Goal: Complete application form

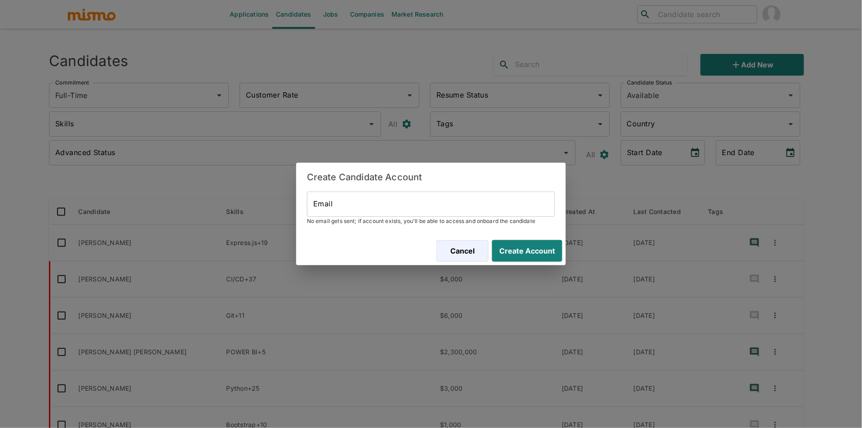
click at [492, 213] on input "Email" at bounding box center [431, 203] width 248 height 25
paste input "[EMAIL_ADDRESS][DOMAIN_NAME]"
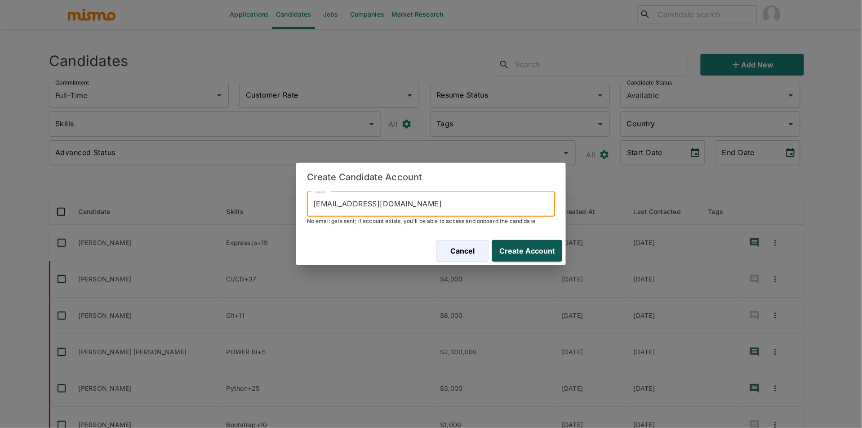
type input "[EMAIL_ADDRESS][DOMAIN_NAME]"
click at [518, 243] on button "Create Account" at bounding box center [525, 251] width 74 height 22
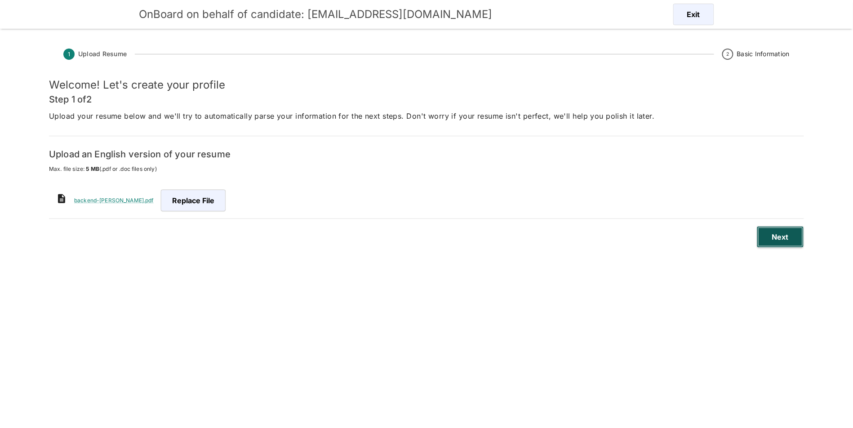
click at [785, 234] on button "Next" at bounding box center [780, 237] width 47 height 22
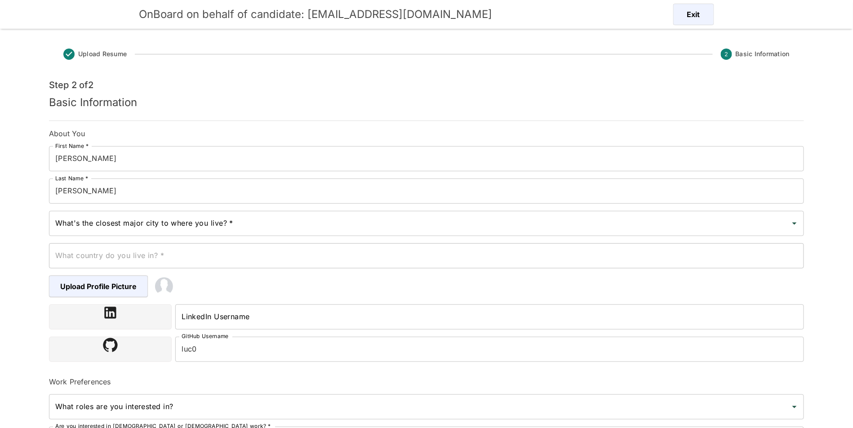
click at [278, 226] on input "What's the closest major city to where you live? *" at bounding box center [419, 223] width 733 height 17
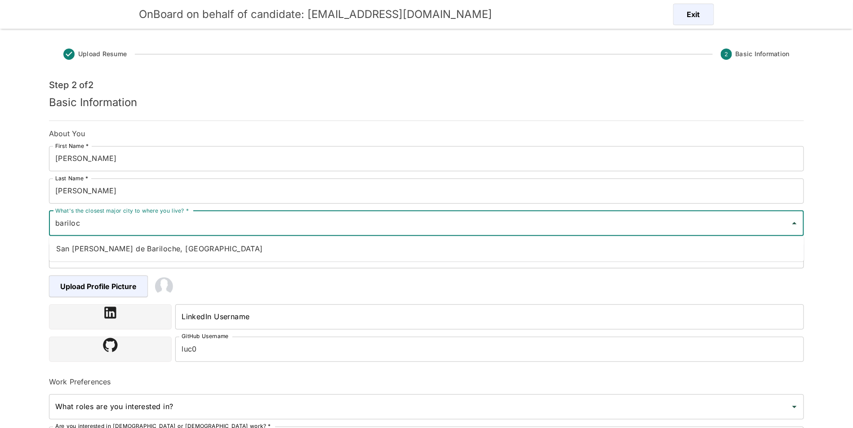
click at [195, 248] on li "San [PERSON_NAME] de Bariloche, [GEOGRAPHIC_DATA]" at bounding box center [426, 249] width 755 height 18
type input "San [PERSON_NAME] de Bariloche, [GEOGRAPHIC_DATA]"
type input "[GEOGRAPHIC_DATA]"
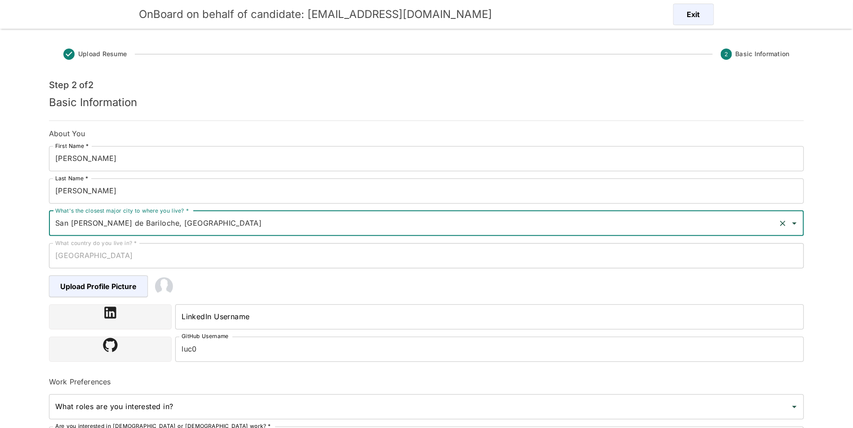
type input "San [PERSON_NAME] de Bariloche, [GEOGRAPHIC_DATA]"
click at [291, 307] on input "LinkedIn Username" at bounding box center [489, 316] width 629 height 25
paste input "[URL][DOMAIN_NAME]"
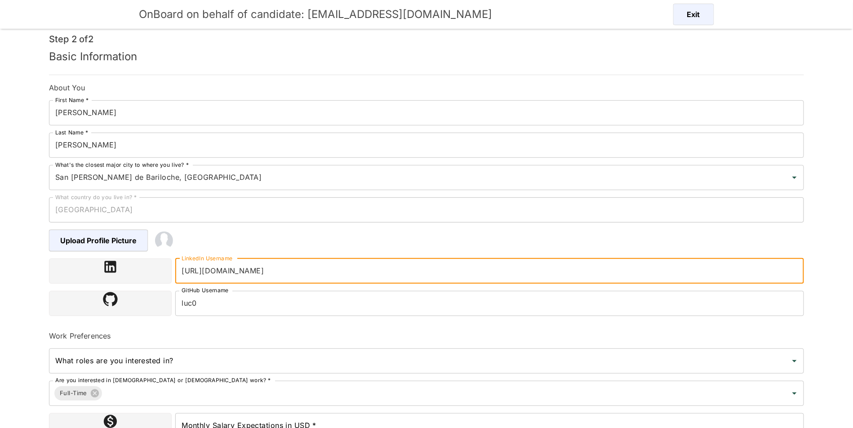
scroll to position [125, 0]
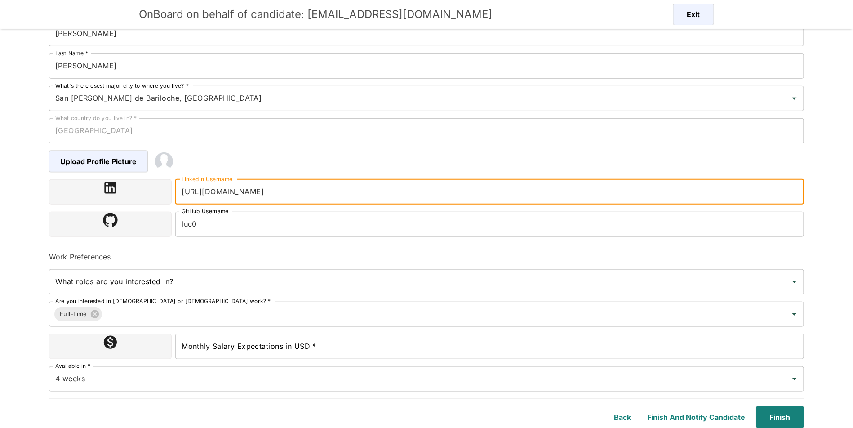
type input "[URL][DOMAIN_NAME]"
click at [217, 353] on input "Monthly Salary Expectations in USD *" at bounding box center [489, 346] width 629 height 25
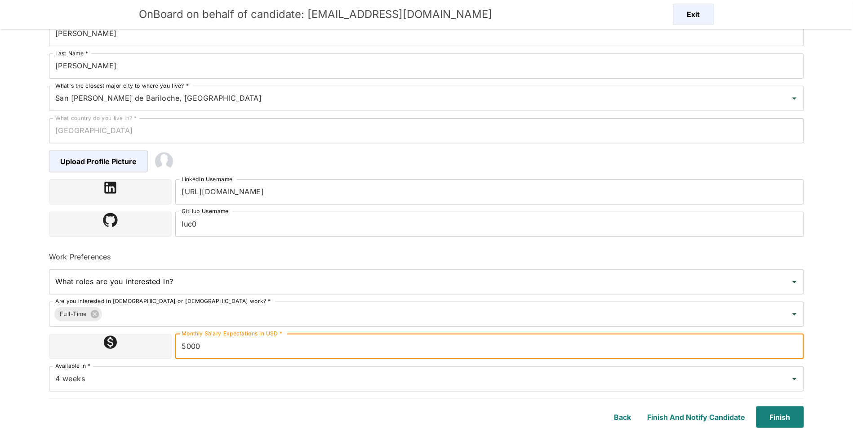
type input "5000"
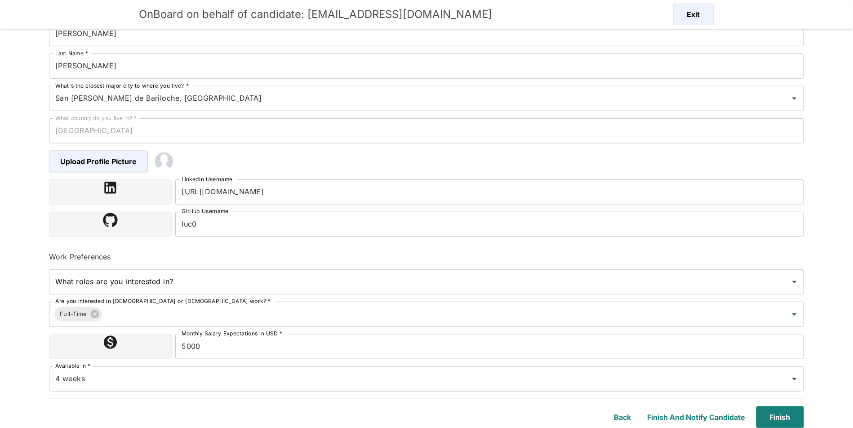
click at [749, 413] on div "Finish" at bounding box center [774, 411] width 58 height 32
click at [763, 416] on button "Finish" at bounding box center [778, 417] width 51 height 22
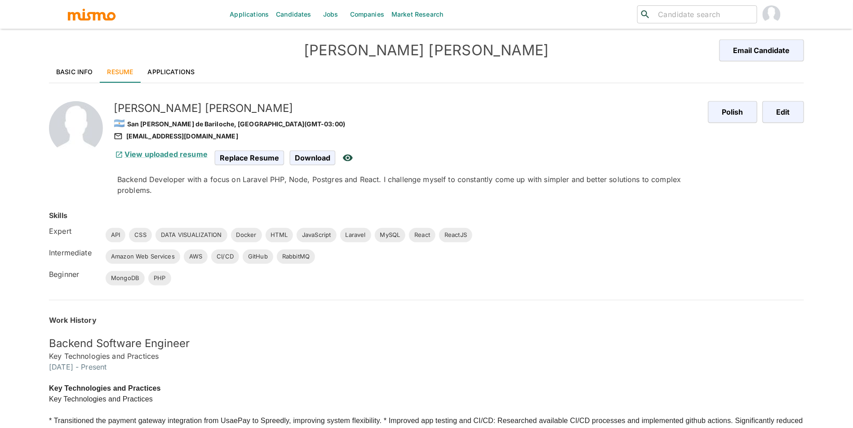
click at [59, 62] on link "Basic Info" at bounding box center [74, 72] width 51 height 22
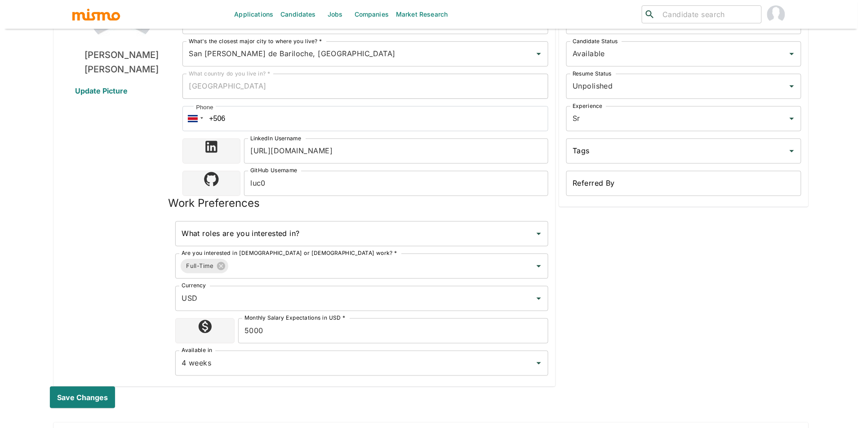
scroll to position [354, 0]
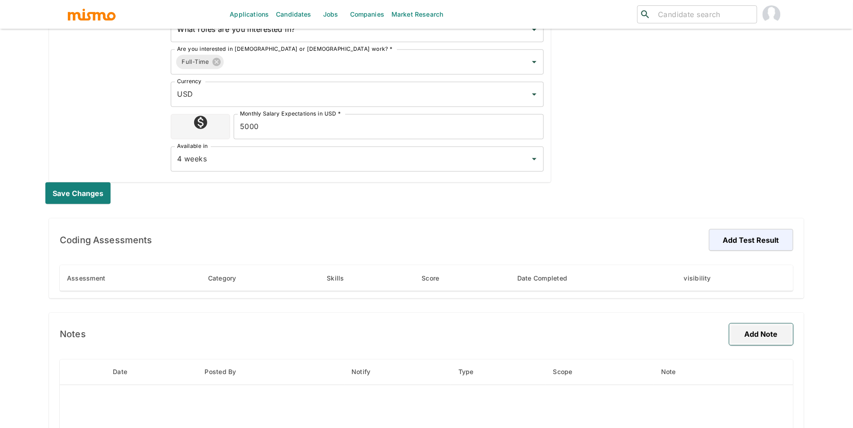
click at [772, 333] on button "Add Note" at bounding box center [761, 335] width 64 height 22
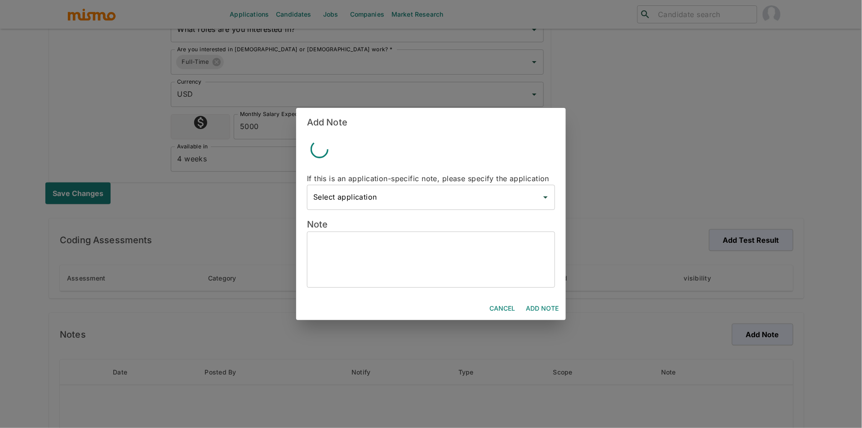
click at [501, 254] on textarea at bounding box center [430, 259] width 235 height 41
paste textarea "Technical Experience Languages & Frameworks: PHP, Node.js, Laravel. Databases: …"
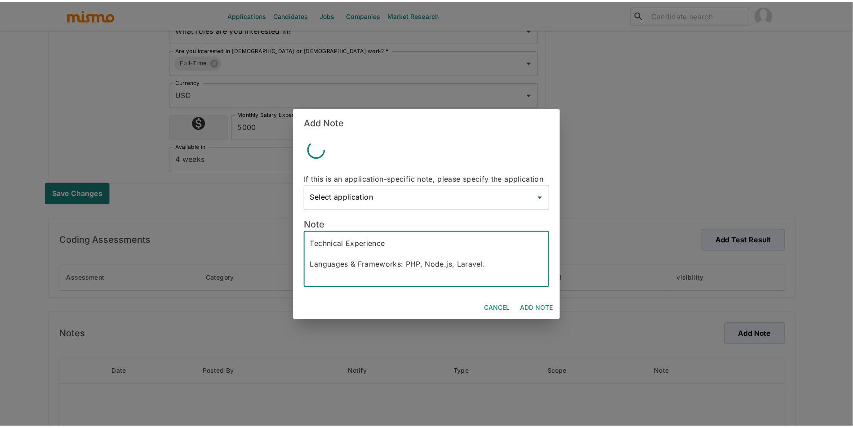
scroll to position [207, 0]
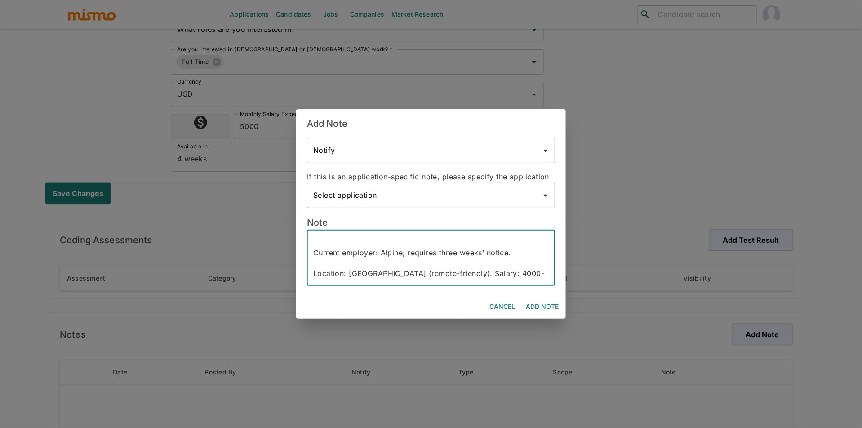
type textarea "Technical Experience Languages & Frameworks: PHP, Node.js, Laravel. Databases: …"
click at [541, 299] on button "Add Note" at bounding box center [542, 306] width 40 height 17
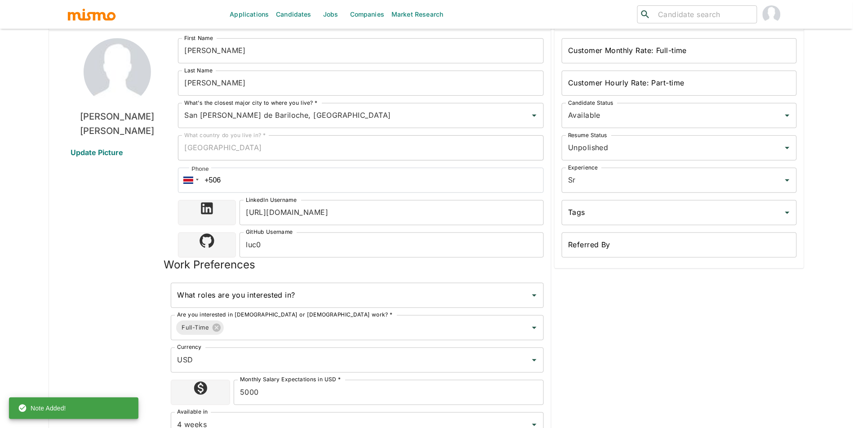
scroll to position [86, 0]
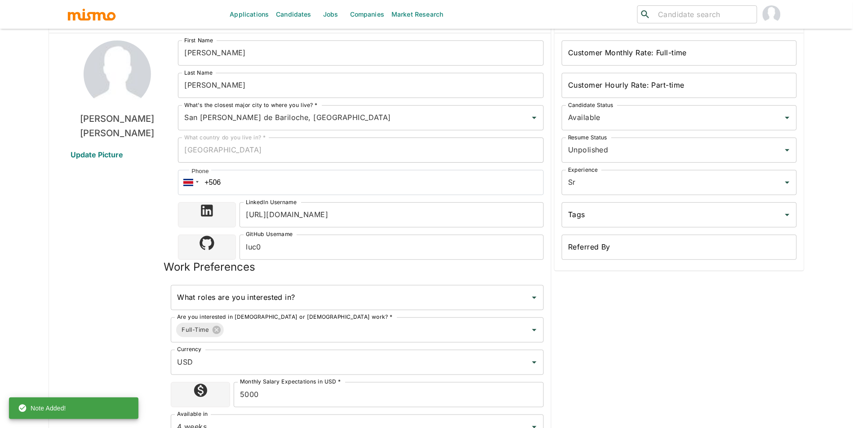
click at [617, 67] on div "Customer Hourly Rate: Part-time Customer Hourly Rate: Part-time" at bounding box center [675, 82] width 242 height 32
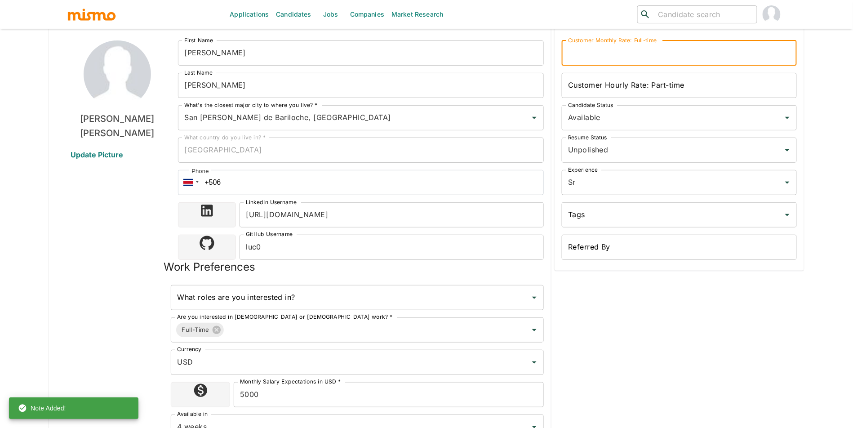
click at [619, 58] on input "Customer Monthly Rate: Full-time" at bounding box center [679, 52] width 235 height 25
type input "8500"
click at [615, 150] on input "Unpolished" at bounding box center [667, 150] width 202 height 17
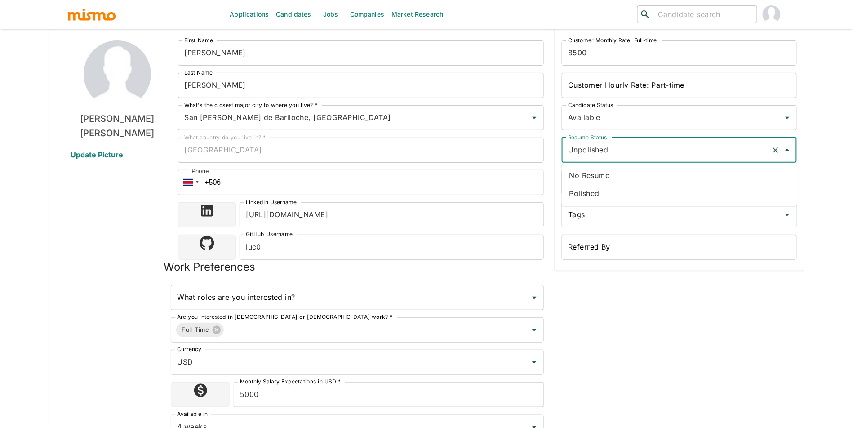
click at [608, 192] on li "Polished" at bounding box center [679, 194] width 235 height 18
type input "Polished"
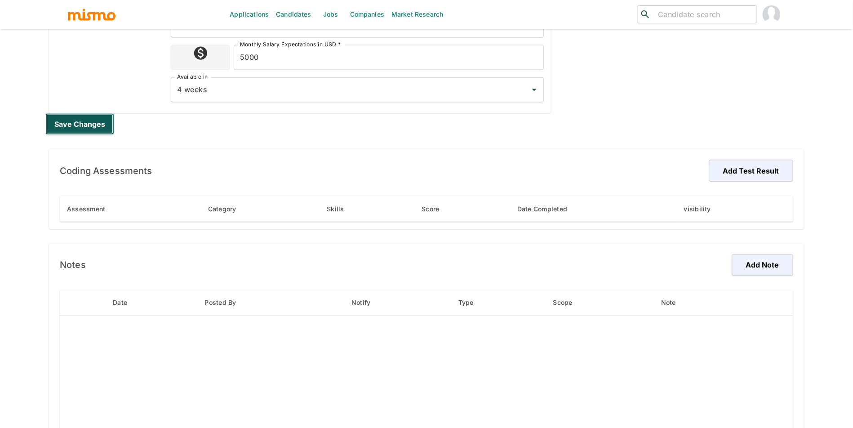
click at [71, 124] on button "Save changes" at bounding box center [79, 124] width 69 height 22
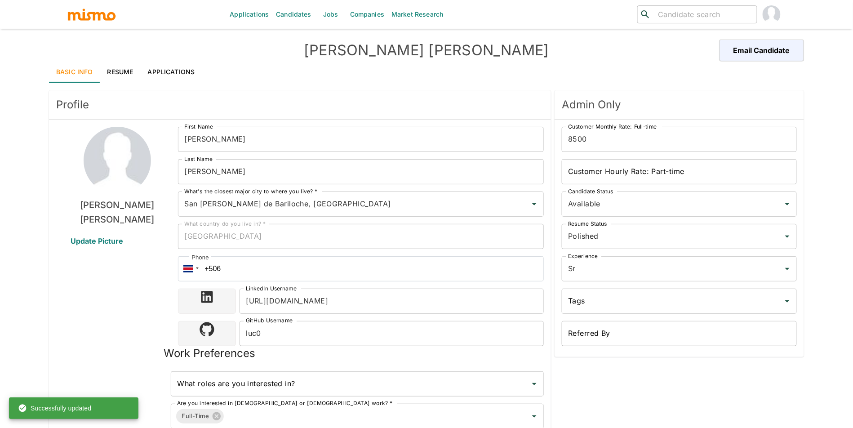
click at [114, 235] on span "Update Picture" at bounding box center [97, 241] width 74 height 22
click at [0, 0] on input "Update Picture" at bounding box center [0, 0] width 0 height 0
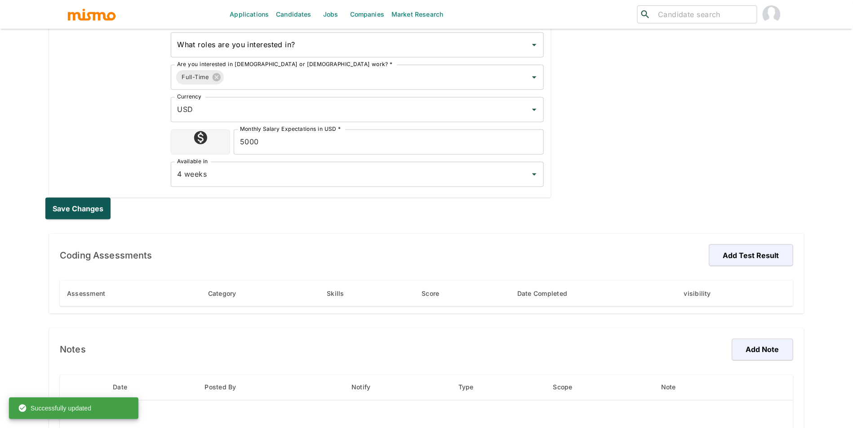
scroll to position [343, 0]
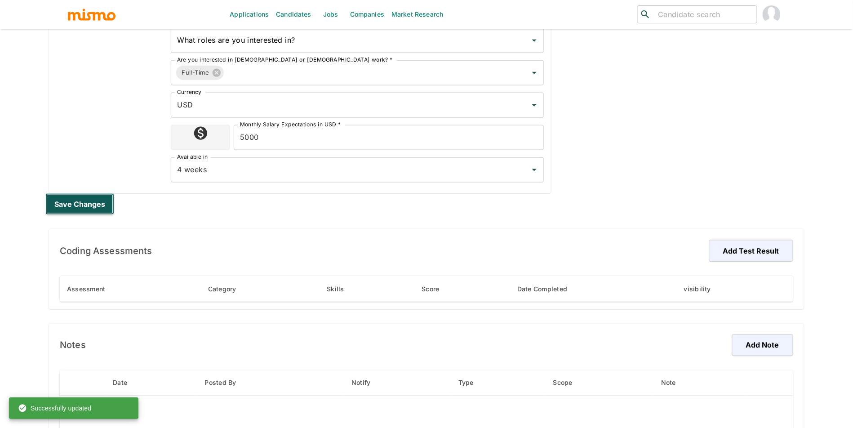
click at [85, 207] on button "Save changes" at bounding box center [79, 204] width 69 height 22
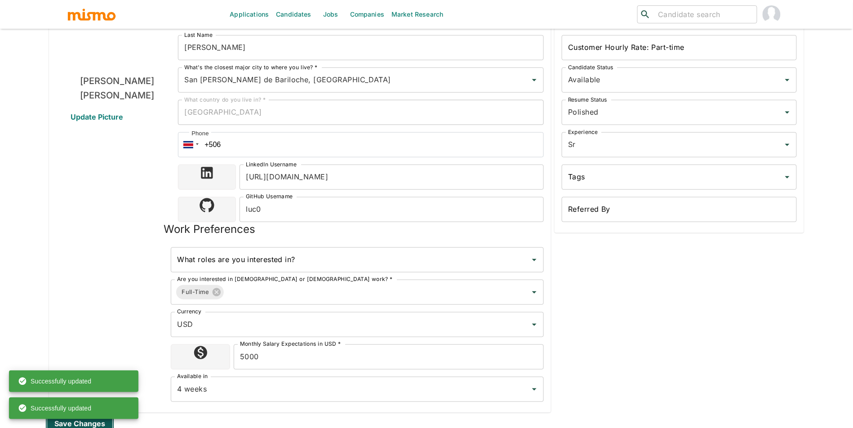
scroll to position [0, 0]
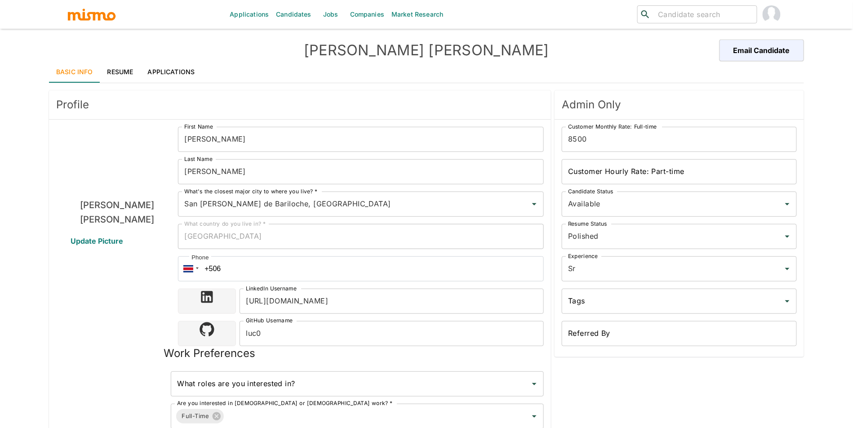
click at [128, 69] on link "Resume" at bounding box center [120, 72] width 40 height 22
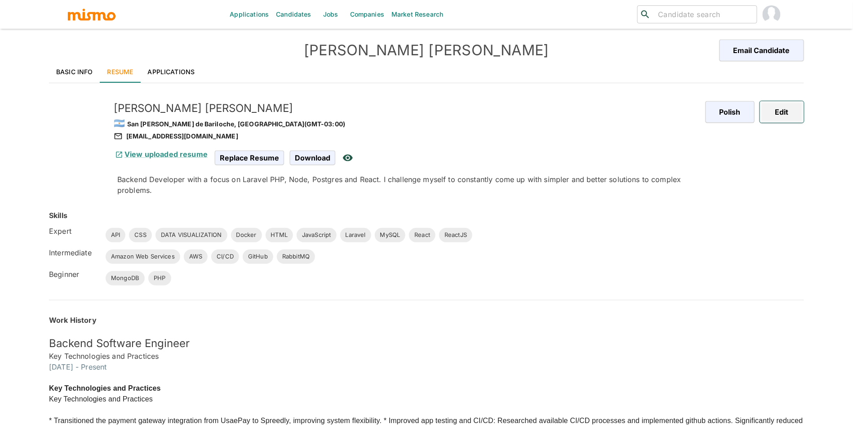
click at [798, 114] on button "Edit" at bounding box center [782, 112] width 44 height 22
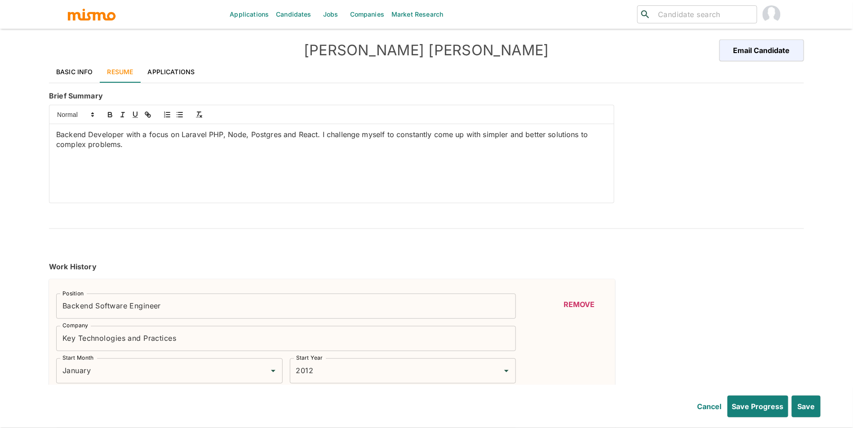
type input "January"
type input "2012"
type input "January"
type input "2017"
type input "December"
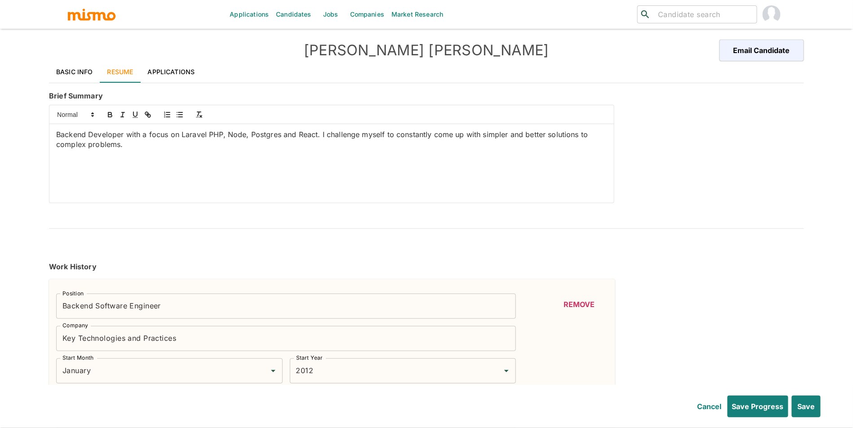
type input "2022"
type input "January"
type input "2014"
type input "December"
type input "2015"
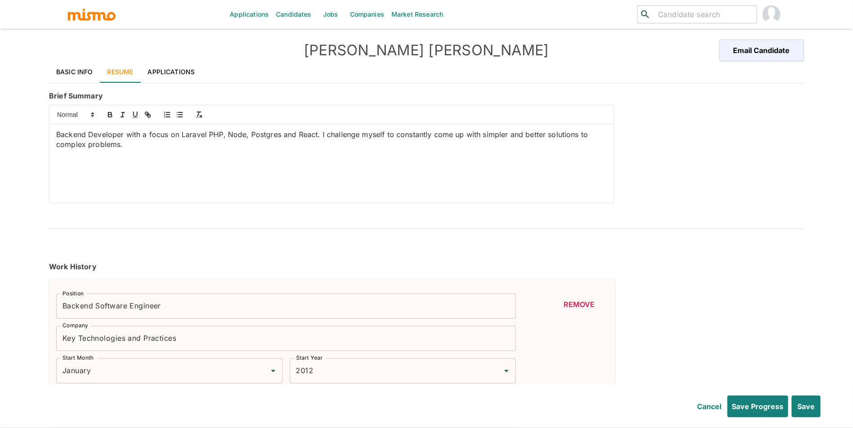
type input "Laravel"
type input "Expert"
type input "10+"
type input "MySQL"
type input "Expert"
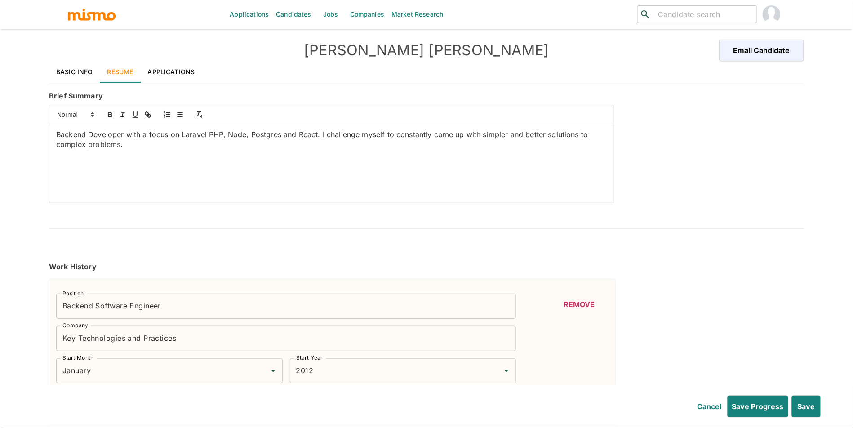
type input "10+"
type input "ReactJS"
type input "Expert"
type input "9"
type input "React"
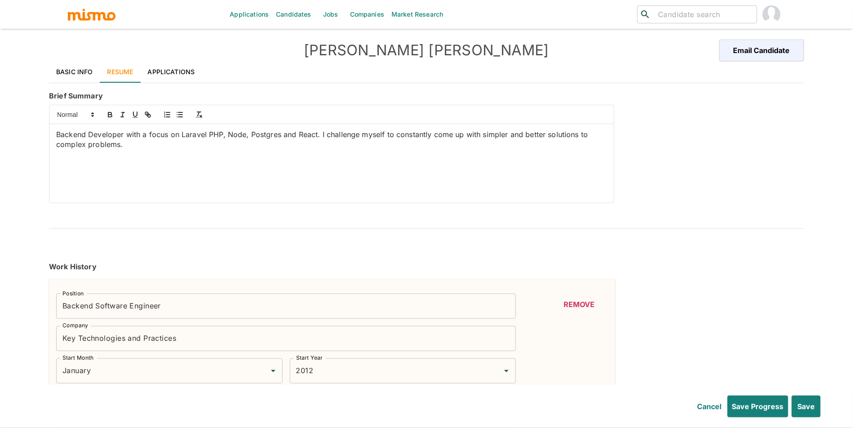
type input "Expert"
type input "9"
type input "Docker"
type input "Expert"
type input "9"
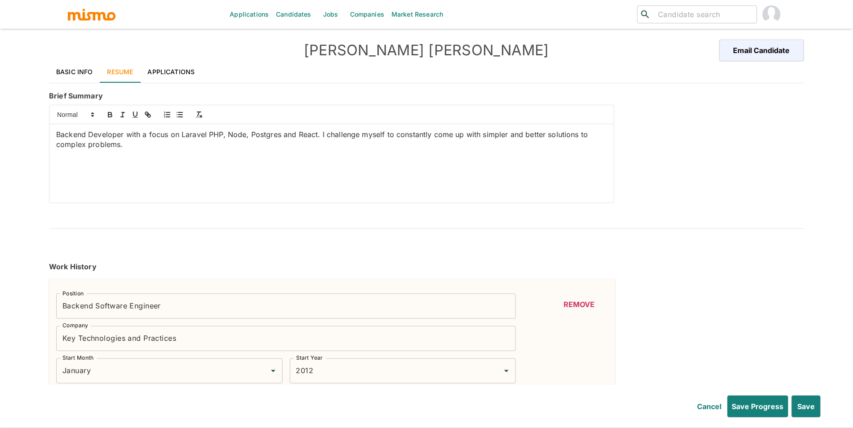
type input "API"
type input "Expert"
type input "8"
type input "CSS"
type input "Expert"
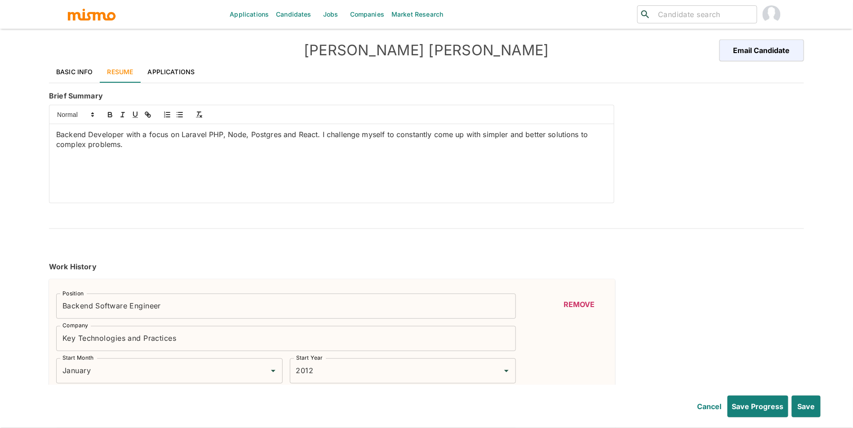
type input "8"
type input "HTML"
type input "Expert"
type input "8"
type input "DATA VISUALIZATION"
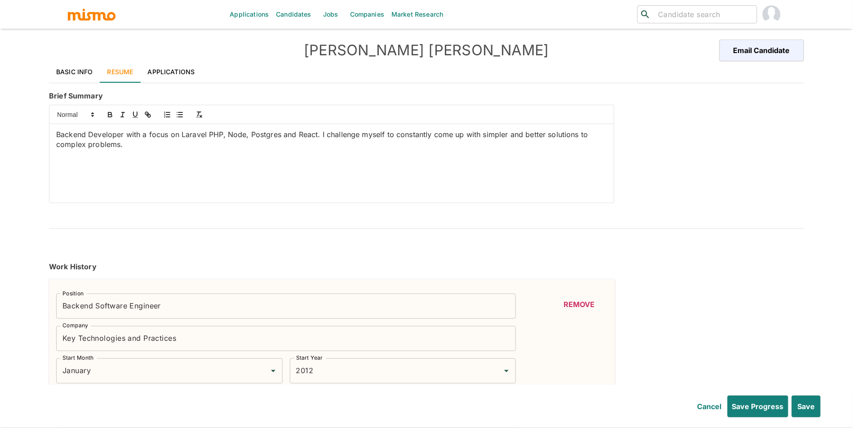
type input "Expert"
type input "6"
type input "JavaScript"
type input "Expert"
type input "4"
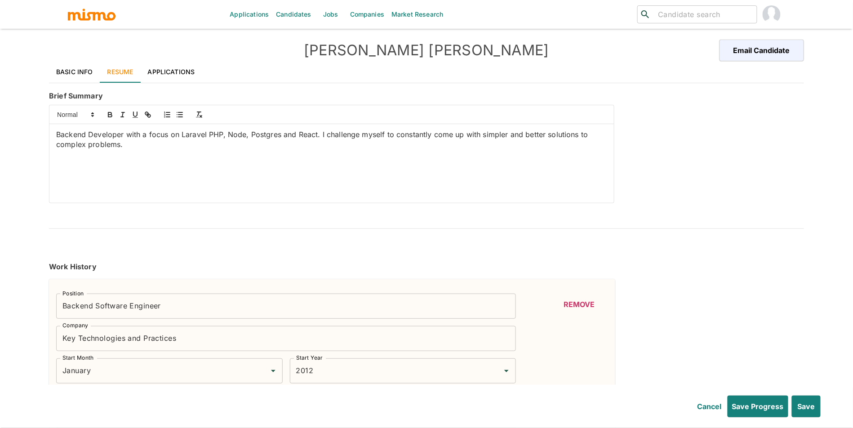
type input "GitHub"
type input "Intermediate"
type input "3"
type input "RabbitMQ"
type input "Intermediate"
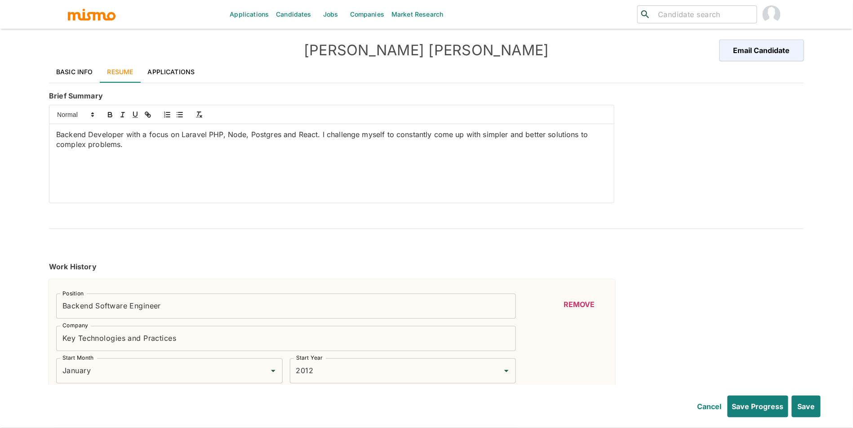
type input "3"
type input "CI/CD"
type input "Intermediate"
type input "3"
type input "AWS"
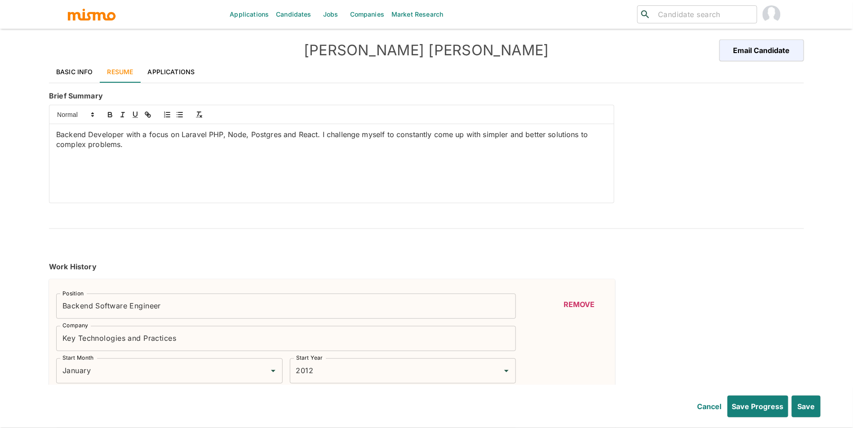
type input "Intermediate"
type input "2"
type input "Amazon Web Services"
type input "Intermediate"
type input "2"
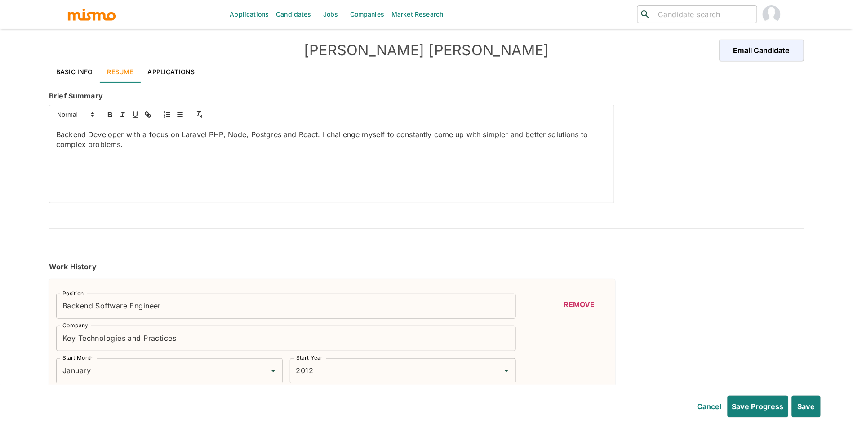
type input "MongoDB"
type input "Beginner"
type input "1"
type input "PHP"
type input "Beginner"
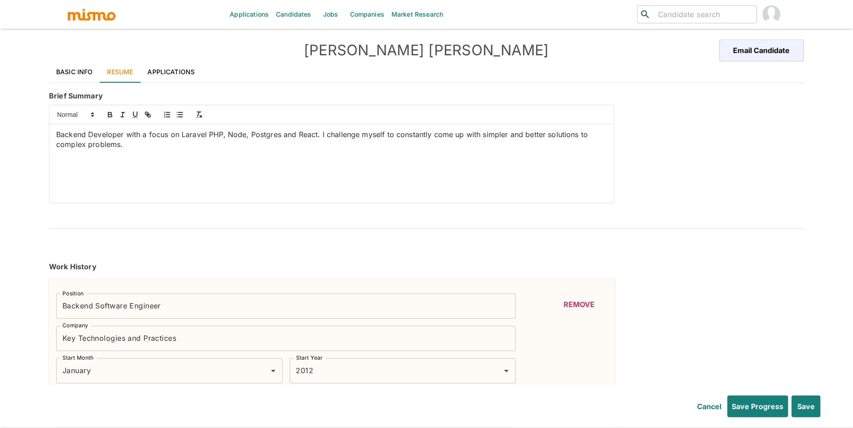
type input "1"
type input "January"
type input "2009"
type input "December"
type input "2012"
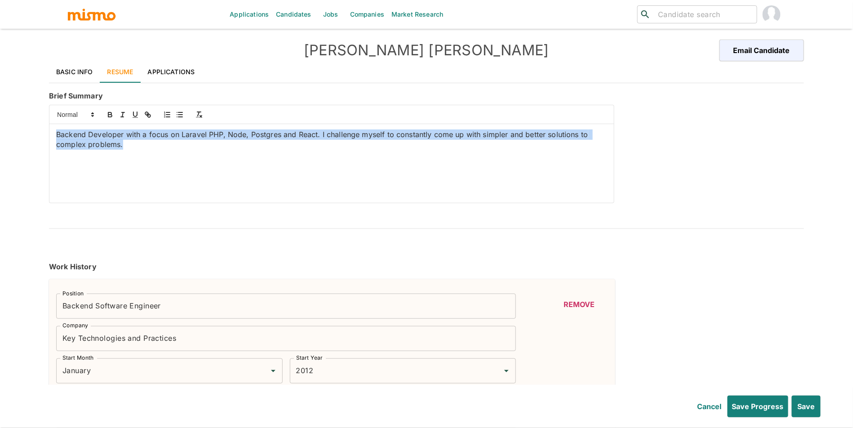
drag, startPoint x: 195, startPoint y: 165, endPoint x: 0, endPoint y: 110, distance: 202.7
click at [0, 110] on div "Applications Candidates Jobs Companies Market Research ​ ​ [PERSON_NAME] Email …" at bounding box center [426, 224] width 853 height 449
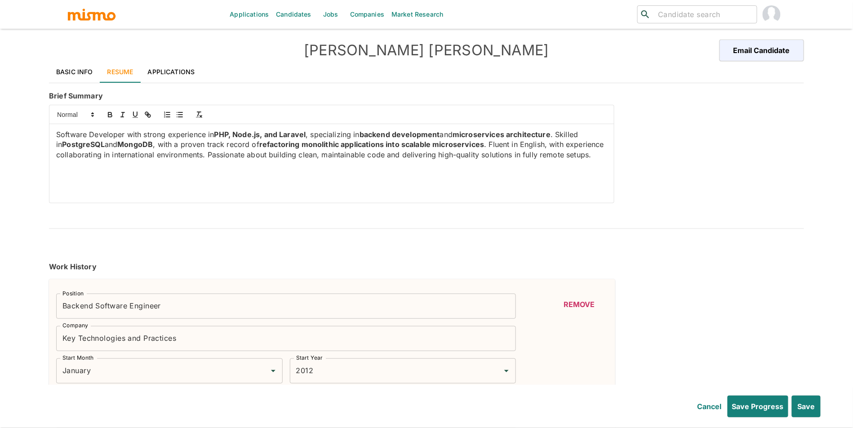
scroll to position [33, 0]
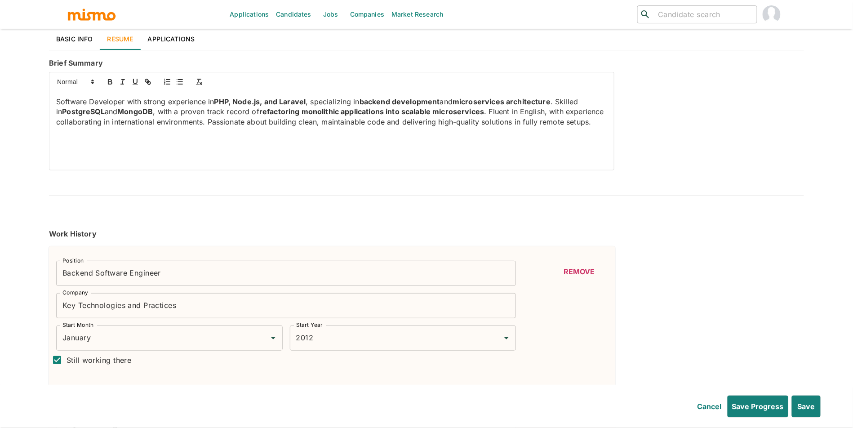
click at [598, 124] on p "Software Developer with strong experience in PHP, Node.js, and Laravel , specia…" at bounding box center [331, 112] width 551 height 31
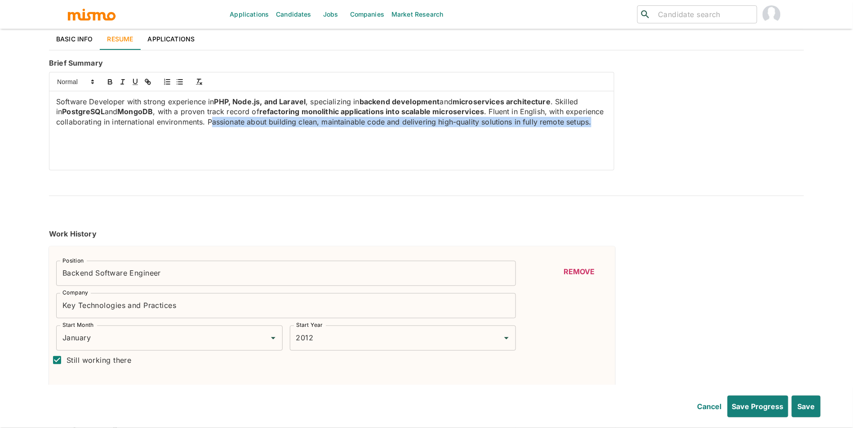
drag, startPoint x: 547, startPoint y: 129, endPoint x: 222, endPoint y: 121, distance: 325.9
click at [212, 121] on p "Software Developer with strong experience in PHP, Node.js, and Laravel , specia…" at bounding box center [331, 112] width 551 height 31
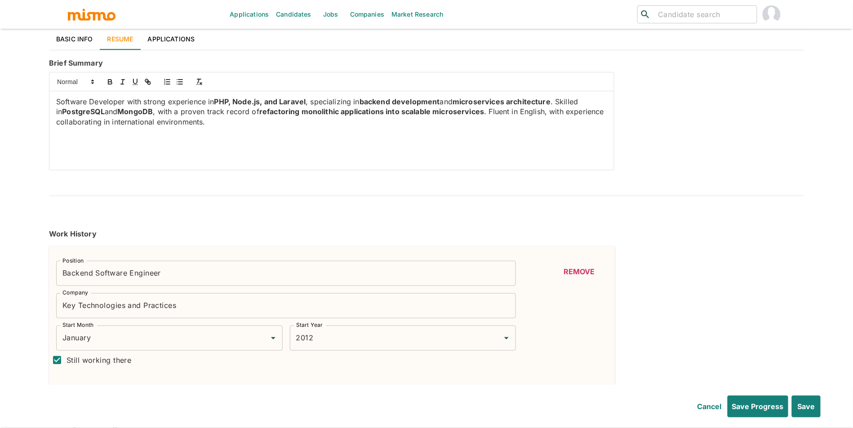
drag, startPoint x: 299, startPoint y: 128, endPoint x: 0, endPoint y: 78, distance: 303.0
click at [0, 78] on div "Applications Candidates Jobs Companies Market Research ​ ​ [PERSON_NAME] Email …" at bounding box center [426, 191] width 853 height 449
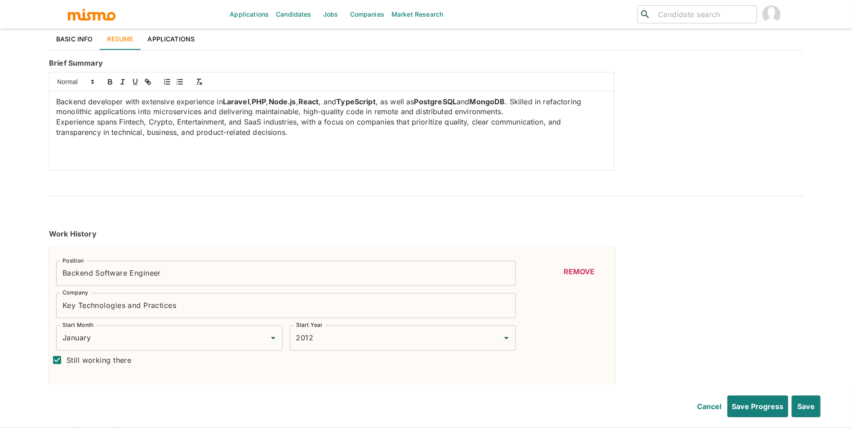
scroll to position [0, 0]
click at [562, 111] on p "Backend developer with extensive experience in [GEOGRAPHIC_DATA] , PHP , Node.j…" at bounding box center [331, 107] width 551 height 20
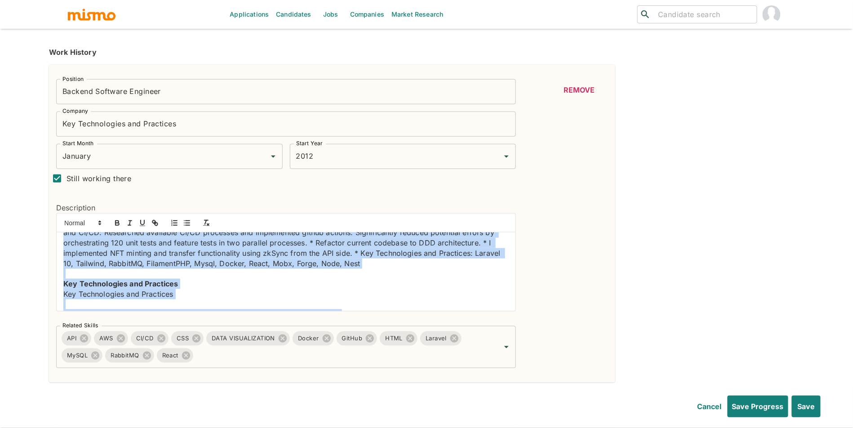
scroll to position [116, 0]
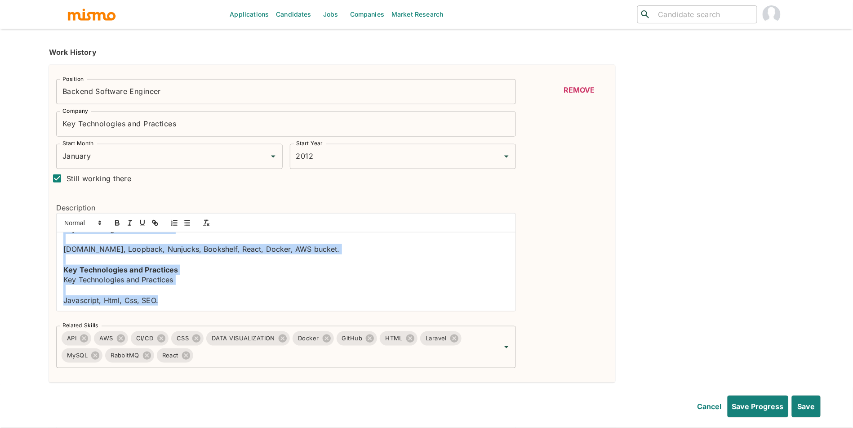
drag, startPoint x: 62, startPoint y: 245, endPoint x: 235, endPoint y: 320, distance: 189.4
click at [235, 320] on div "Position Backend Software Engineer Position Company Key Technologies and Practi…" at bounding box center [282, 220] width 467 height 296
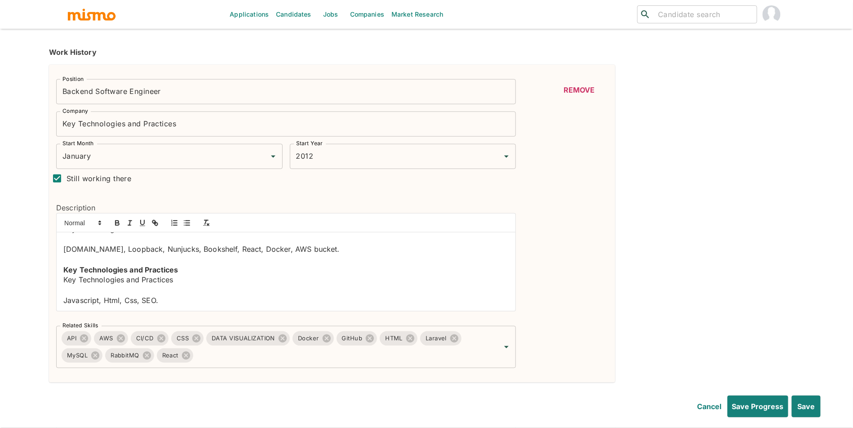
scroll to position [44, 0]
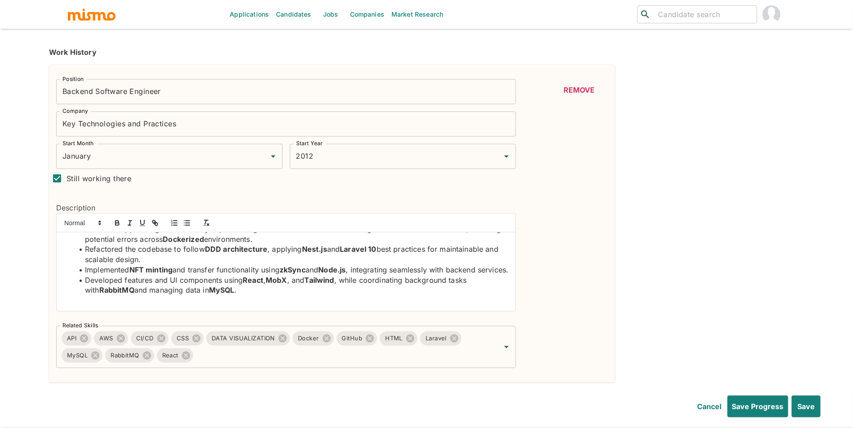
click at [179, 121] on input "Key Technologies and Practices" at bounding box center [286, 123] width 460 height 25
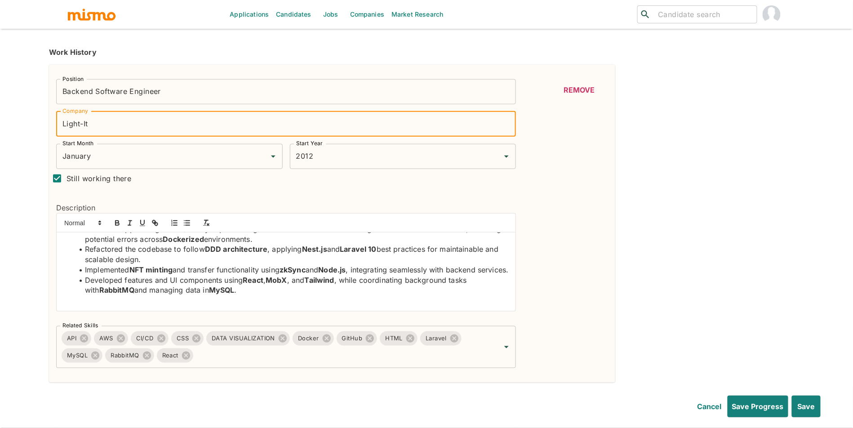
type input "Light-It"
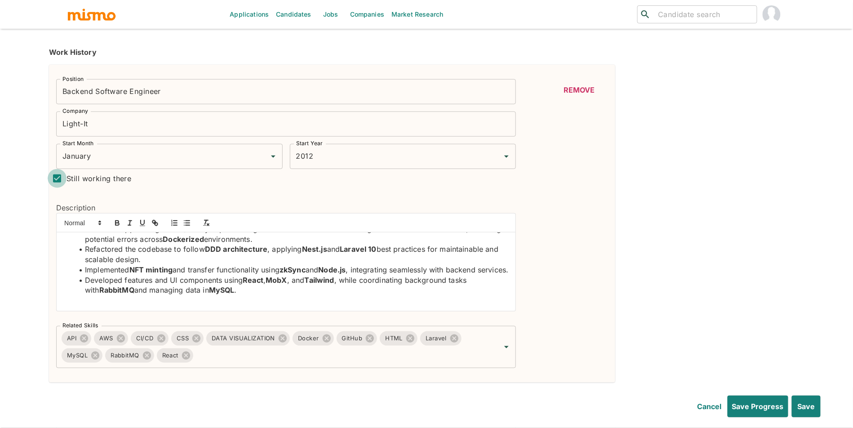
click at [61, 179] on input "Still working there" at bounding box center [57, 178] width 19 height 19
click at [60, 179] on input "Still working there" at bounding box center [57, 178] width 19 height 19
checkbox input "true"
click at [207, 164] on input "January" at bounding box center [156, 156] width 193 height 17
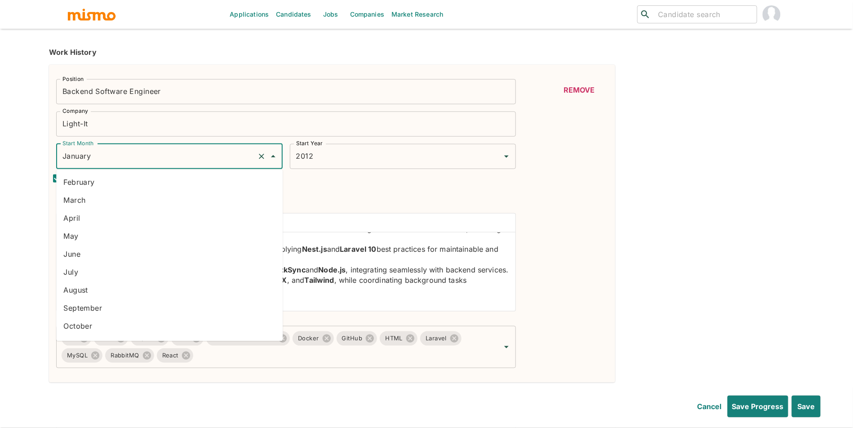
click at [148, 206] on li "March" at bounding box center [169, 200] width 226 height 18
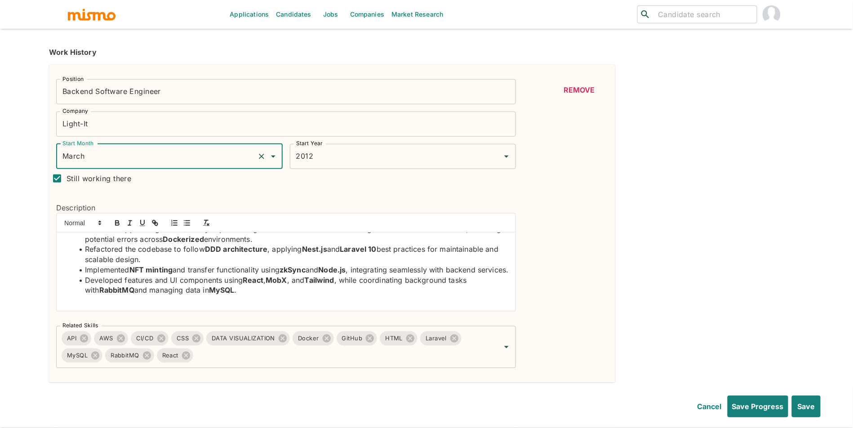
click at [155, 164] on input "March" at bounding box center [156, 156] width 193 height 17
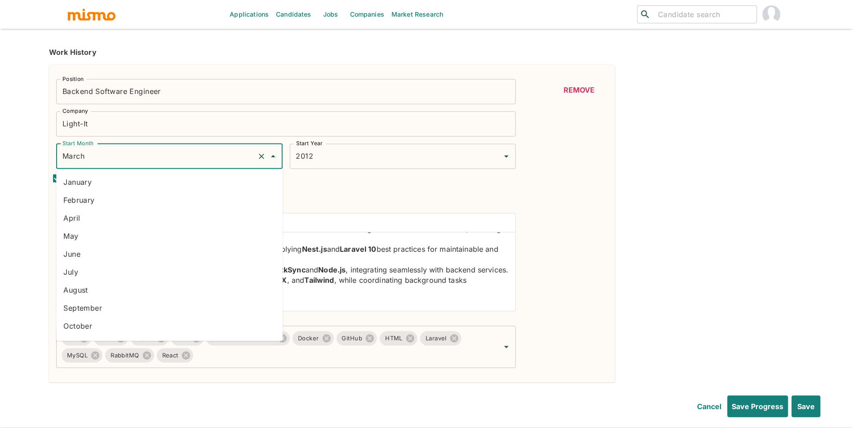
click at [153, 186] on li "January" at bounding box center [169, 182] width 226 height 18
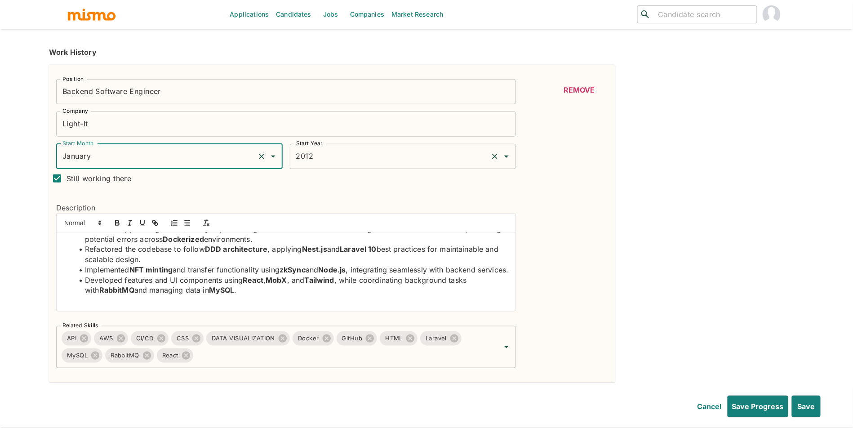
click at [326, 166] on div "2012 Start Year" at bounding box center [403, 156] width 226 height 25
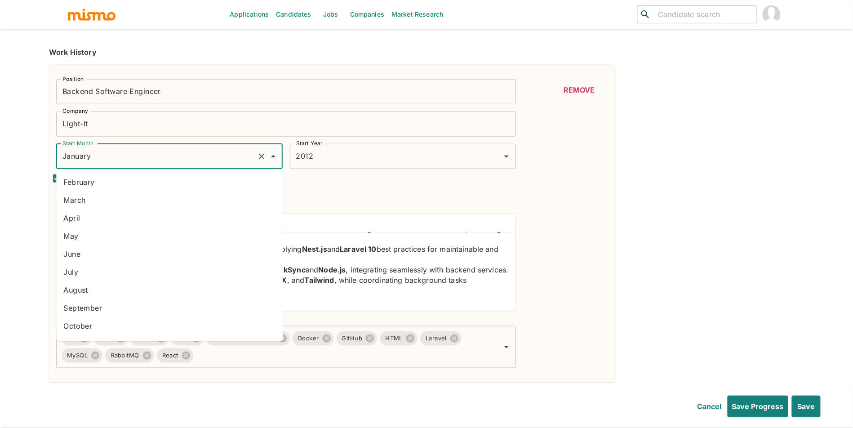
click at [195, 162] on input "January" at bounding box center [156, 156] width 193 height 17
click at [186, 182] on li "February" at bounding box center [169, 182] width 226 height 18
type input "February"
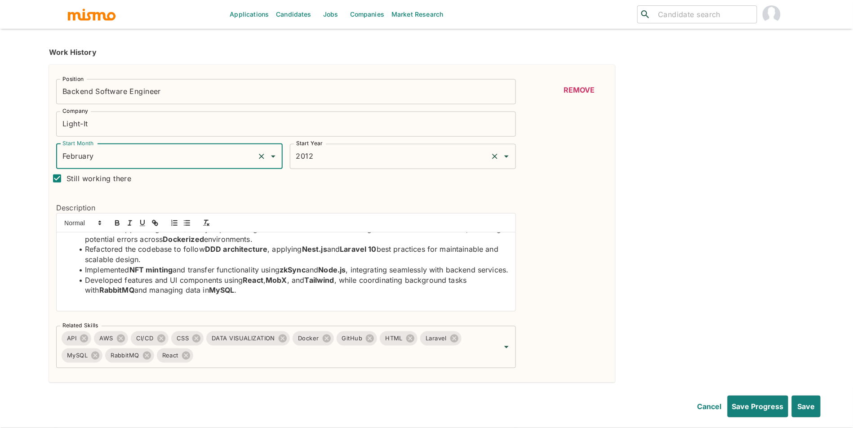
click at [311, 163] on input "2012" at bounding box center [390, 156] width 193 height 17
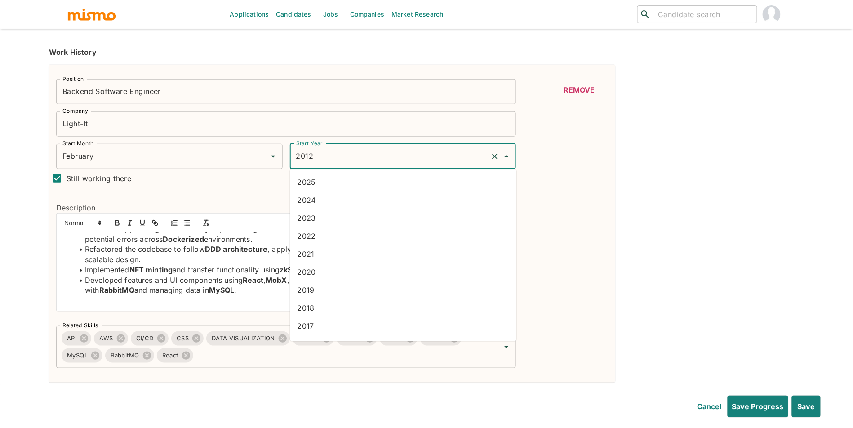
click at [353, 239] on li "2022" at bounding box center [403, 236] width 226 height 18
type input "2022"
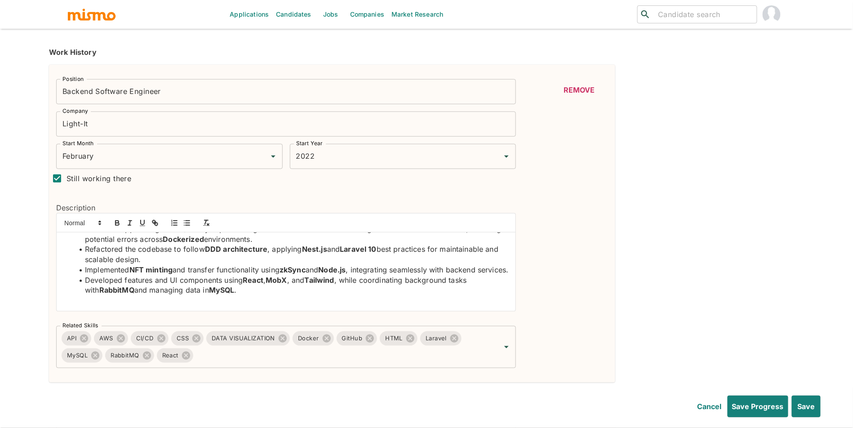
click at [430, 298] on p at bounding box center [285, 300] width 445 height 10
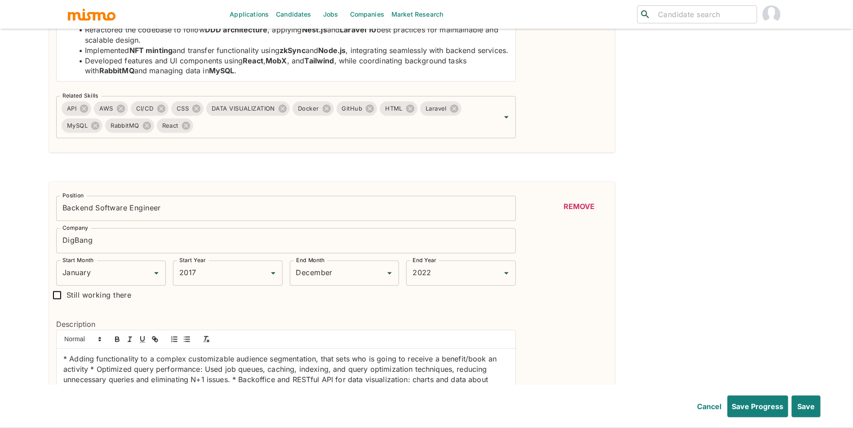
scroll to position [510, 0]
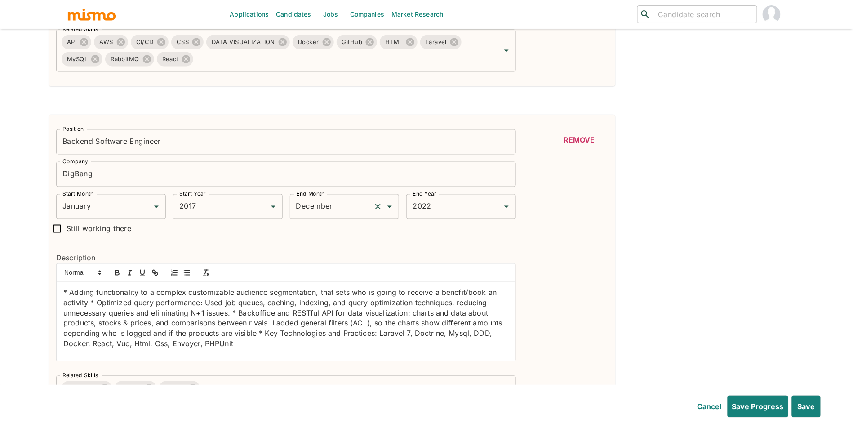
click at [310, 214] on input "December" at bounding box center [332, 206] width 76 height 17
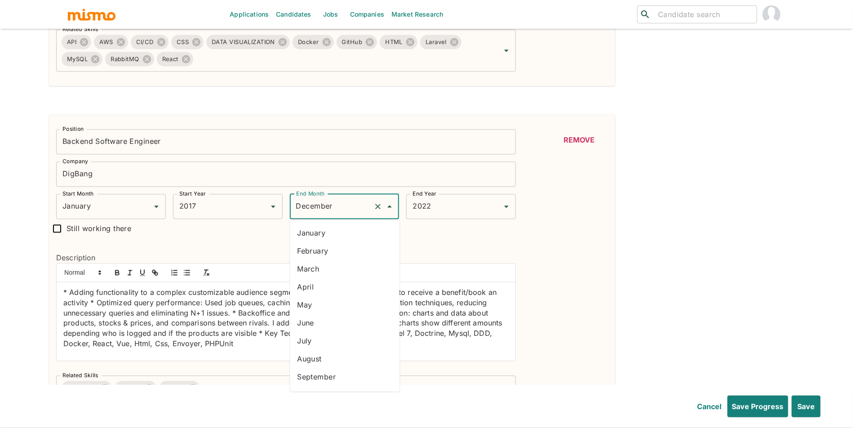
click at [332, 251] on li "February" at bounding box center [345, 251] width 110 height 18
type input "February"
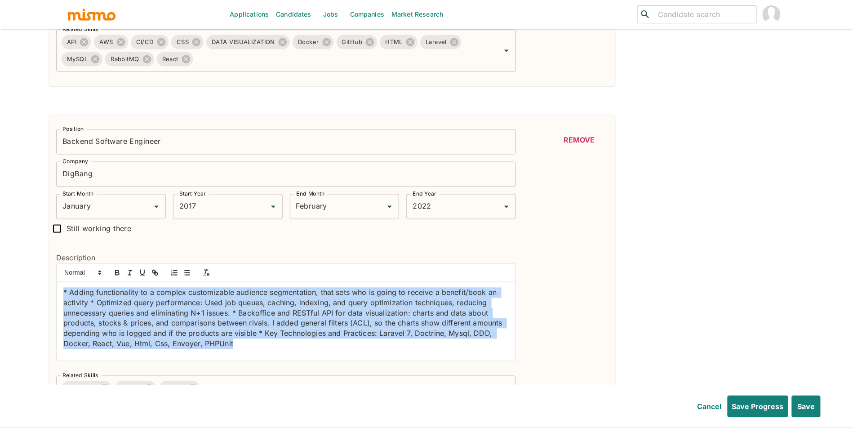
drag, startPoint x: 260, startPoint y: 349, endPoint x: 59, endPoint y: 300, distance: 206.9
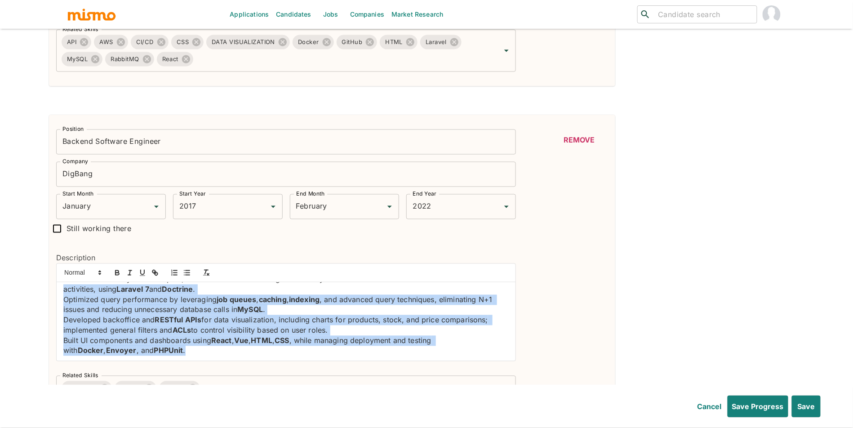
scroll to position [0, 0]
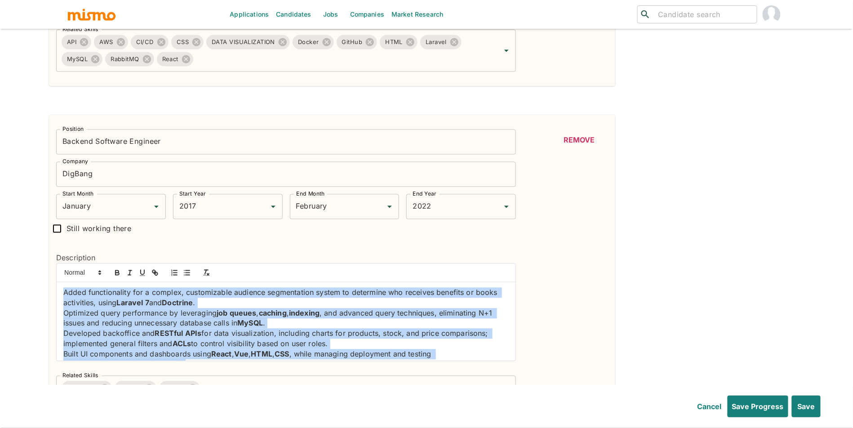
drag, startPoint x: 144, startPoint y: 357, endPoint x: 39, endPoint y: 262, distance: 141.2
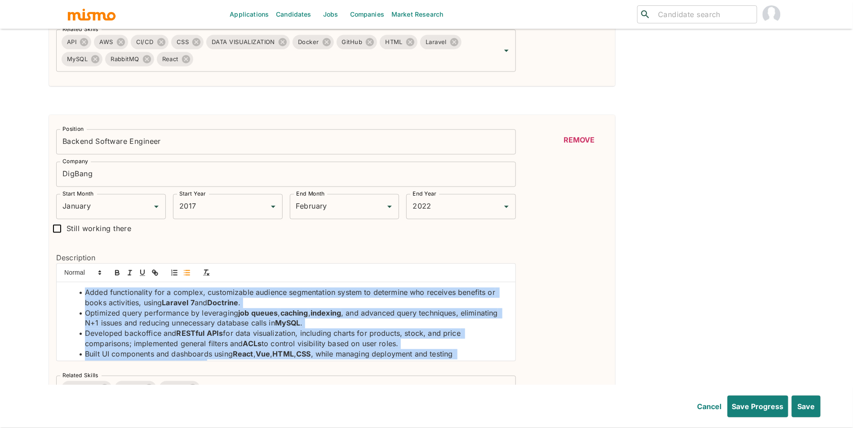
scroll to position [6, 0]
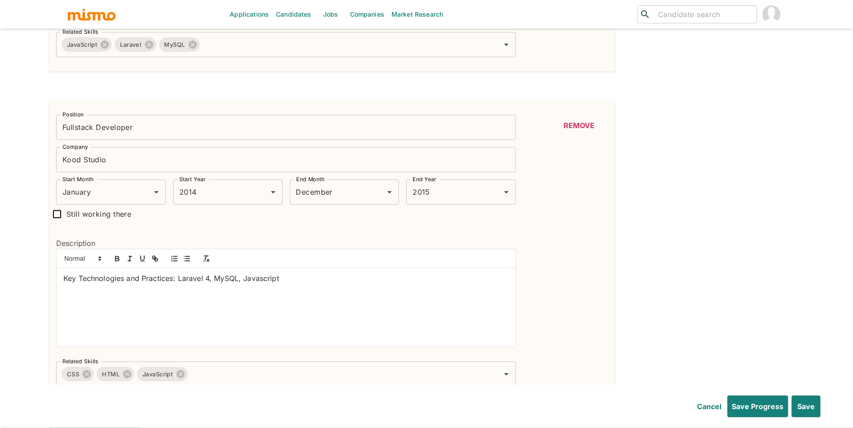
scroll to position [863, 0]
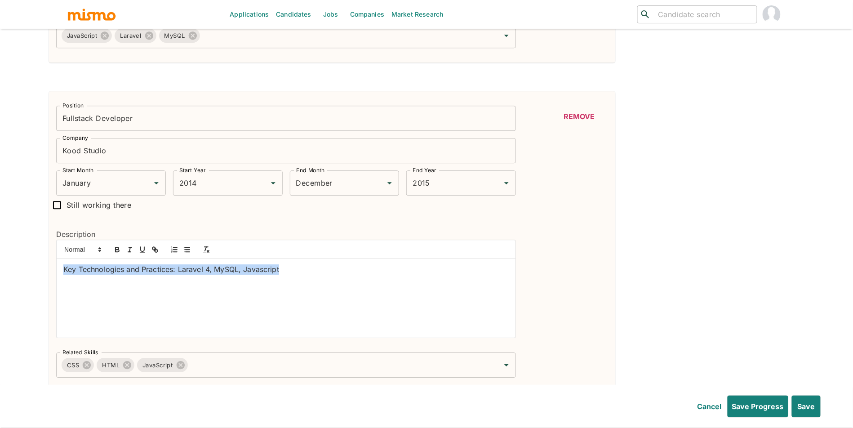
drag, startPoint x: 301, startPoint y: 286, endPoint x: 12, endPoint y: 282, distance: 289.0
click at [333, 287] on p at bounding box center [285, 281] width 445 height 10
drag, startPoint x: 197, startPoint y: 275, endPoint x: 35, endPoint y: 275, distance: 161.3
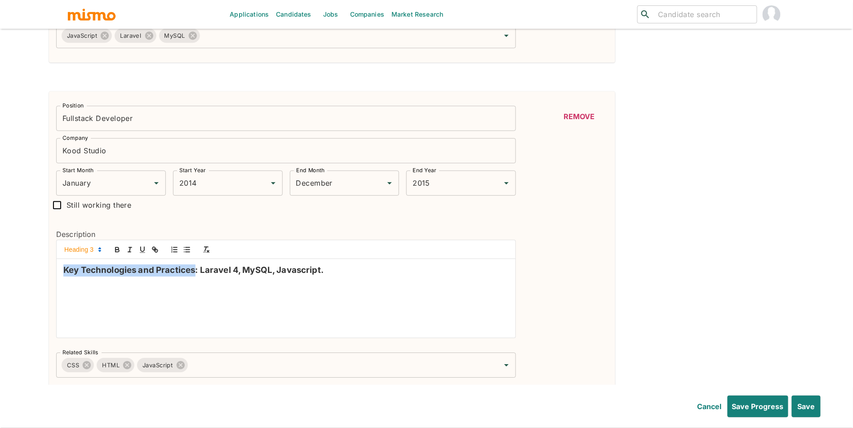
click at [122, 251] on button "button" at bounding box center [117, 249] width 13 height 11
click at [86, 251] on span at bounding box center [82, 249] width 44 height 11
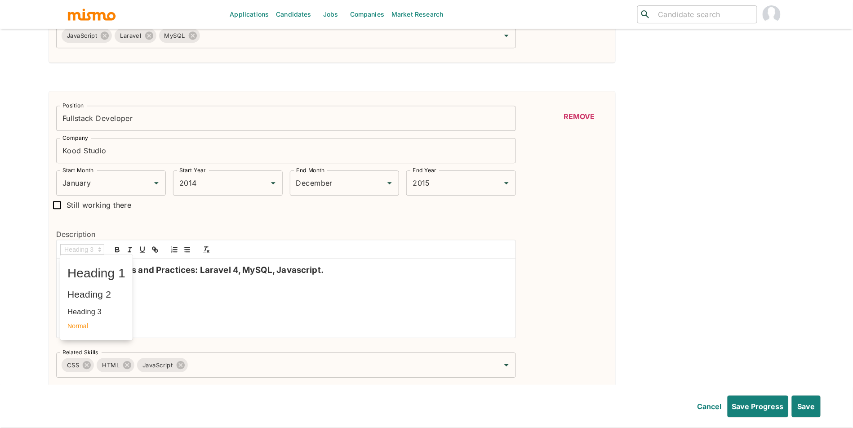
click at [94, 328] on span at bounding box center [96, 326] width 58 height 14
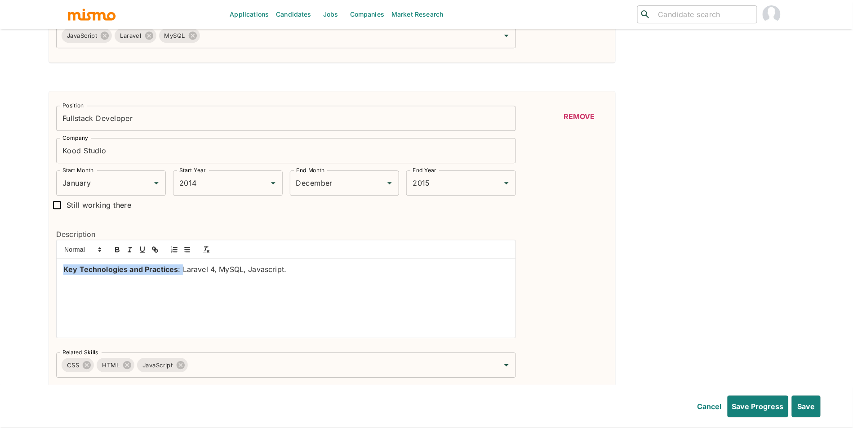
drag, startPoint x: 181, startPoint y: 275, endPoint x: 12, endPoint y: 275, distance: 168.5
click at [120, 252] on icon "button" at bounding box center [117, 249] width 8 height 8
click at [225, 275] on p "Key Technologies and Practices: Laravel 4, MySQL, Javascript." at bounding box center [285, 269] width 445 height 10
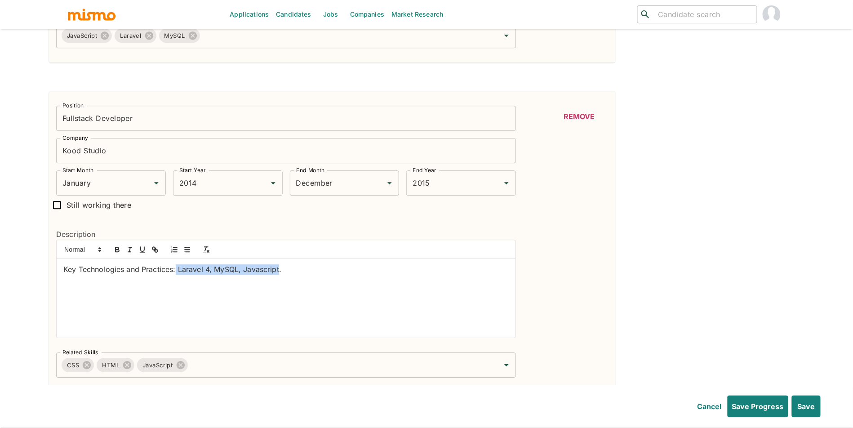
drag, startPoint x: 280, startPoint y: 271, endPoint x: 175, endPoint y: 271, distance: 104.7
click at [175, 271] on p "Key Technologies and Practices: Laravel 4, MySQL, Javascript." at bounding box center [285, 269] width 445 height 10
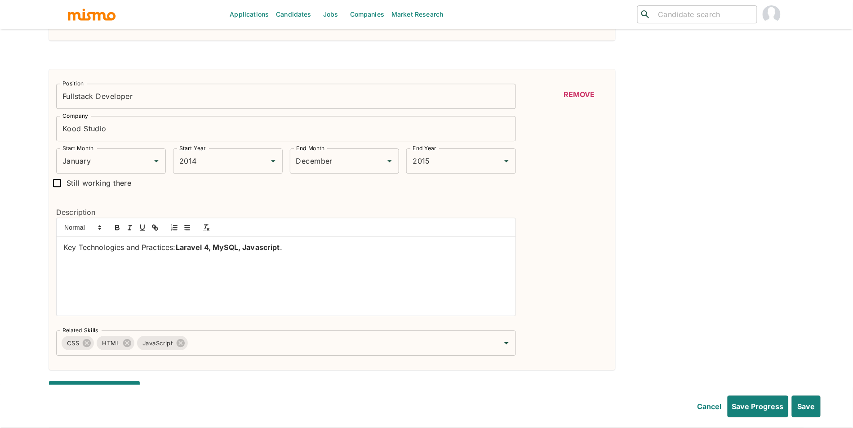
scroll to position [963, 0]
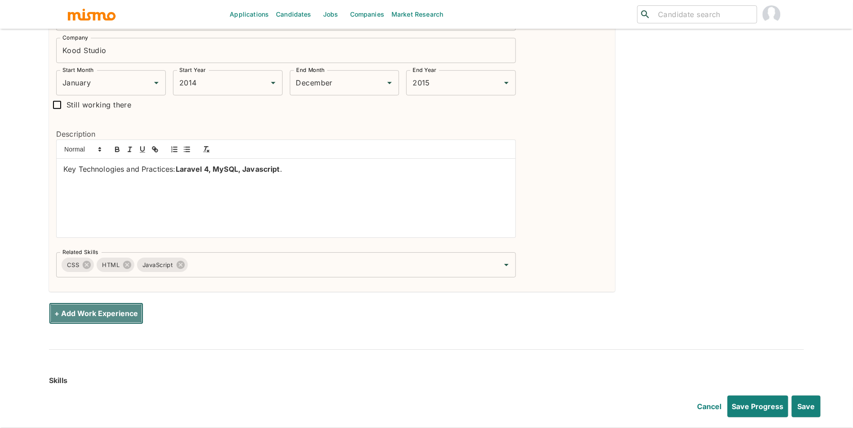
click at [113, 319] on button "+ Add Work Experience" at bounding box center [96, 313] width 94 height 22
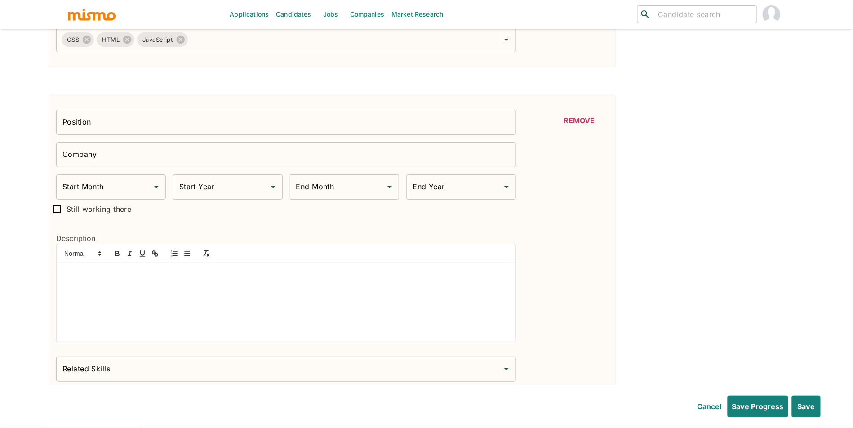
scroll to position [1206, 0]
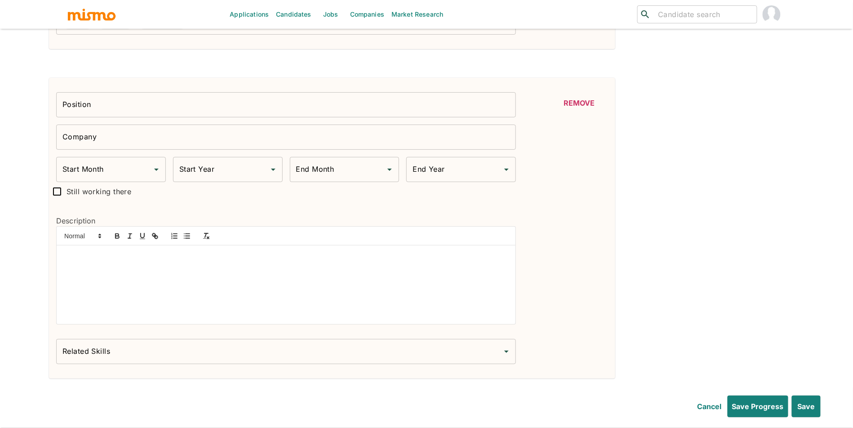
click at [203, 266] on div at bounding box center [286, 284] width 459 height 79
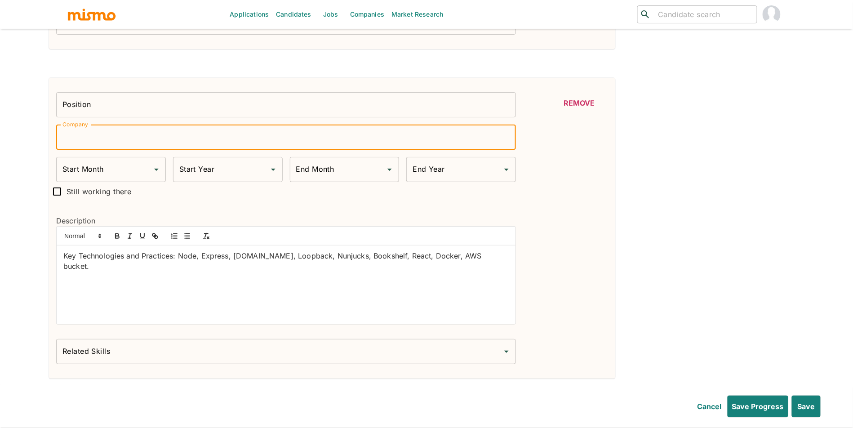
click at [138, 146] on input "Company" at bounding box center [286, 136] width 460 height 25
type input "AeroLab"
click at [179, 113] on input "Position" at bounding box center [286, 104] width 460 height 25
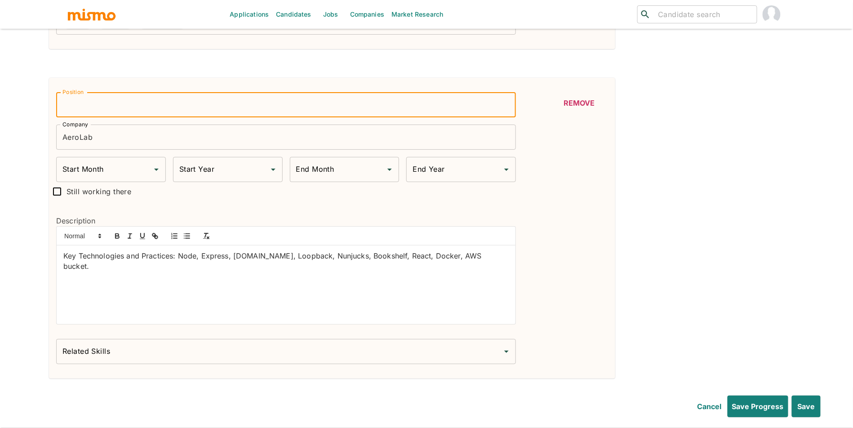
type input "Full Stack Developer"
click at [133, 170] on input "Start Month" at bounding box center [104, 169] width 88 height 17
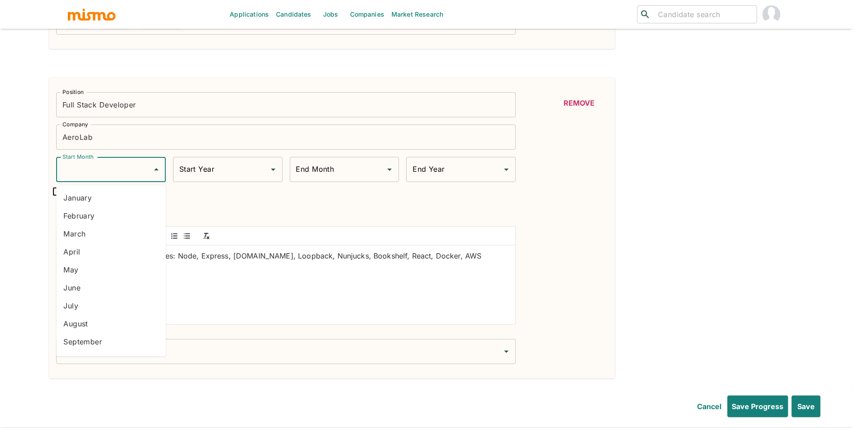
click at [111, 236] on li "March" at bounding box center [111, 234] width 110 height 18
type input "March"
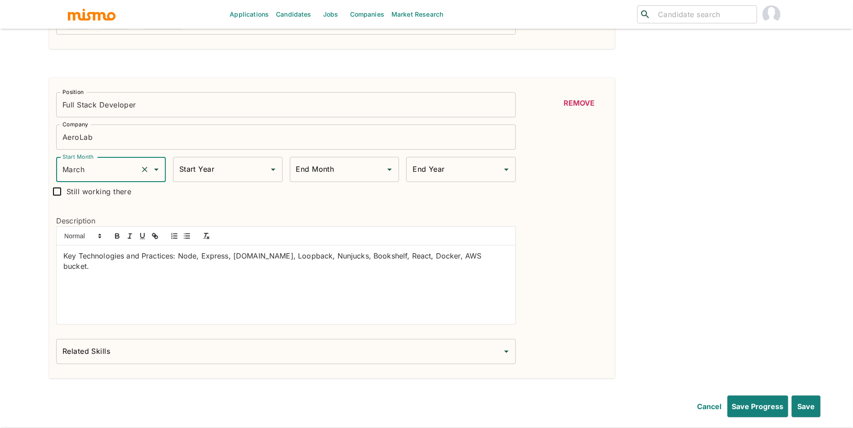
click at [234, 178] on input "Start Year" at bounding box center [221, 169] width 88 height 17
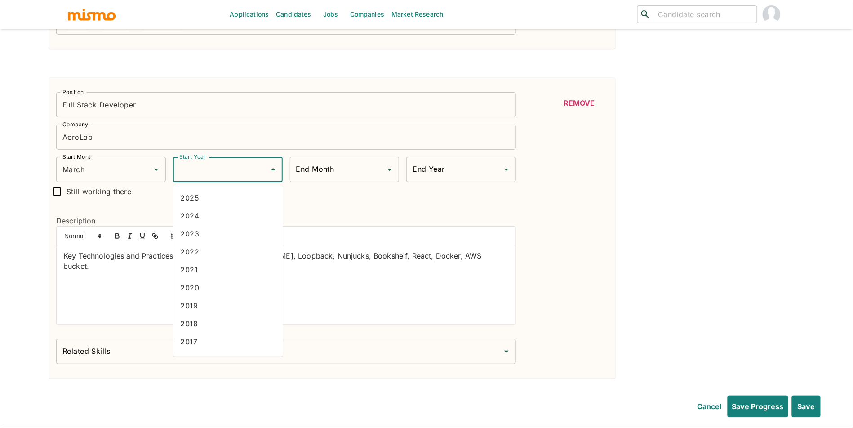
click at [221, 354] on li "2016" at bounding box center [228, 359] width 110 height 18
type input "2016"
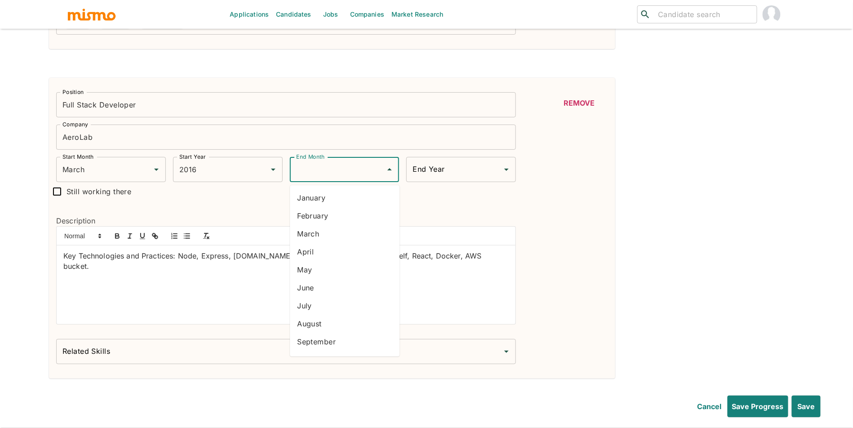
click at [347, 168] on input "End Month" at bounding box center [338, 169] width 88 height 17
click at [327, 306] on li "July" at bounding box center [345, 306] width 110 height 18
type input "July"
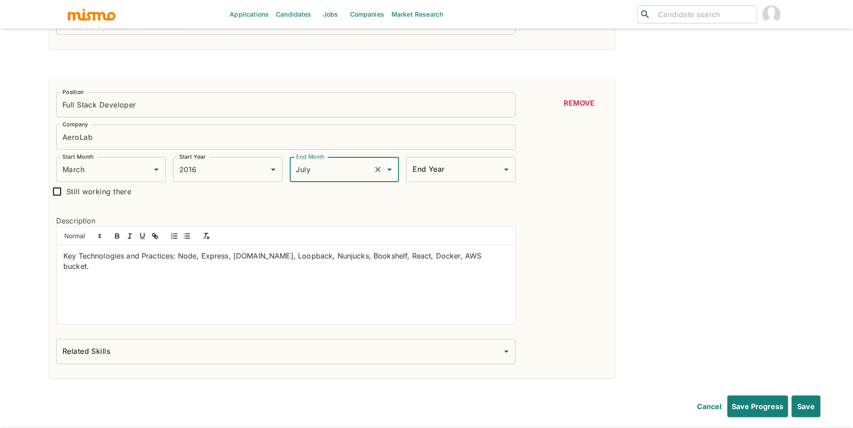
click at [424, 182] on div "End Year" at bounding box center [461, 169] width 110 height 25
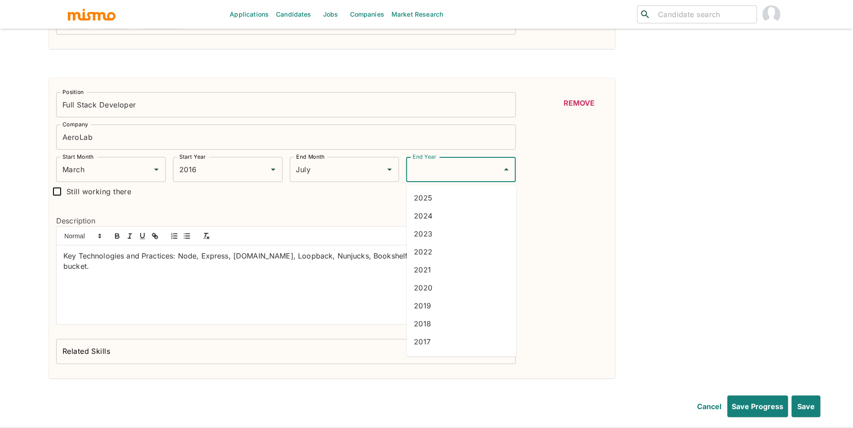
click at [429, 342] on li "2017" at bounding box center [462, 342] width 110 height 18
type input "2017"
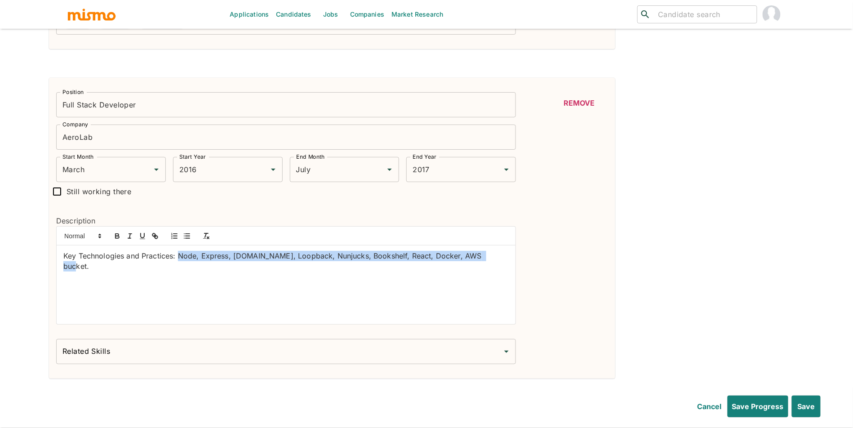
drag, startPoint x: 181, startPoint y: 257, endPoint x: 518, endPoint y: 258, distance: 337.0
click at [518, 258] on div "Position Full Stack Developer Position Company AeroLab Company Start Month Marc…" at bounding box center [332, 228] width 552 height 272
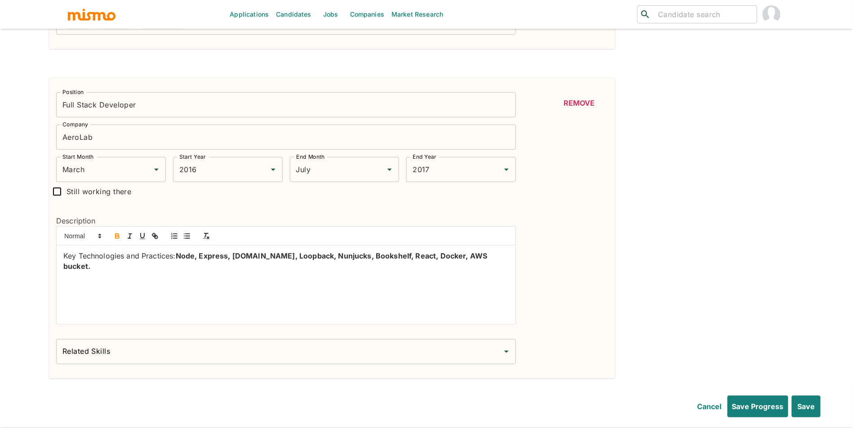
click at [138, 142] on input "AeroLab" at bounding box center [286, 136] width 460 height 25
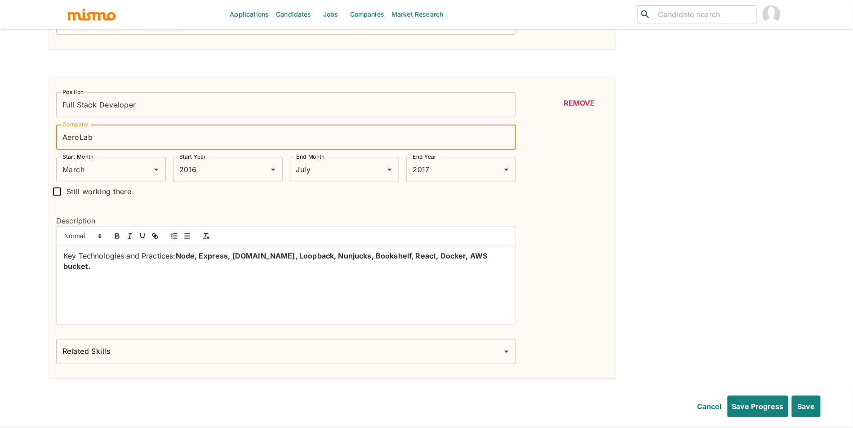
click at [142, 141] on input "AeroLab" at bounding box center [286, 136] width 460 height 25
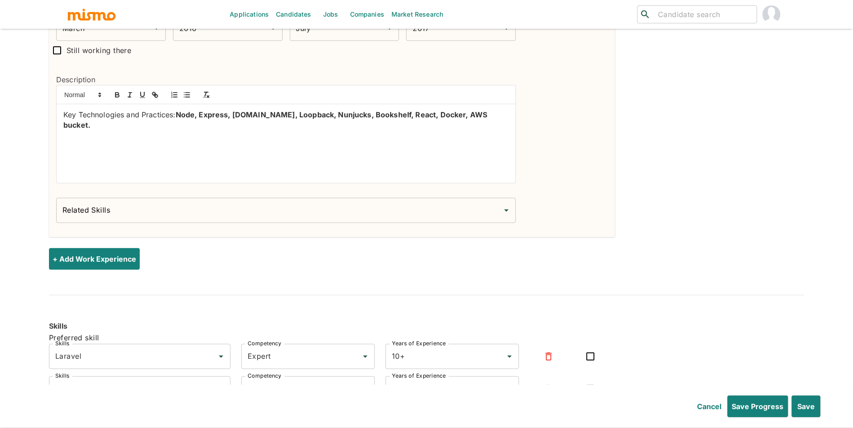
scroll to position [1451, 0]
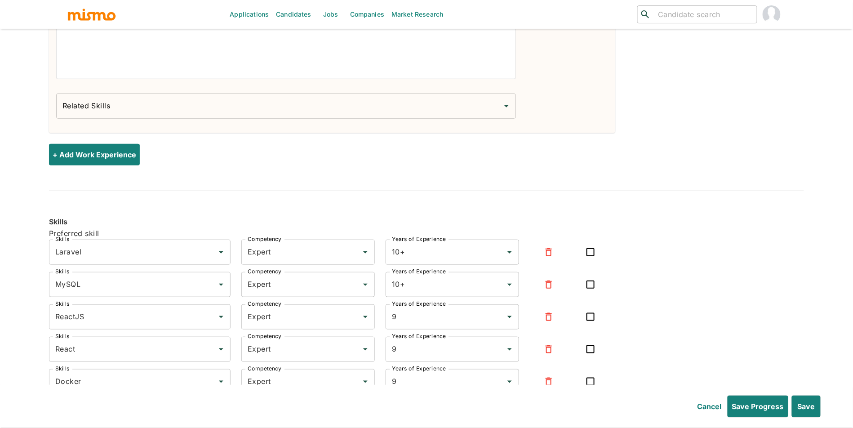
type input "AeroLab Digital"
click at [127, 160] on button "+ Add Work Experience" at bounding box center [96, 155] width 94 height 22
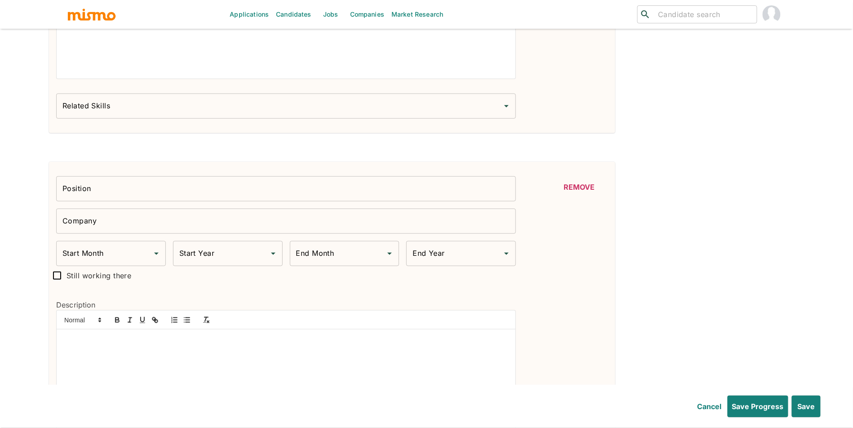
click at [132, 225] on input "Company" at bounding box center [286, 220] width 460 height 25
paste input "Icono Sur & [PERSON_NAME] Dev"
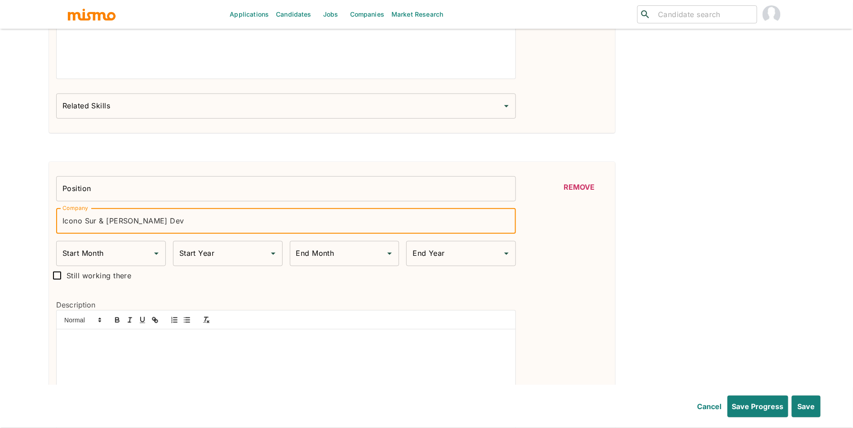
type input "Icono Sur & [PERSON_NAME] Dev"
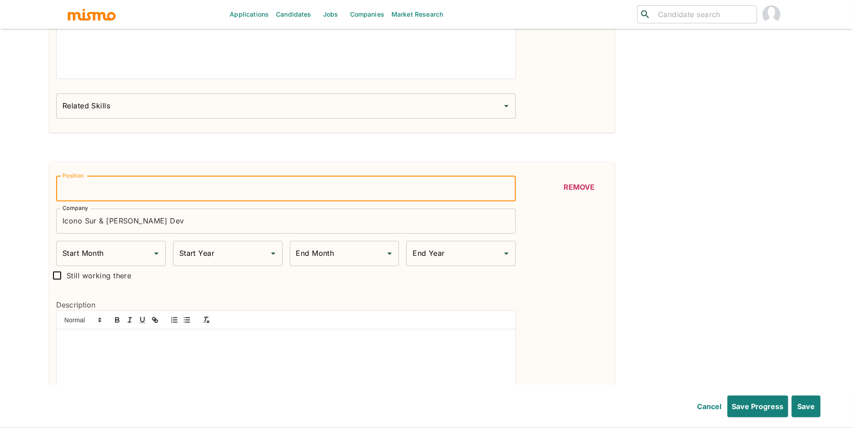
click at [133, 191] on input "Position" at bounding box center [286, 188] width 460 height 25
type input "Frontend Engineer"
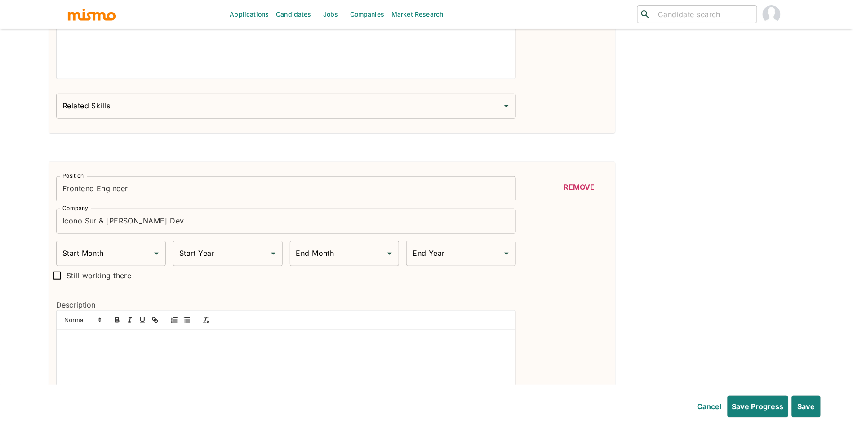
click at [91, 272] on span "Still working there" at bounding box center [99, 275] width 65 height 13
click at [67, 272] on input "Still working there" at bounding box center [57, 275] width 19 height 19
click at [94, 262] on input "Start Month" at bounding box center [162, 253] width 205 height 17
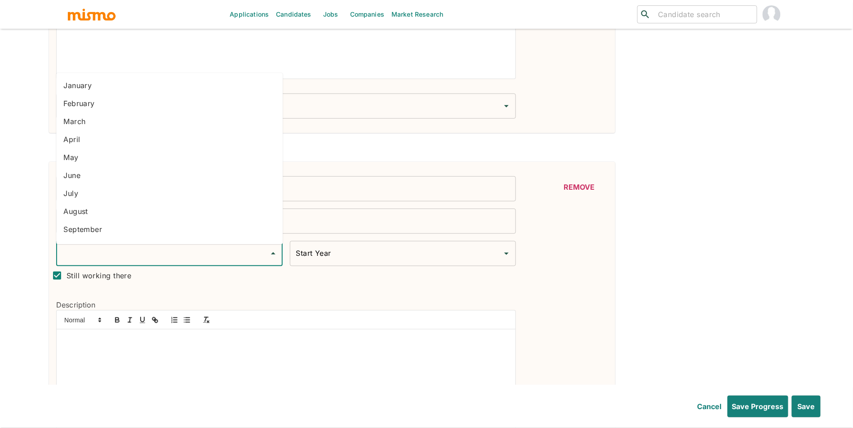
click at [82, 278] on div "Position Frontend Engineer Position Company Icono Sur & [PERSON_NAME] Dev Compa…" at bounding box center [282, 308] width 467 height 279
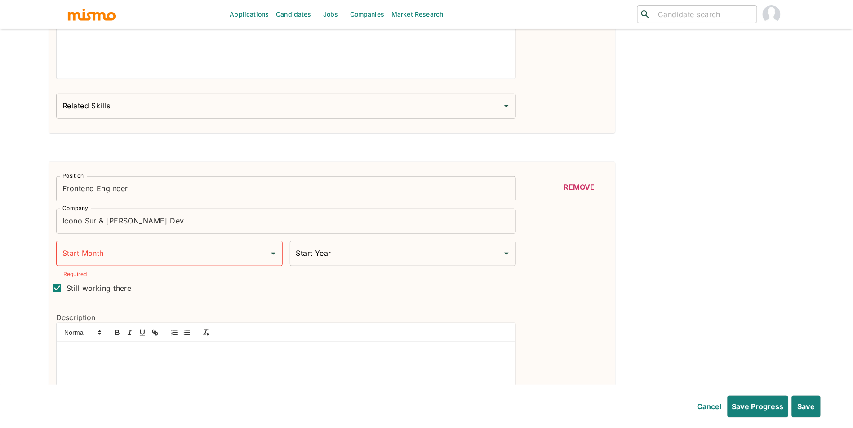
click at [109, 260] on input "Start Month" at bounding box center [162, 253] width 205 height 17
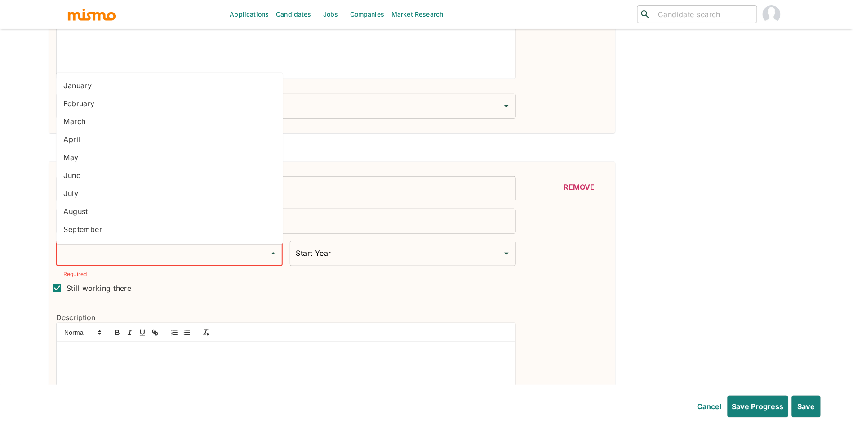
click at [89, 284] on label "Still working there" at bounding box center [90, 288] width 84 height 19
click at [67, 284] on input "Still working there" at bounding box center [57, 288] width 19 height 19
checkbox input "false"
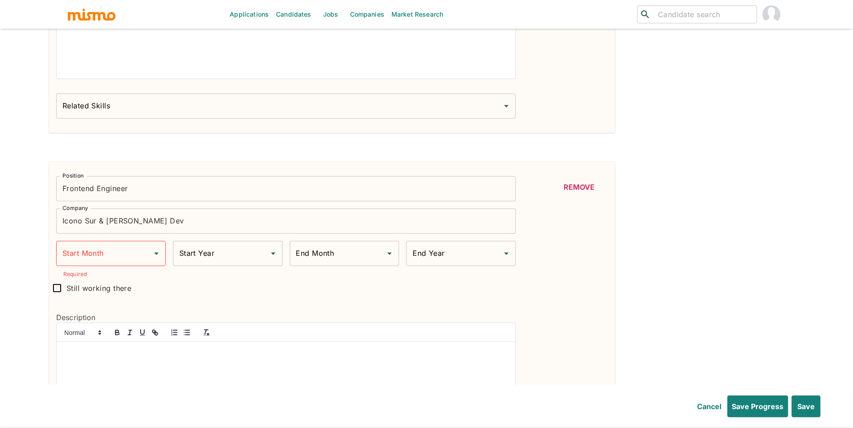
click at [104, 261] on input "Start Month" at bounding box center [104, 253] width 88 height 17
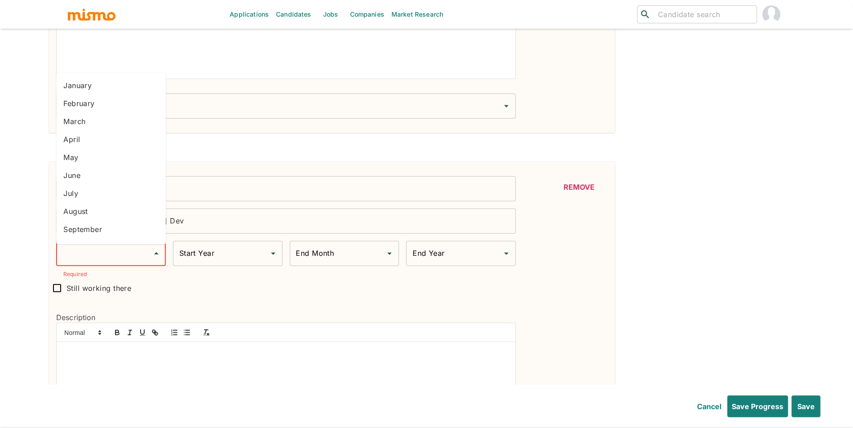
click at [105, 114] on li "March" at bounding box center [111, 122] width 110 height 18
type input "March"
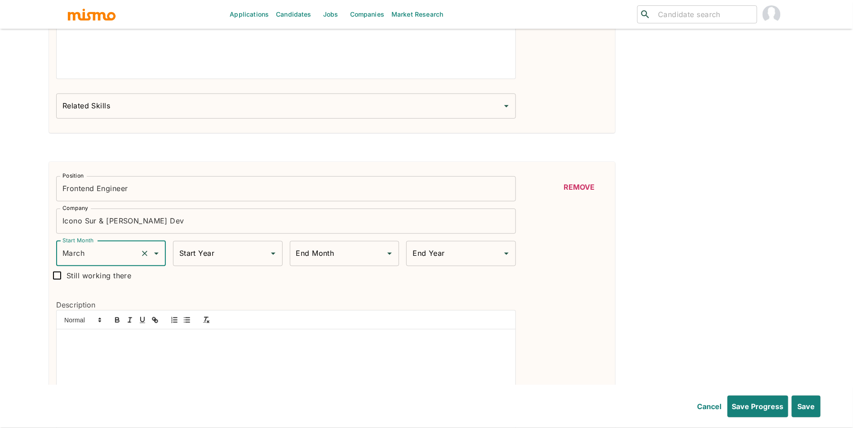
click at [201, 252] on div "Start Year Start Year" at bounding box center [228, 253] width 110 height 25
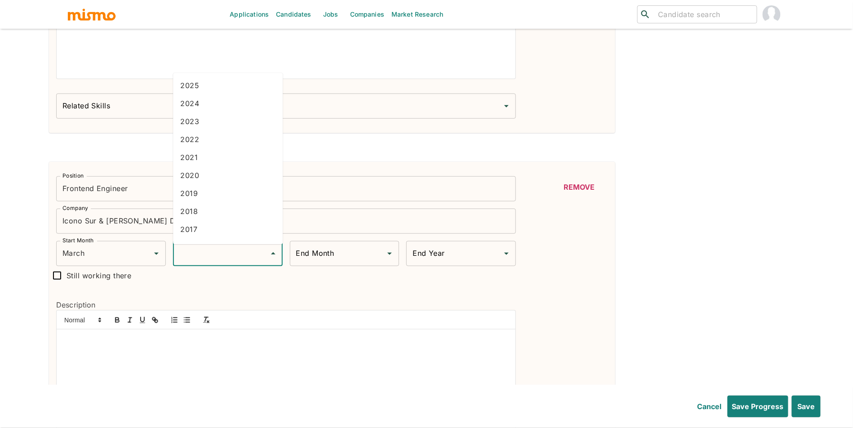
scroll to position [80, 0]
click at [200, 235] on li "2012" at bounding box center [228, 240] width 110 height 18
type input "2012"
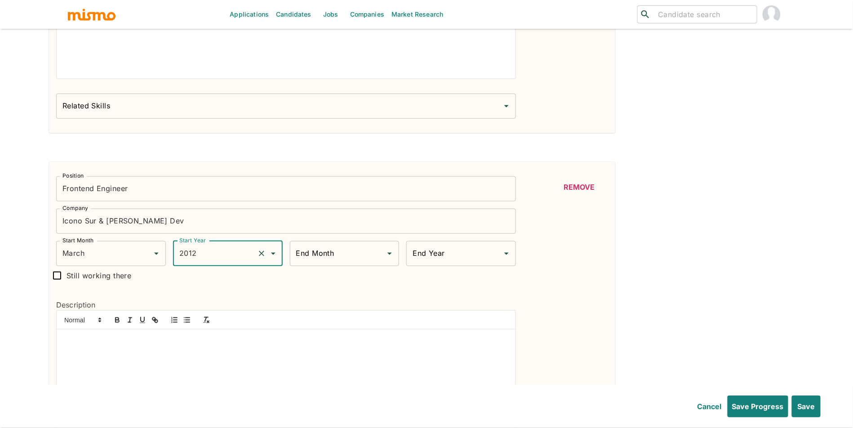
click at [349, 250] on input "End Month" at bounding box center [338, 253] width 88 height 17
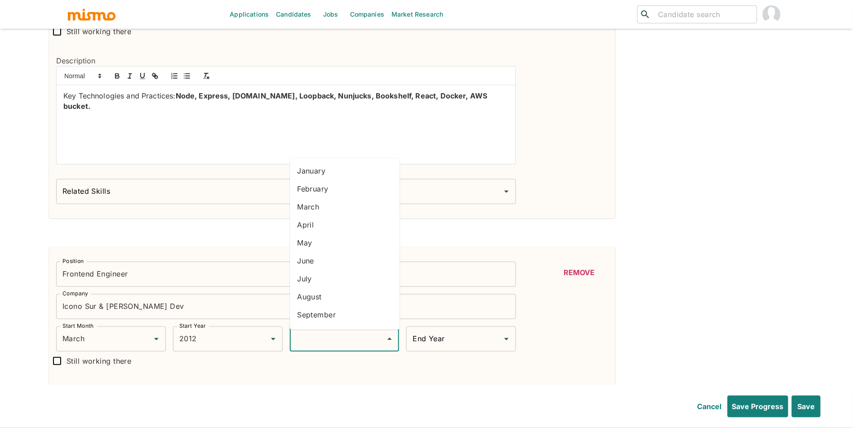
scroll to position [1429, 0]
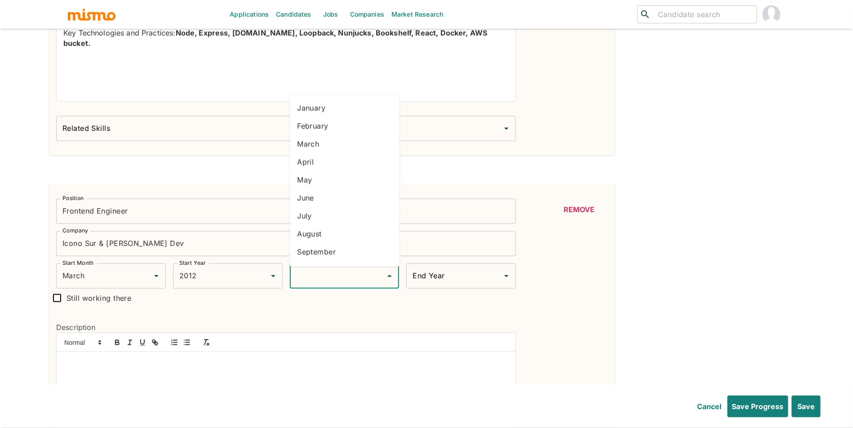
click at [379, 165] on li "April" at bounding box center [345, 162] width 110 height 18
type input "April"
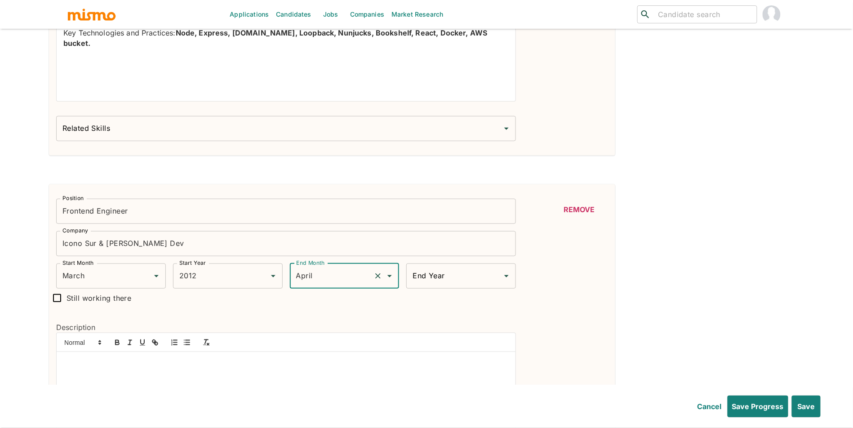
click at [460, 283] on input "End Year" at bounding box center [454, 275] width 88 height 17
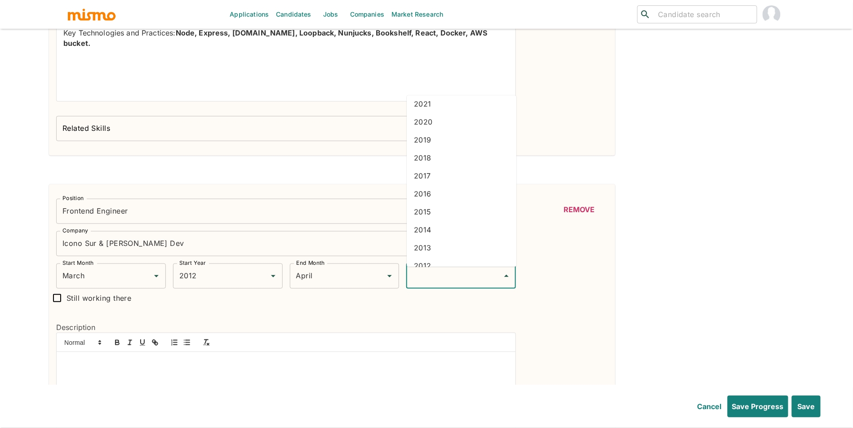
scroll to position [86, 0]
click at [440, 237] on li "2013" at bounding box center [462, 238] width 110 height 18
type input "2013"
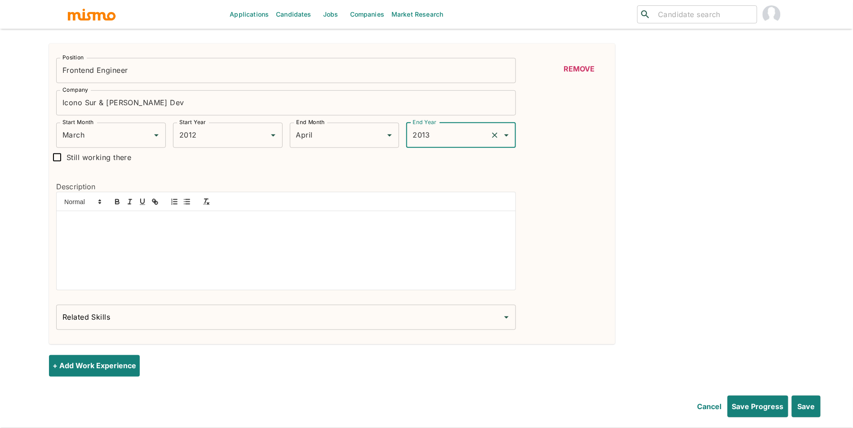
scroll to position [1582, 0]
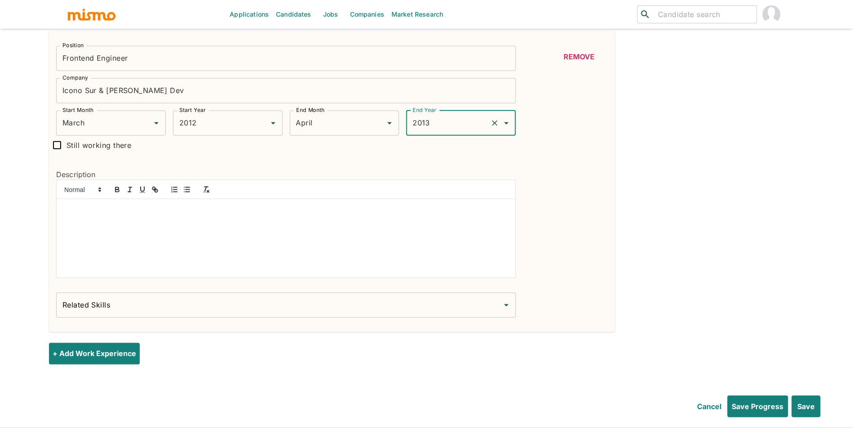
click at [264, 208] on p at bounding box center [285, 209] width 445 height 10
click at [71, 212] on span "• Key Technologies and Practices: Javascript, Html, Css, SEO." at bounding box center [171, 209] width 216 height 9
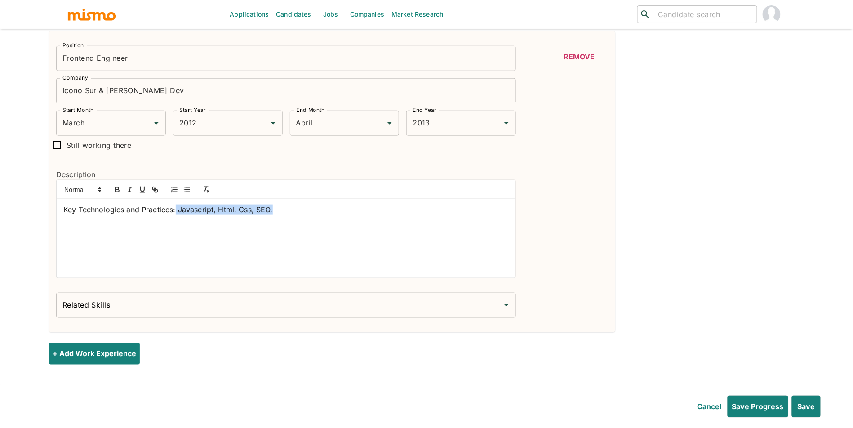
drag, startPoint x: 216, startPoint y: 215, endPoint x: 176, endPoint y: 213, distance: 40.0
click at [802, 412] on button "Save" at bounding box center [805, 406] width 30 height 22
click at [807, 408] on button "Save" at bounding box center [805, 406] width 30 height 22
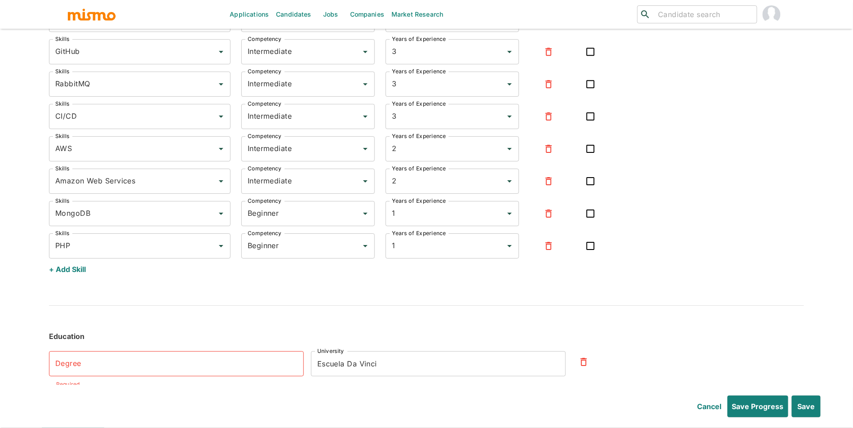
scroll to position [2392, 0]
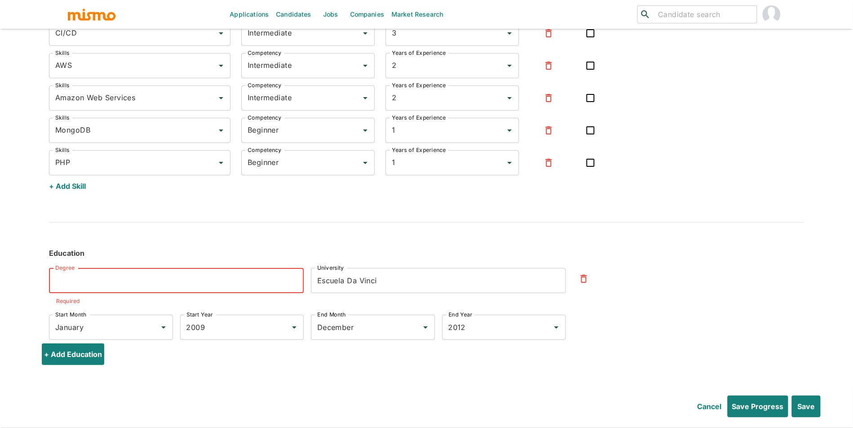
click at [93, 284] on input "Degree" at bounding box center [176, 280] width 255 height 25
type input "b"
paste input "Technical Degree in Programming"
type input "Technical Degree in Programming"
click at [808, 404] on button "Save" at bounding box center [805, 406] width 30 height 22
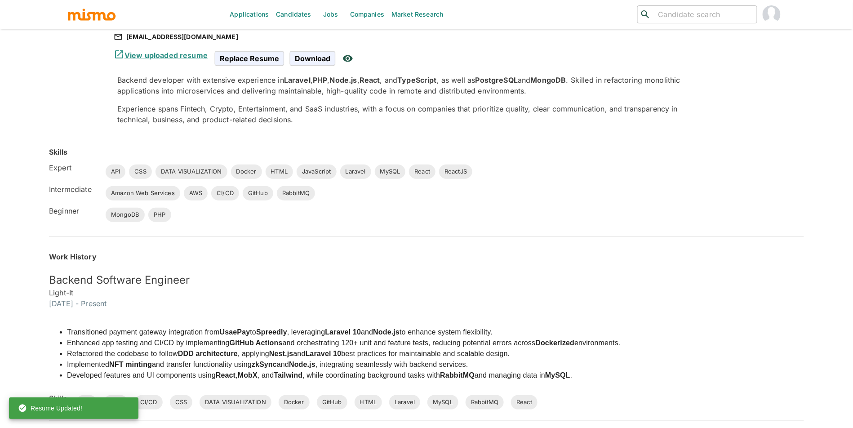
scroll to position [35, 0]
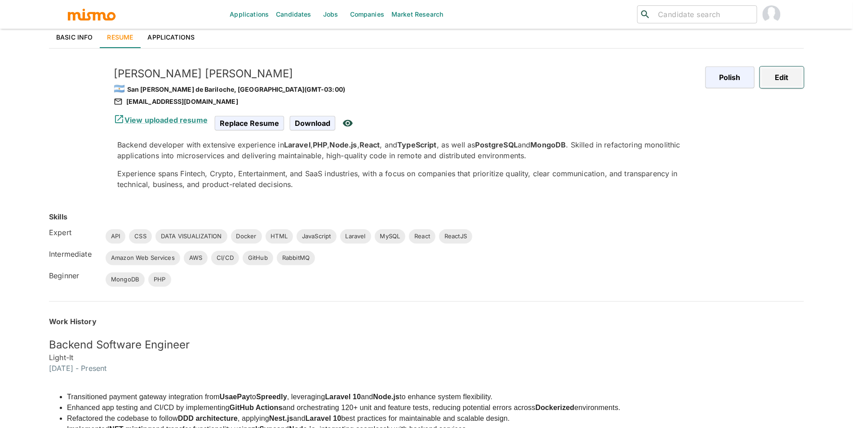
click at [769, 75] on button "Edit" at bounding box center [782, 78] width 44 height 22
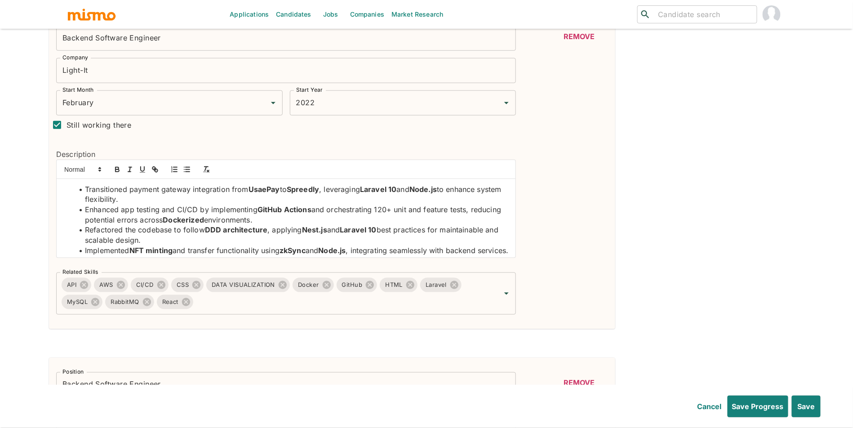
scroll to position [272, 0]
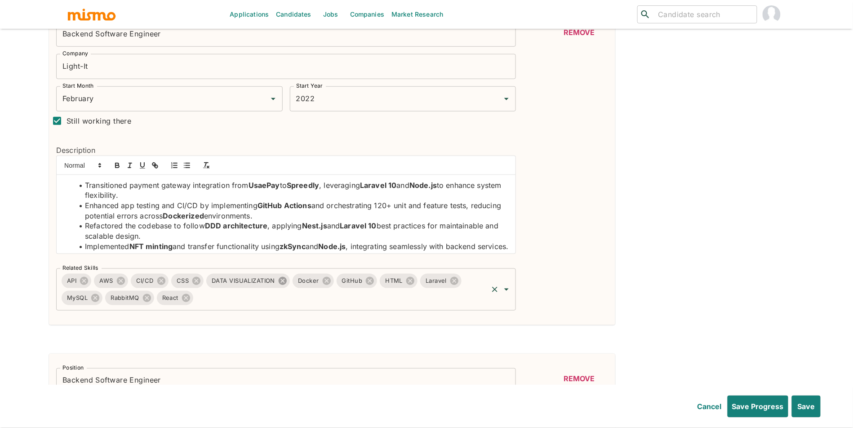
click at [282, 286] on icon at bounding box center [283, 281] width 10 height 10
click at [267, 305] on input "Related Skills" at bounding box center [292, 297] width 387 height 17
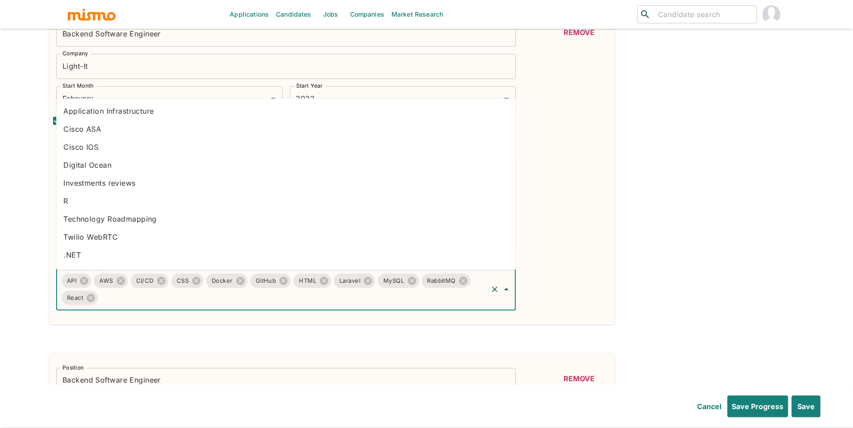
type input "h"
type input "php"
click at [161, 247] on li "PHP" at bounding box center [286, 255] width 460 height 18
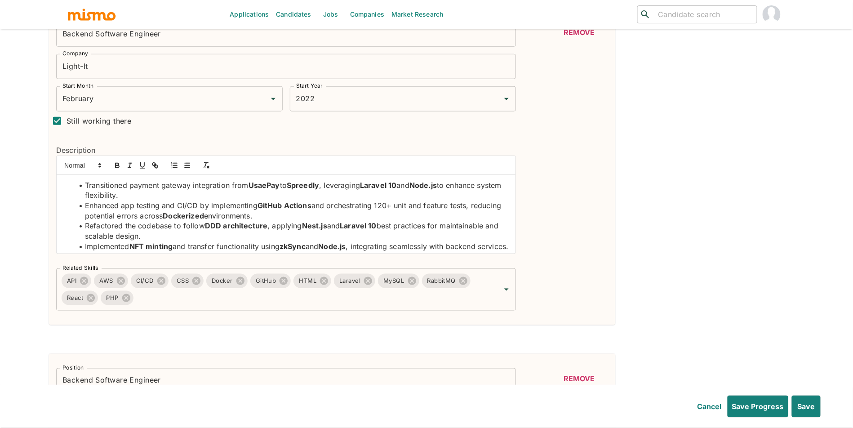
scroll to position [8, 0]
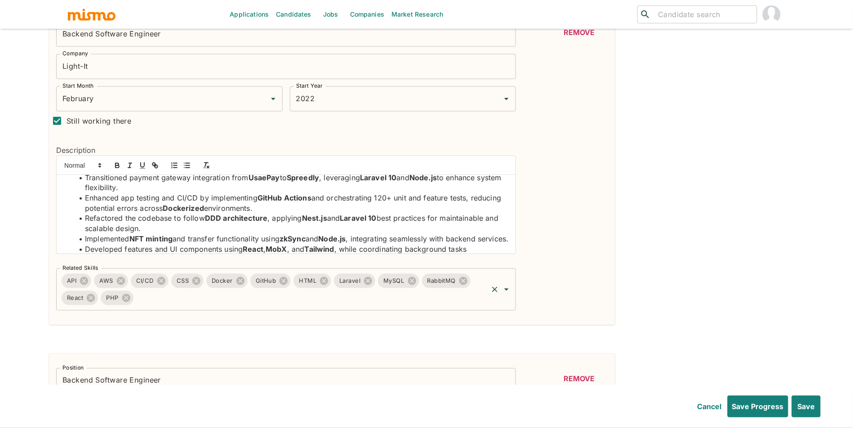
click at [394, 303] on input "Related Skills" at bounding box center [311, 297] width 352 height 17
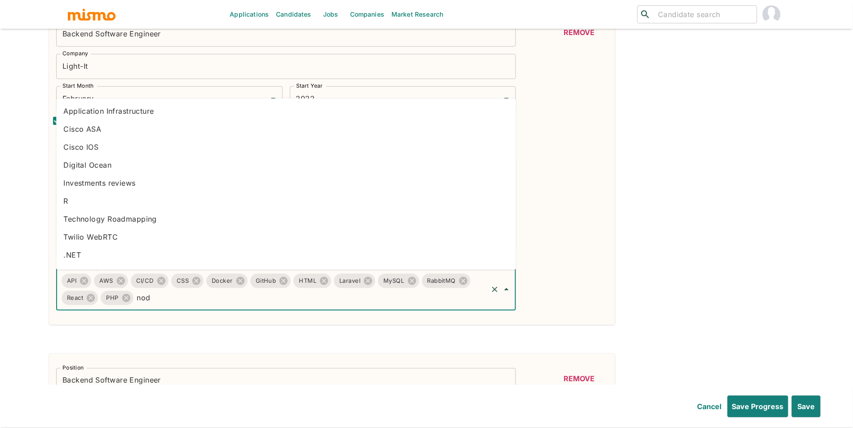
type input "node"
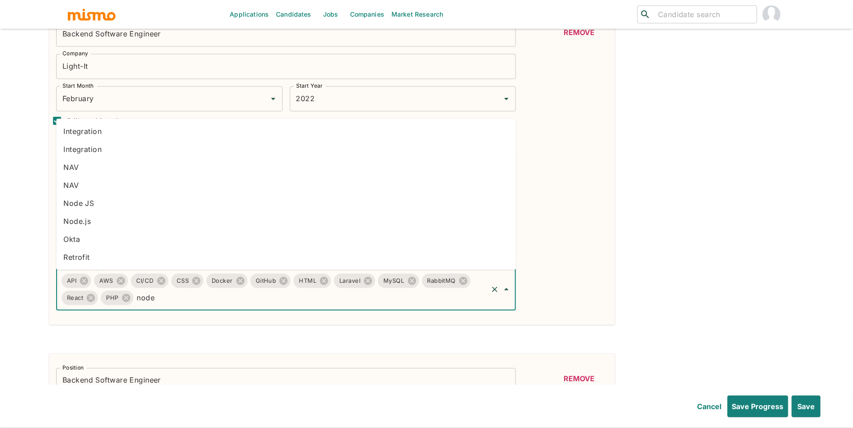
click at [207, 218] on li "Node.js" at bounding box center [286, 221] width 460 height 18
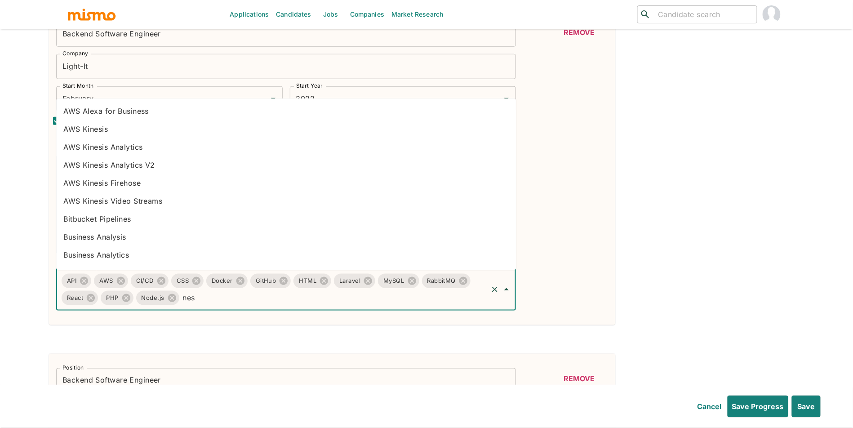
type input "nest"
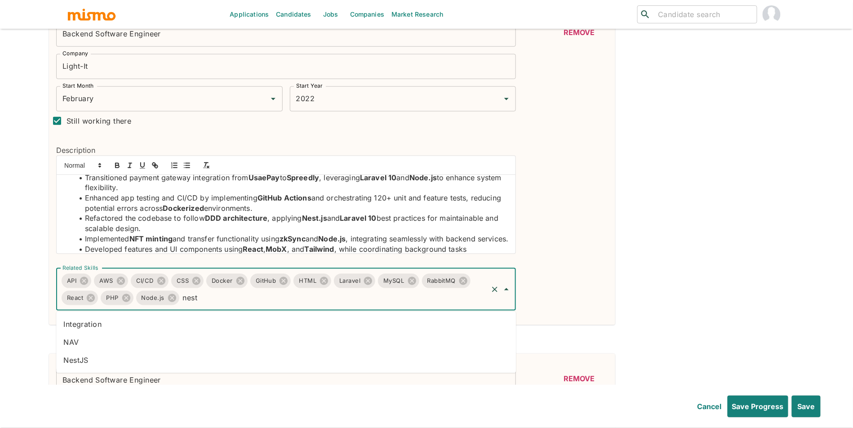
click at [271, 357] on li "NestJS" at bounding box center [286, 360] width 460 height 18
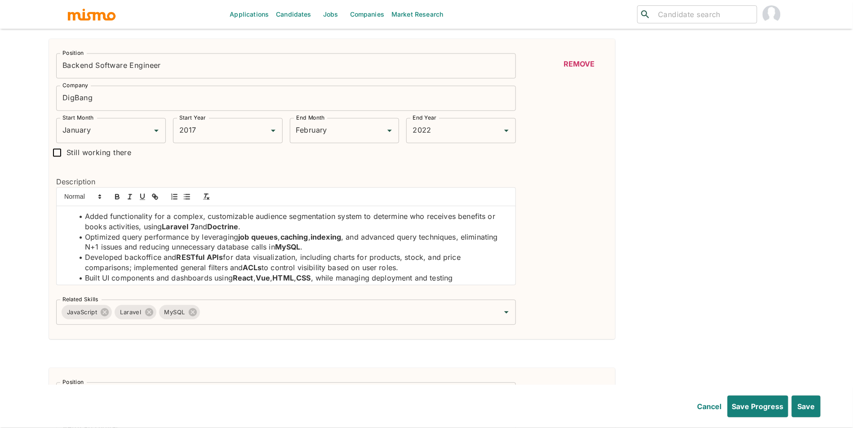
scroll to position [634, 0]
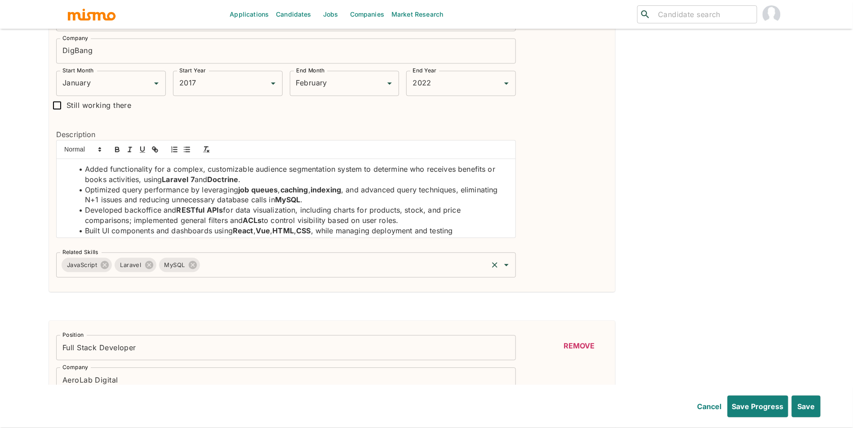
click at [355, 262] on input "Related Skills" at bounding box center [344, 265] width 286 height 17
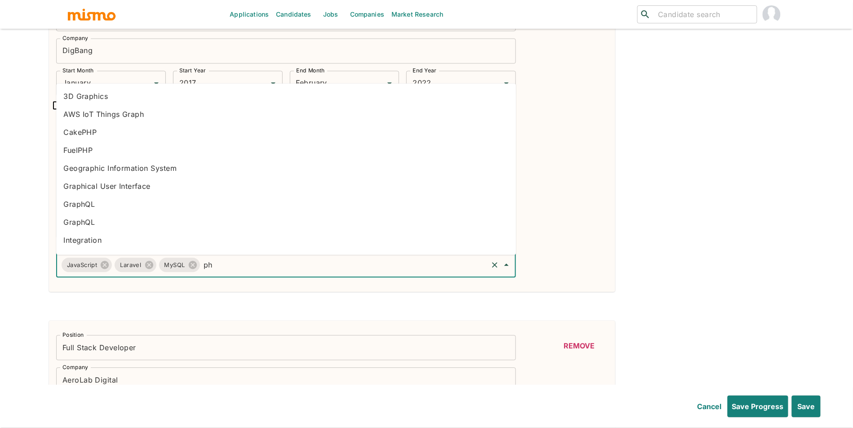
type input "php"
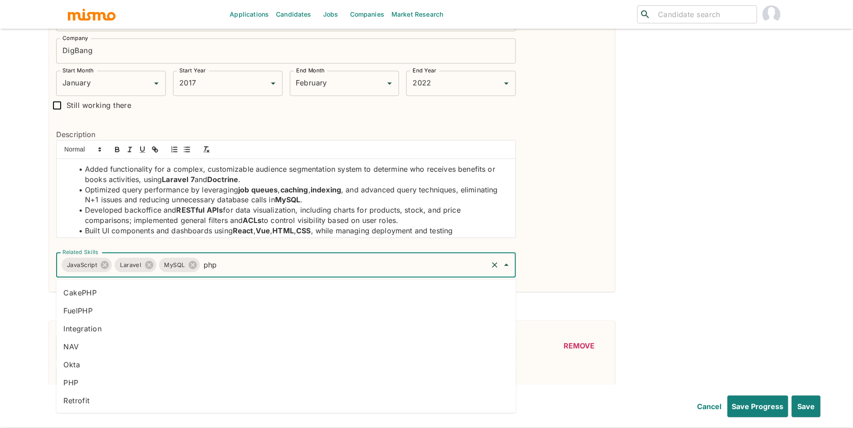
click at [116, 377] on li "PHP" at bounding box center [286, 382] width 460 height 18
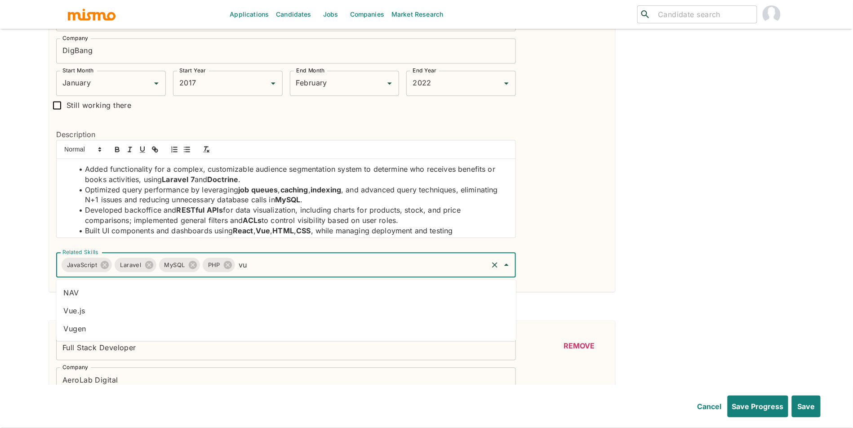
type input "vue"
click at [111, 308] on li "Vue.js" at bounding box center [286, 311] width 460 height 18
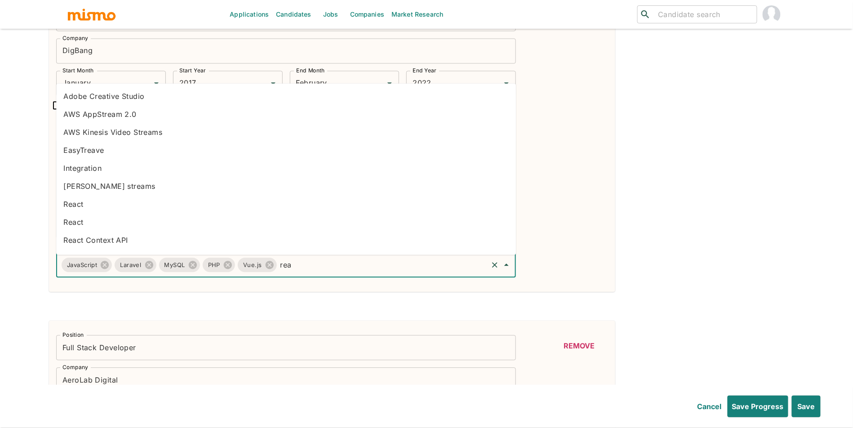
type input "reac"
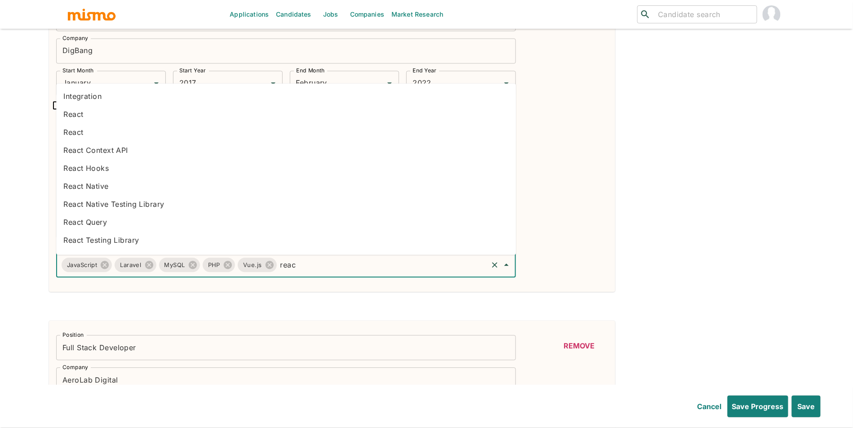
click at [93, 117] on li "React" at bounding box center [286, 115] width 460 height 18
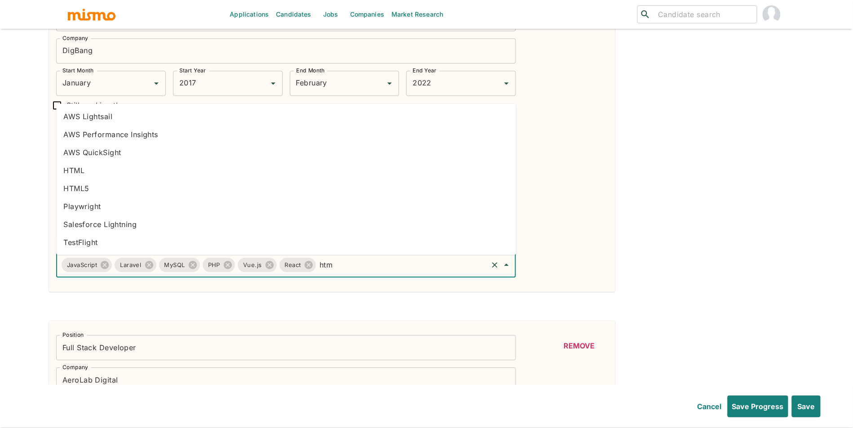
type input "html"
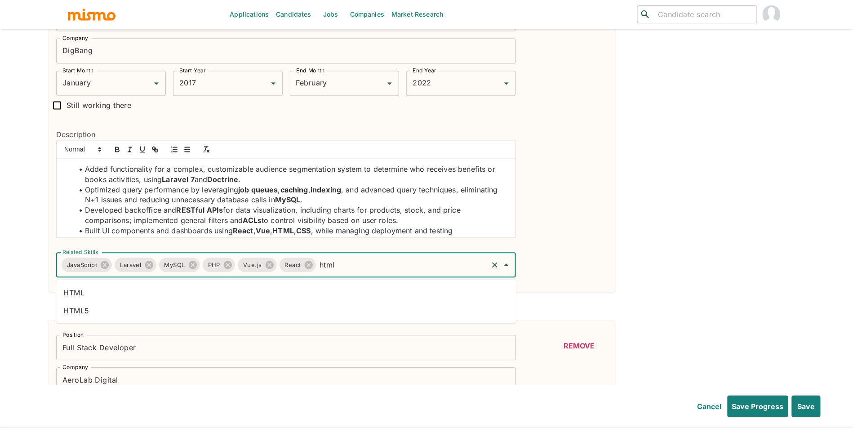
click at [284, 296] on li "HTML" at bounding box center [286, 293] width 460 height 18
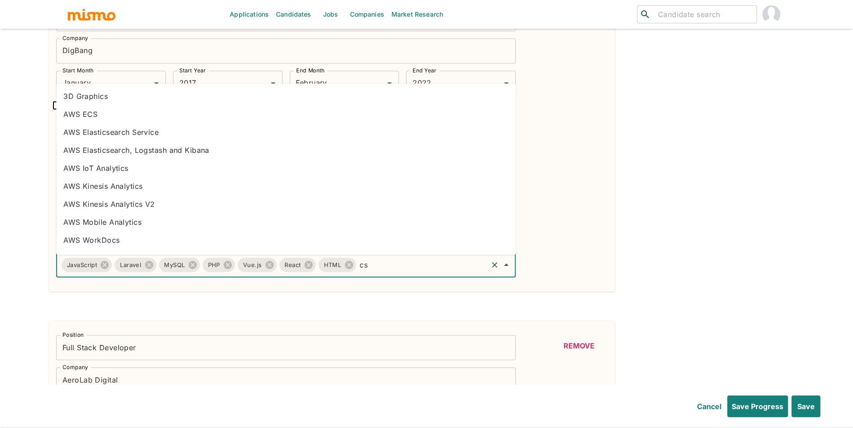
type input "css"
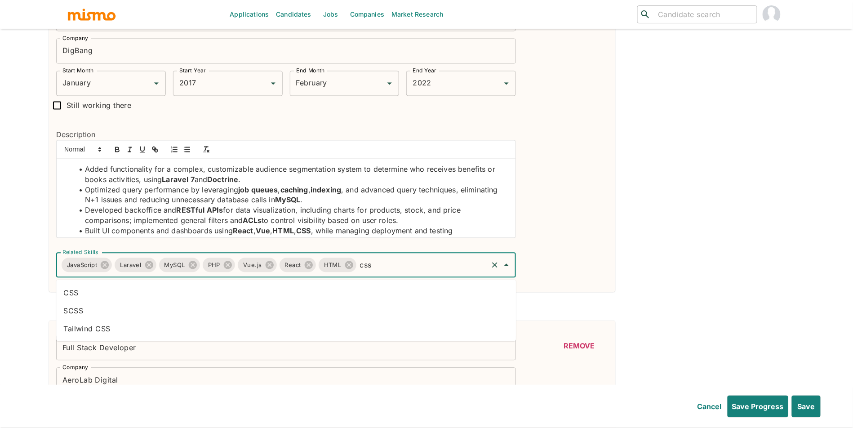
click at [145, 290] on li "CSS" at bounding box center [286, 293] width 460 height 18
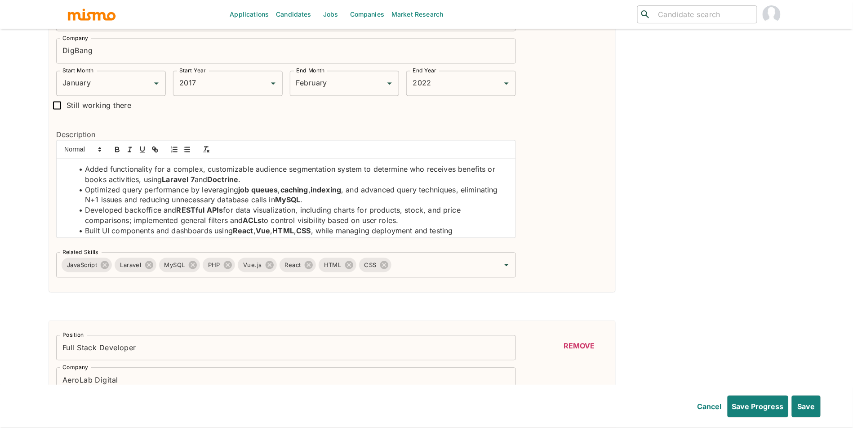
scroll to position [13, 0]
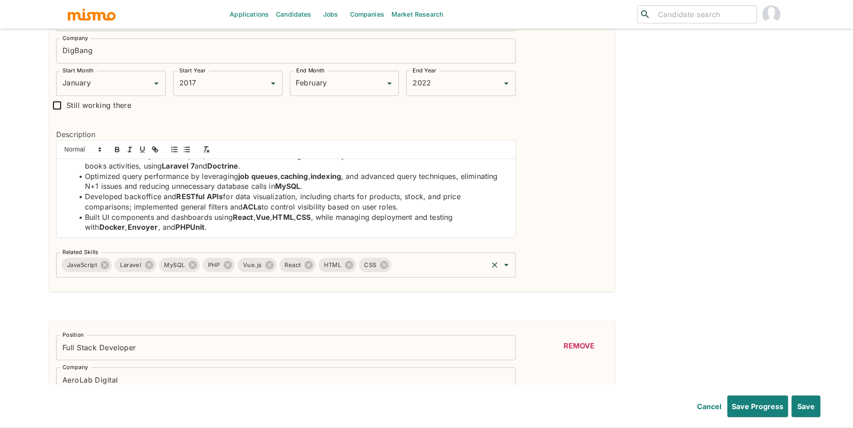
click at [440, 269] on input "Related Skills" at bounding box center [440, 265] width 94 height 17
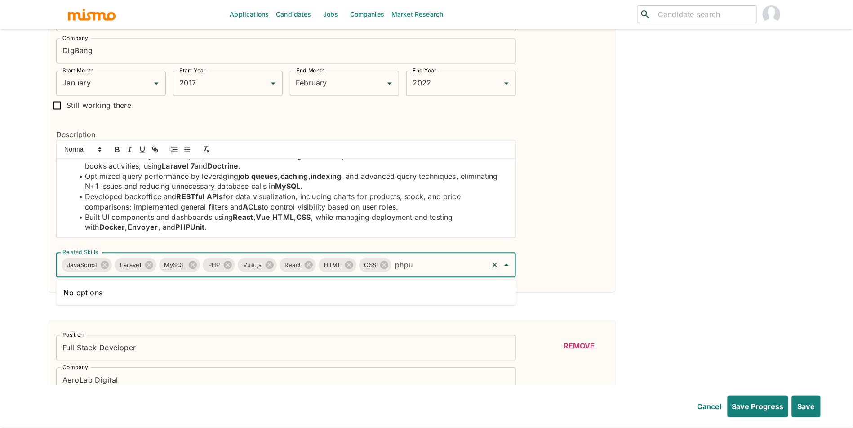
type input "phpu"
click at [590, 274] on div "Remove" at bounding box center [579, 142] width 58 height 272
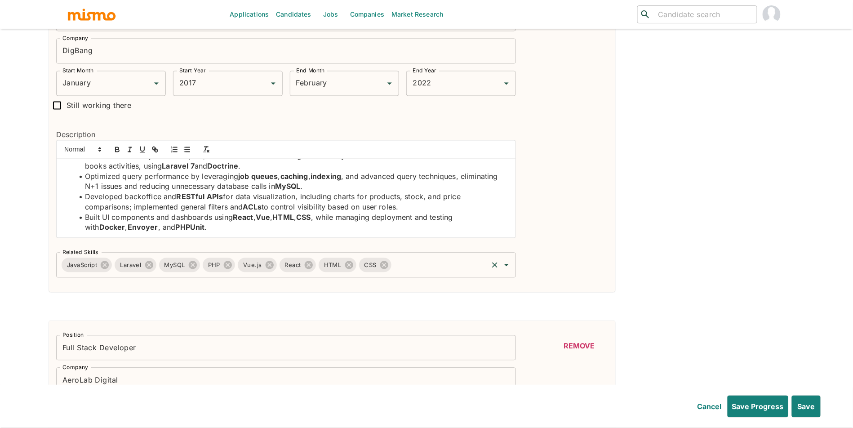
click at [443, 268] on input "Related Skills" at bounding box center [440, 265] width 94 height 17
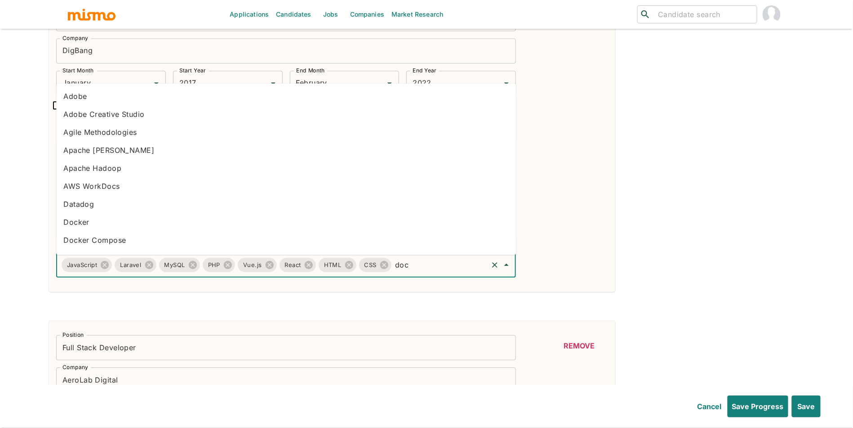
type input "dock"
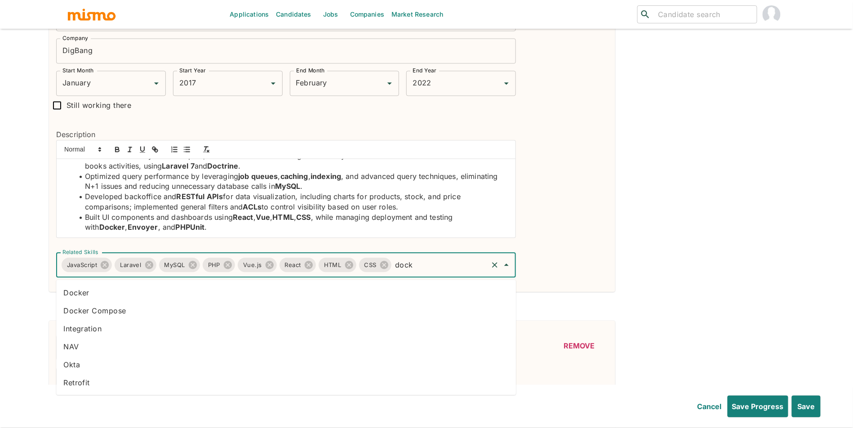
click at [265, 295] on li "Docker" at bounding box center [286, 293] width 460 height 18
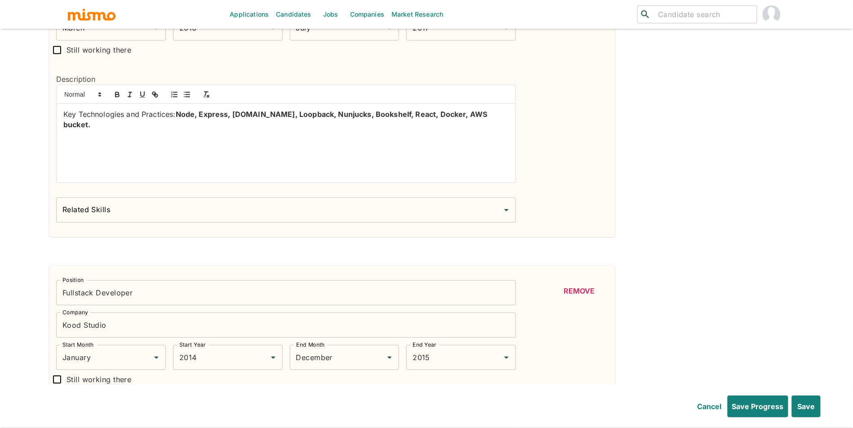
scroll to position [1023, 0]
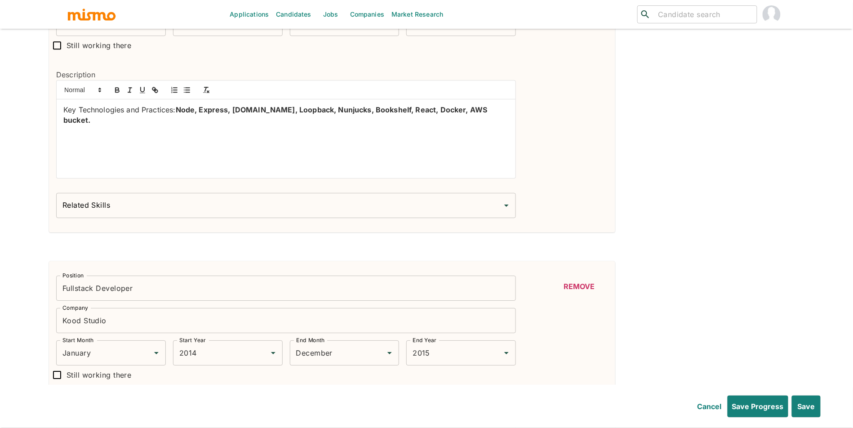
click at [381, 213] on input "Related Skills" at bounding box center [279, 205] width 438 height 17
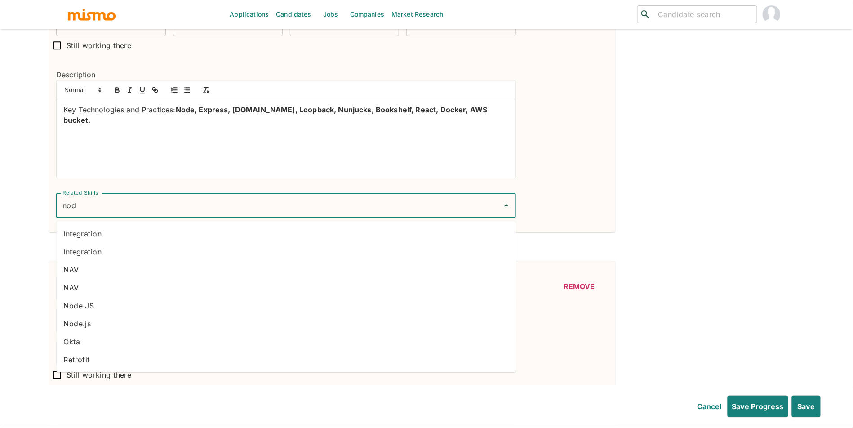
type input "node"
click at [129, 305] on li "Node JS" at bounding box center [286, 306] width 460 height 18
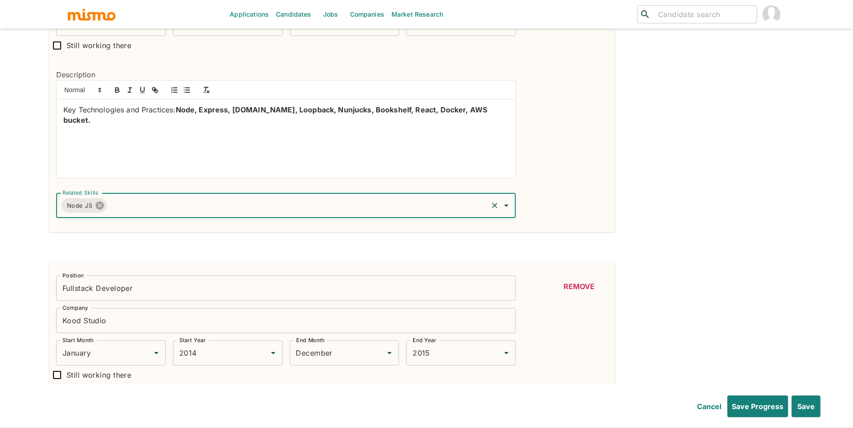
click at [99, 206] on icon at bounding box center [100, 205] width 8 height 8
click at [104, 207] on input "Related Skills" at bounding box center [279, 205] width 438 height 17
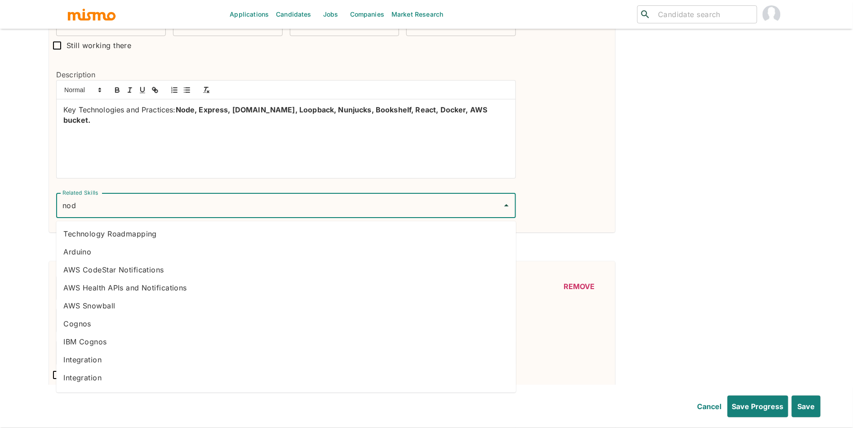
type input "node"
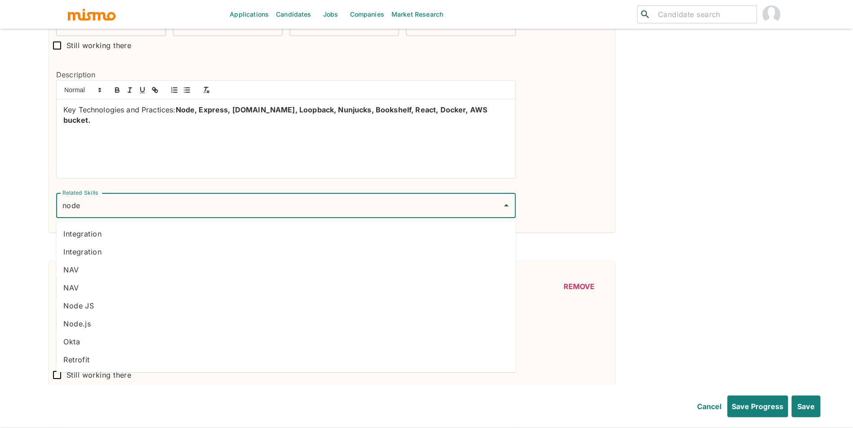
click at [92, 325] on li "Node.js" at bounding box center [286, 324] width 460 height 18
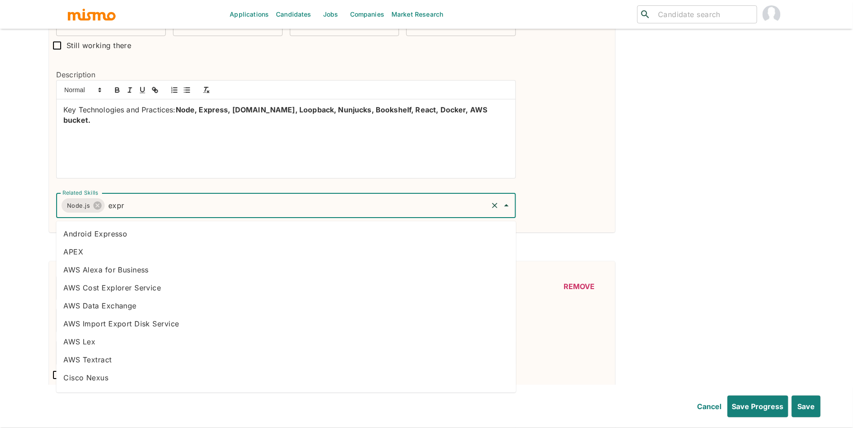
type input "expre"
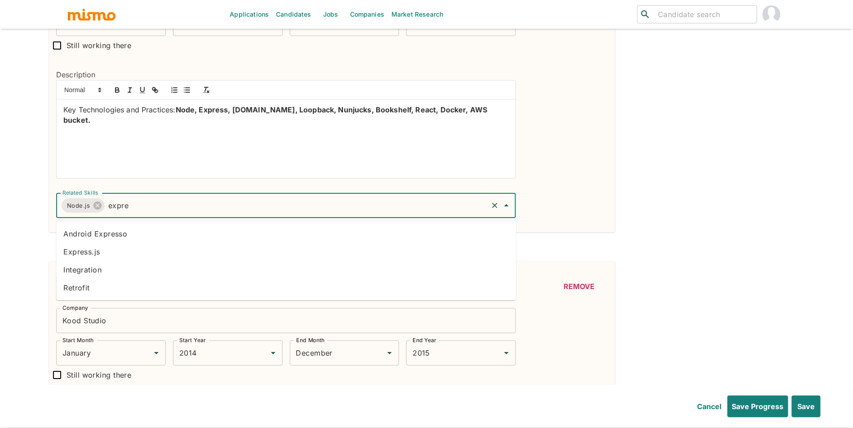
click at [93, 252] on li "Express.js" at bounding box center [286, 252] width 460 height 18
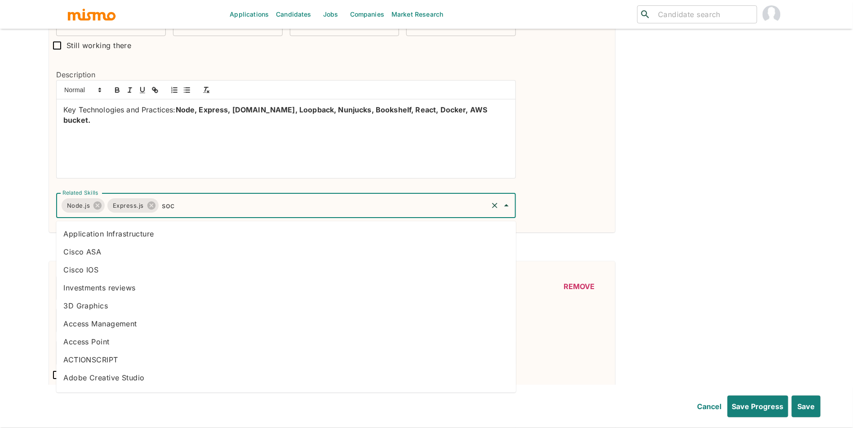
type input "sock"
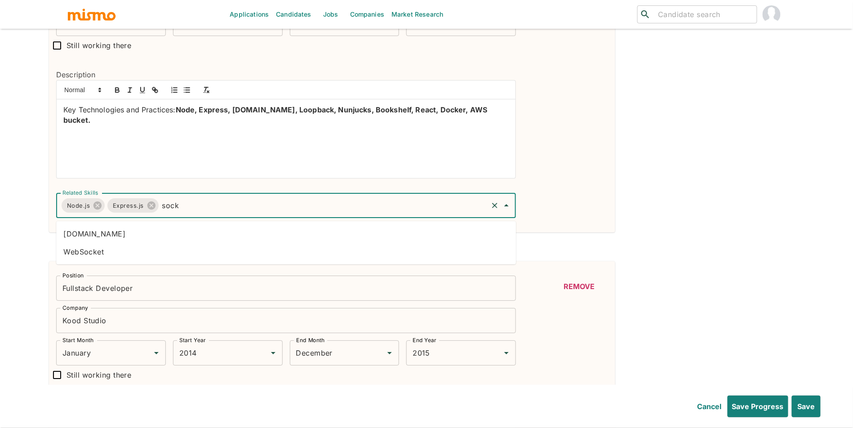
click at [195, 235] on li "[DOMAIN_NAME]" at bounding box center [286, 234] width 460 height 18
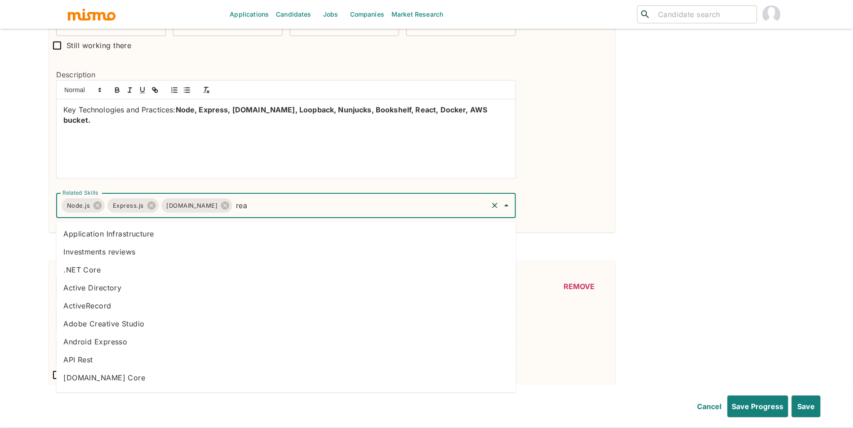
type input "reac"
click at [89, 253] on li "React" at bounding box center [286, 252] width 460 height 18
type input "dock"
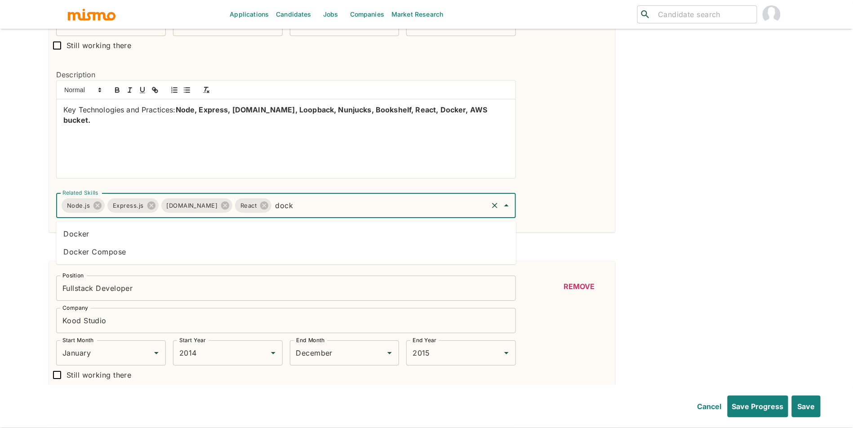
click at [95, 236] on li "Docker" at bounding box center [286, 234] width 460 height 18
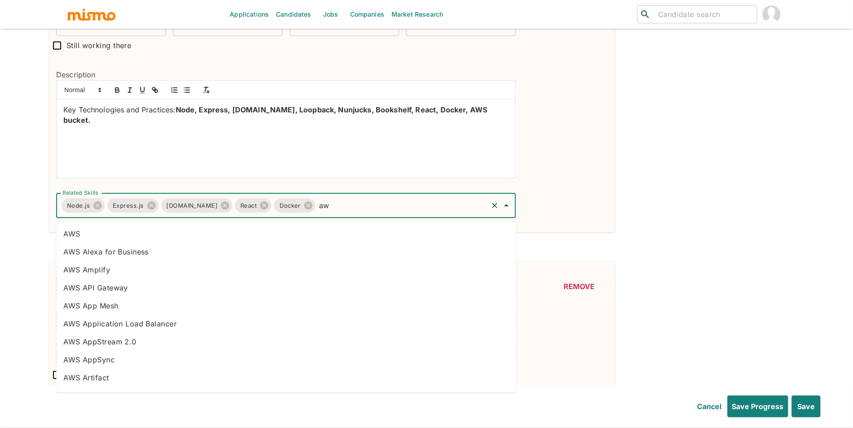
type input "aws"
click at [86, 235] on li "AWS" at bounding box center [286, 234] width 460 height 18
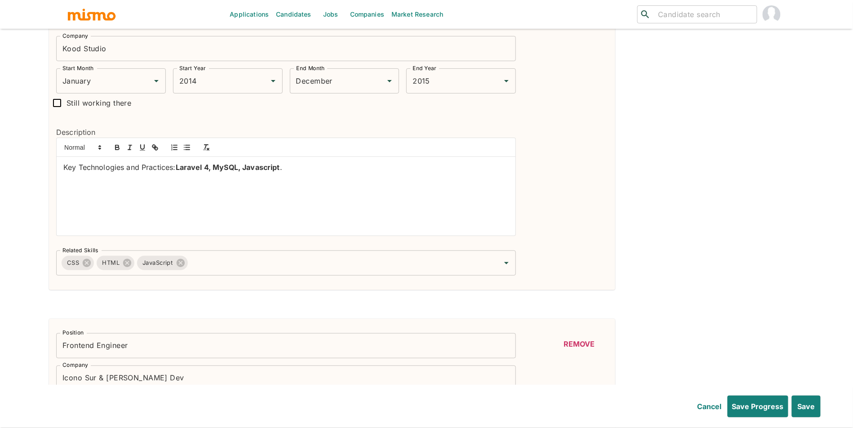
scroll to position [1287, 0]
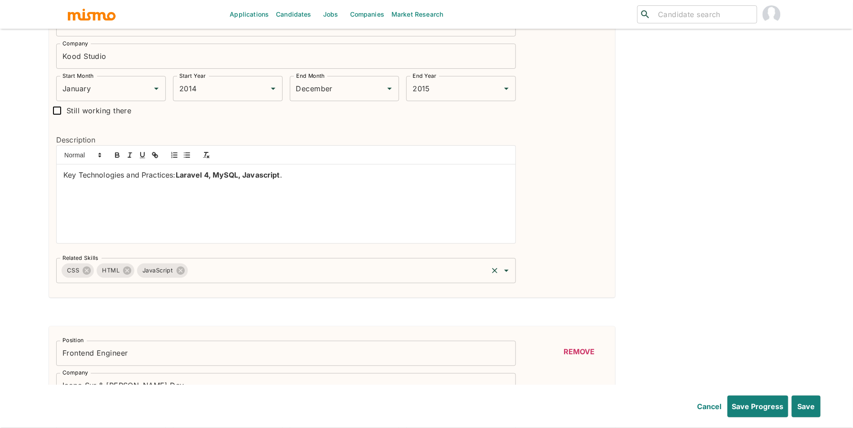
click at [281, 279] on input "Related Skills" at bounding box center [338, 270] width 298 height 17
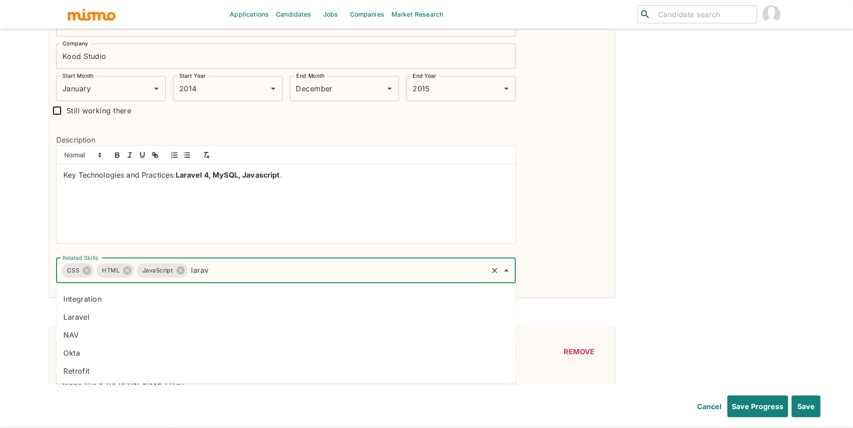
type input "larave"
click at [174, 314] on li "Laravel" at bounding box center [286, 317] width 460 height 18
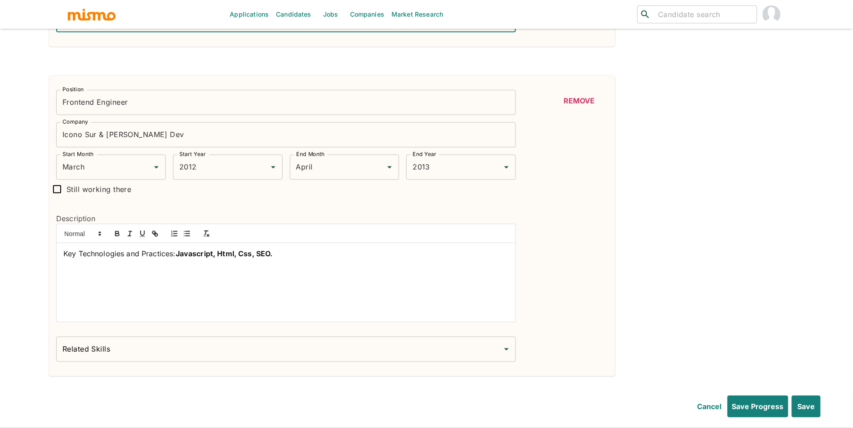
scroll to position [1620, 0]
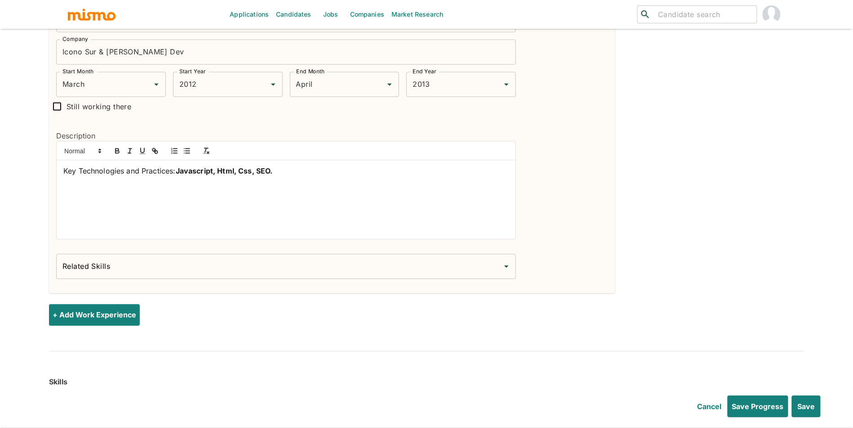
click at [386, 271] on input "Related Skills" at bounding box center [279, 266] width 438 height 17
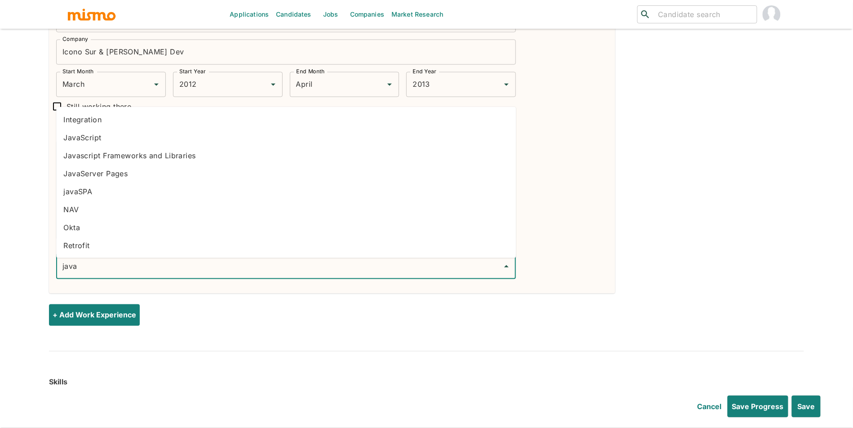
type input "javas"
click at [139, 138] on li "JavaScript" at bounding box center [286, 138] width 460 height 18
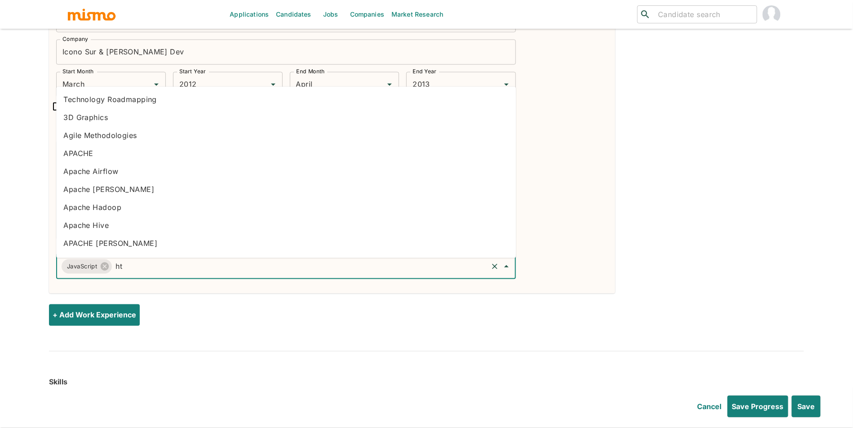
type input "htm"
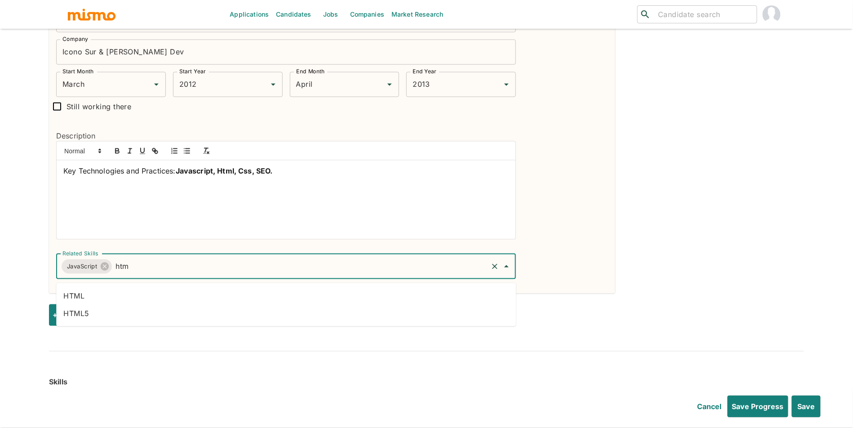
click at [103, 293] on li "HTML" at bounding box center [286, 296] width 460 height 18
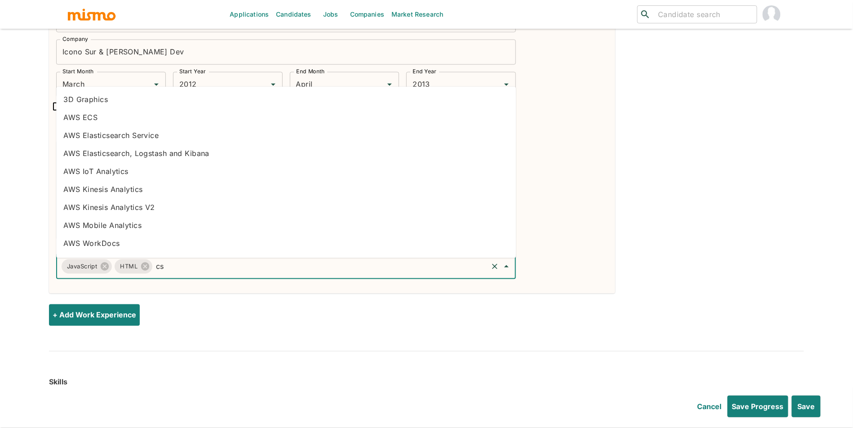
type input "css"
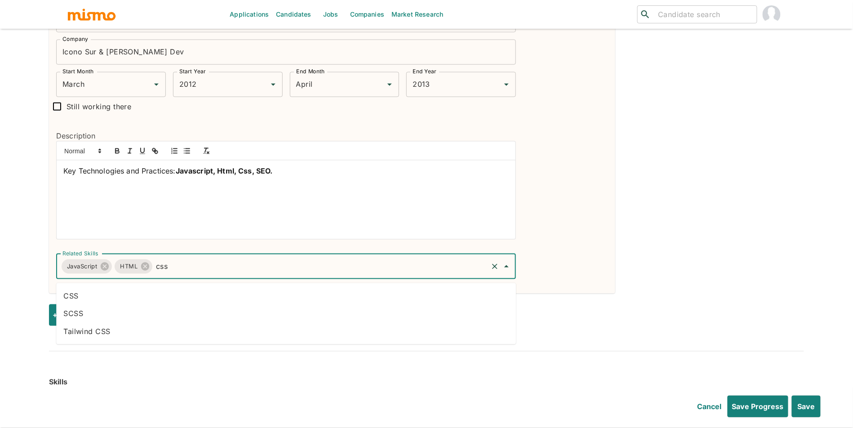
click at [155, 300] on li "CSS" at bounding box center [286, 296] width 460 height 18
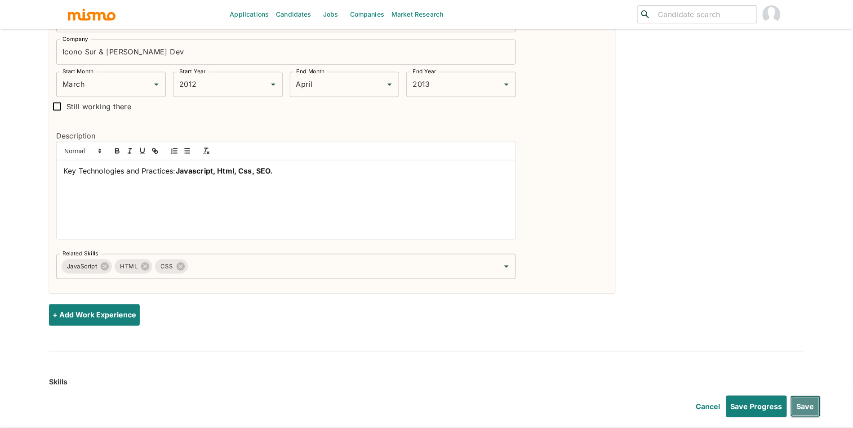
click at [799, 400] on button "Save" at bounding box center [805, 406] width 30 height 22
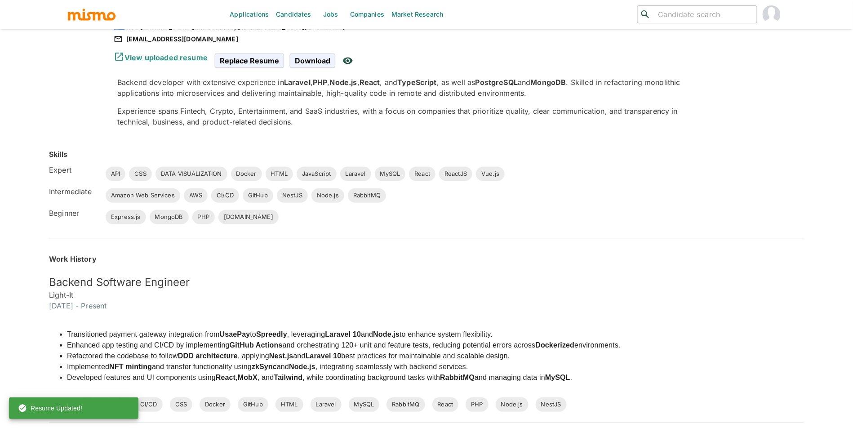
scroll to position [0, 0]
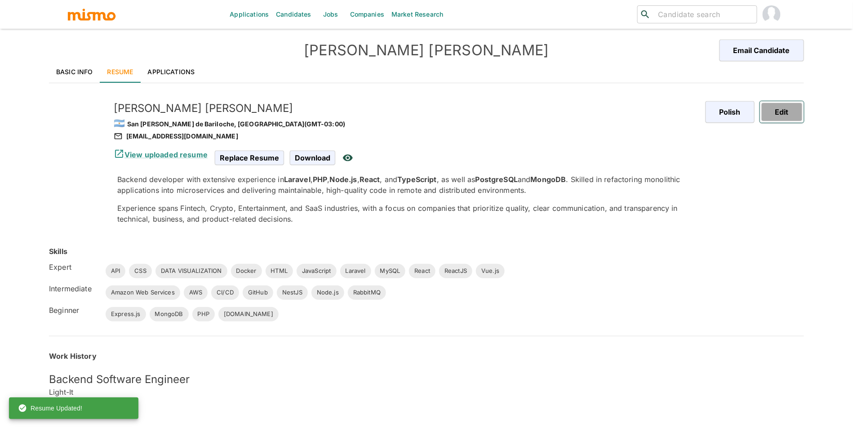
click at [795, 113] on button "Edit" at bounding box center [782, 112] width 44 height 22
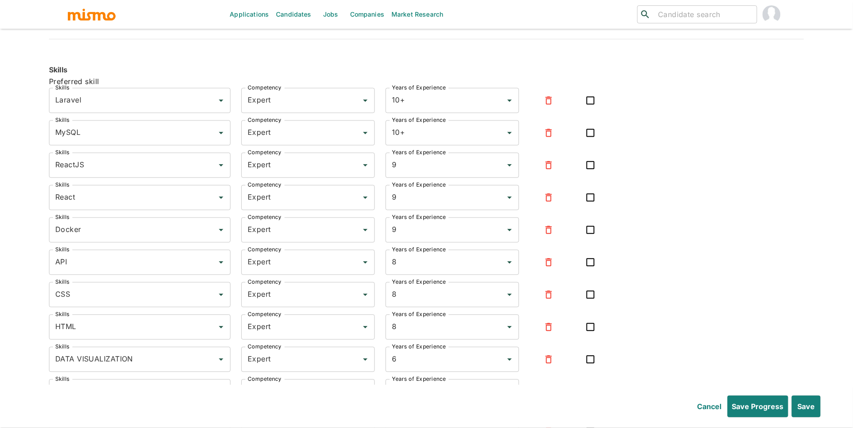
scroll to position [1920, 0]
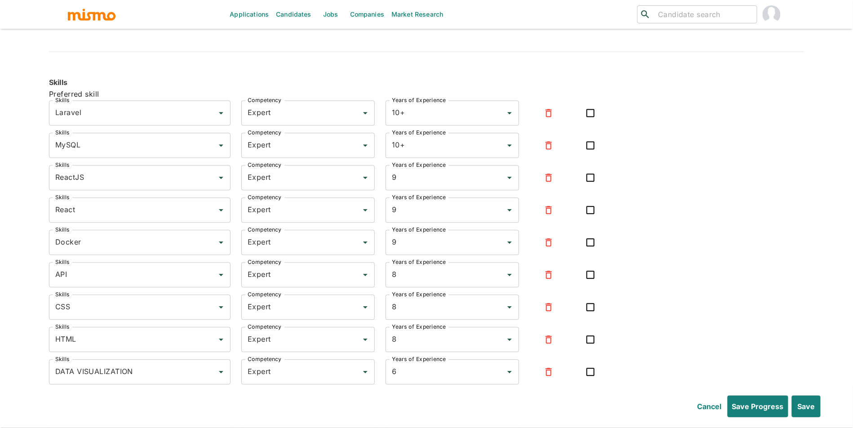
click at [552, 179] on icon "button" at bounding box center [548, 177] width 11 height 11
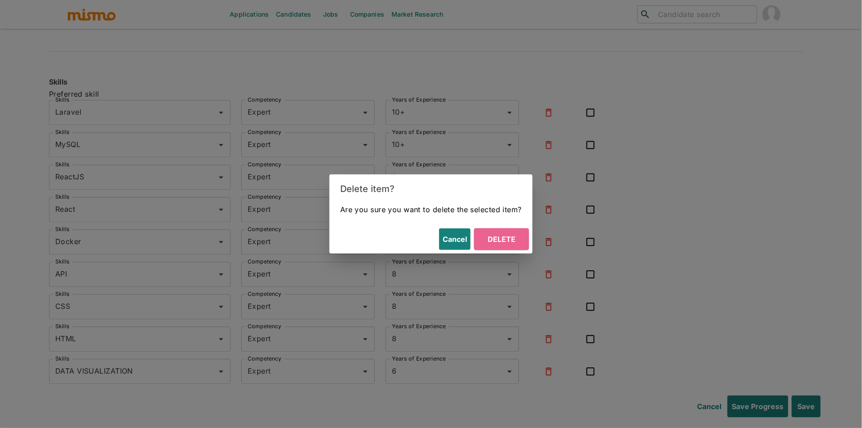
click at [519, 235] on button "Delete" at bounding box center [501, 239] width 55 height 22
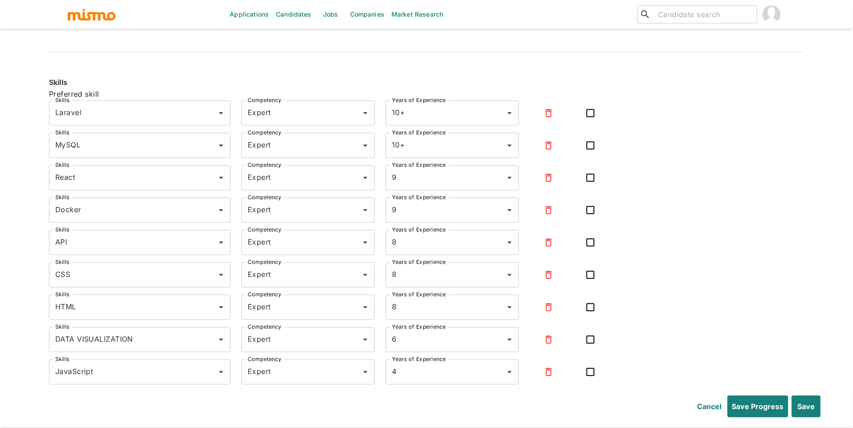
click at [548, 343] on icon "button" at bounding box center [548, 339] width 11 height 11
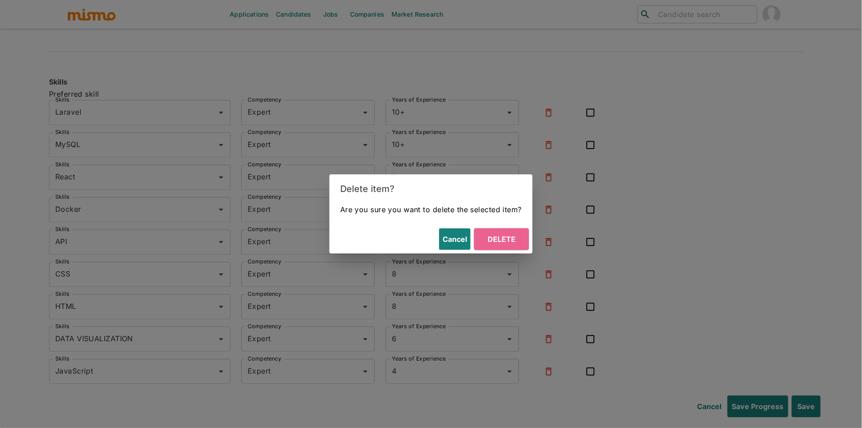
click at [519, 248] on button "Delete" at bounding box center [501, 239] width 55 height 22
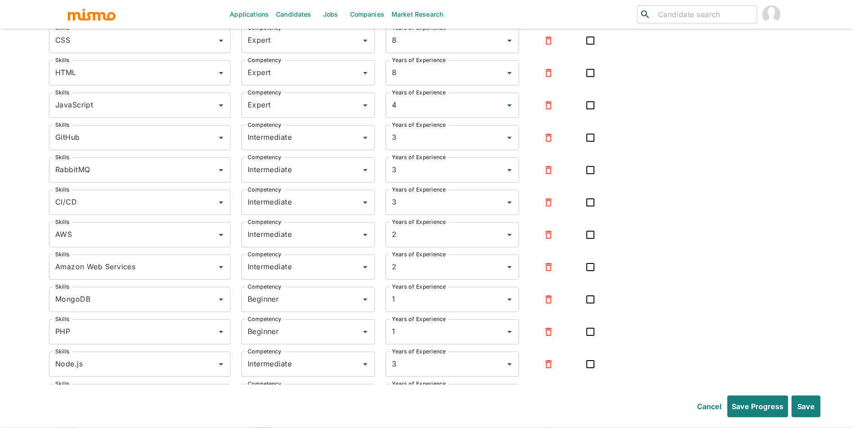
scroll to position [2179, 0]
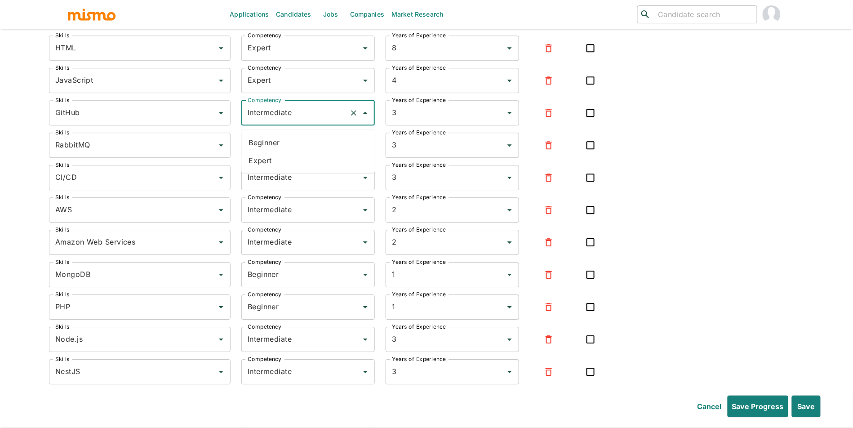
click at [305, 118] on input "Intermediate" at bounding box center [295, 112] width 100 height 17
click at [293, 151] on li "Expert" at bounding box center [307, 160] width 133 height 18
type input "Expert"
click at [305, 152] on input "Intermediate" at bounding box center [295, 145] width 100 height 17
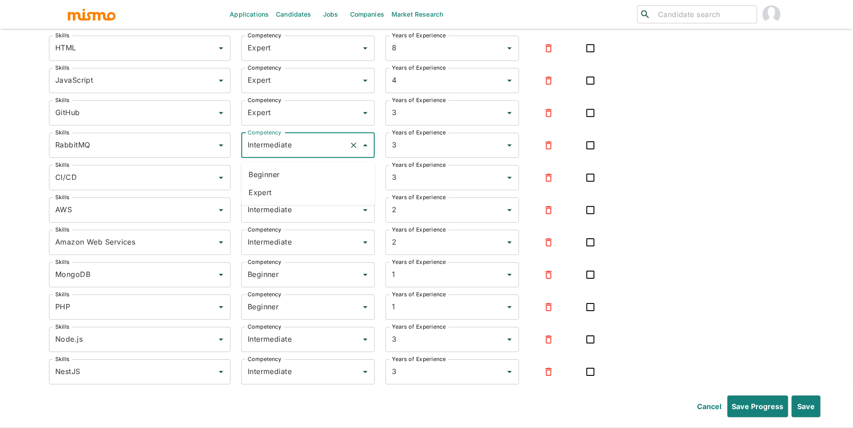
click at [300, 195] on li "Expert" at bounding box center [307, 192] width 133 height 18
type input "Expert"
click at [311, 185] on input "Intermediate" at bounding box center [295, 177] width 100 height 17
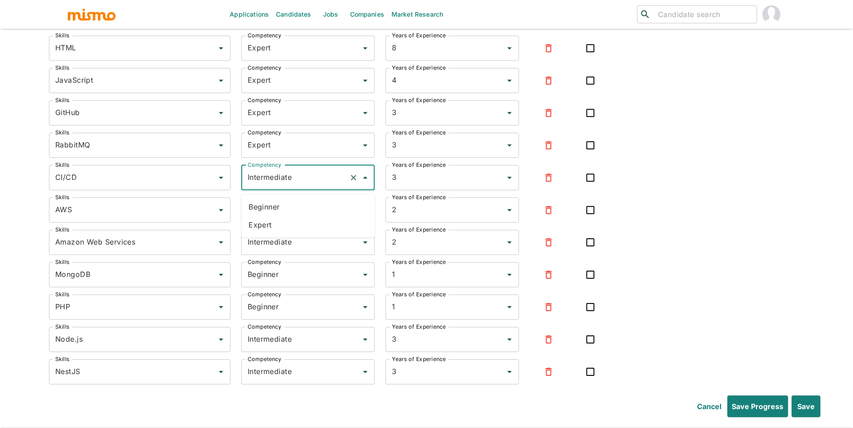
click at [301, 219] on li "Expert" at bounding box center [307, 225] width 133 height 18
type input "Expert"
click at [308, 218] on input "Intermediate" at bounding box center [295, 209] width 100 height 17
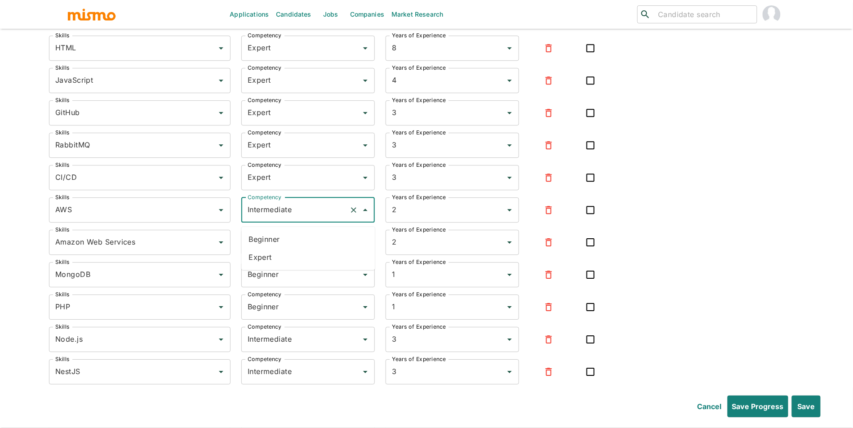
click at [298, 258] on li "Expert" at bounding box center [307, 257] width 133 height 18
type input "Expert"
click at [316, 251] on input "Intermediate" at bounding box center [295, 242] width 100 height 17
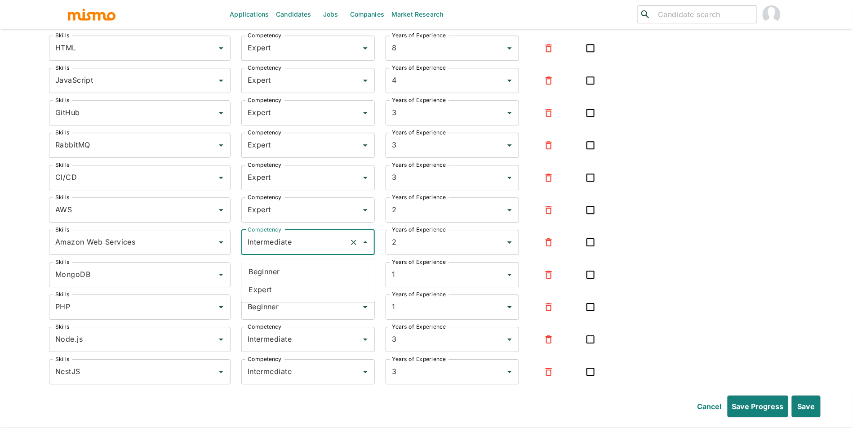
click at [550, 246] on icon "button" at bounding box center [549, 242] width 6 height 8
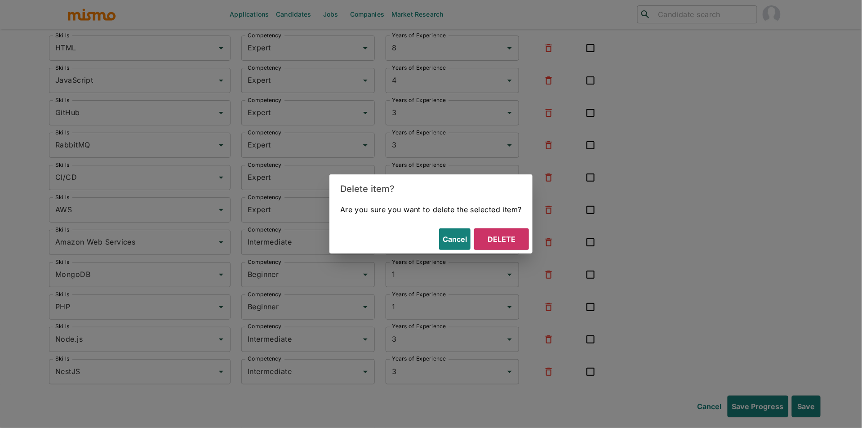
click at [502, 239] on button "Delete" at bounding box center [501, 239] width 55 height 22
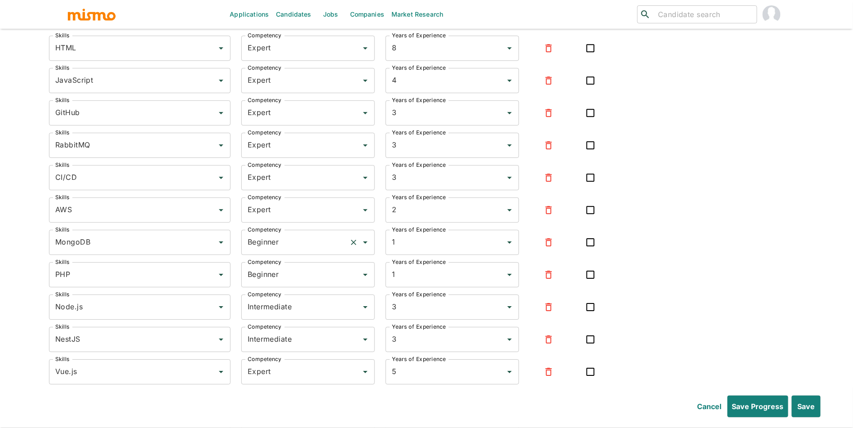
click at [298, 255] on div "Beginner Competency" at bounding box center [307, 242] width 133 height 25
click at [289, 294] on li "Expert" at bounding box center [307, 289] width 133 height 18
type input "Expert"
drag, startPoint x: 306, startPoint y: 278, endPoint x: 306, endPoint y: 285, distance: 6.8
click at [306, 278] on input "Beginner" at bounding box center [295, 274] width 100 height 17
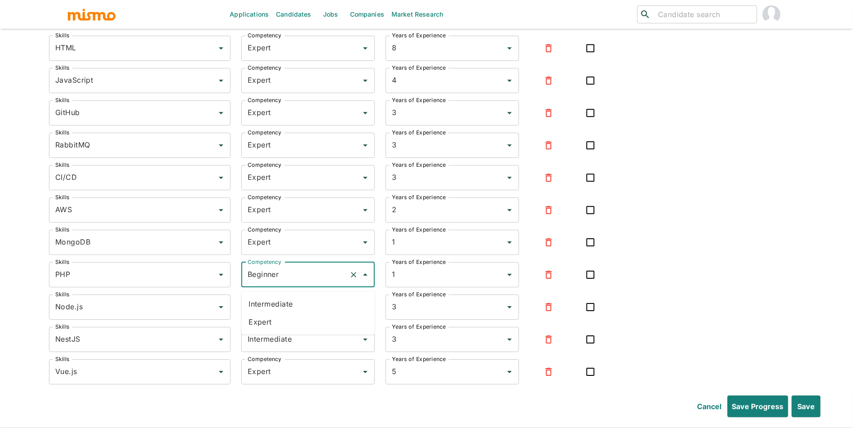
drag, startPoint x: 298, startPoint y: 331, endPoint x: 304, endPoint y: 325, distance: 8.6
click at [298, 331] on ul "Intermediate Expert" at bounding box center [307, 312] width 133 height 43
click at [315, 326] on li "Expert" at bounding box center [307, 322] width 133 height 18
type input "Expert"
click at [321, 314] on input "Intermediate" at bounding box center [295, 306] width 100 height 17
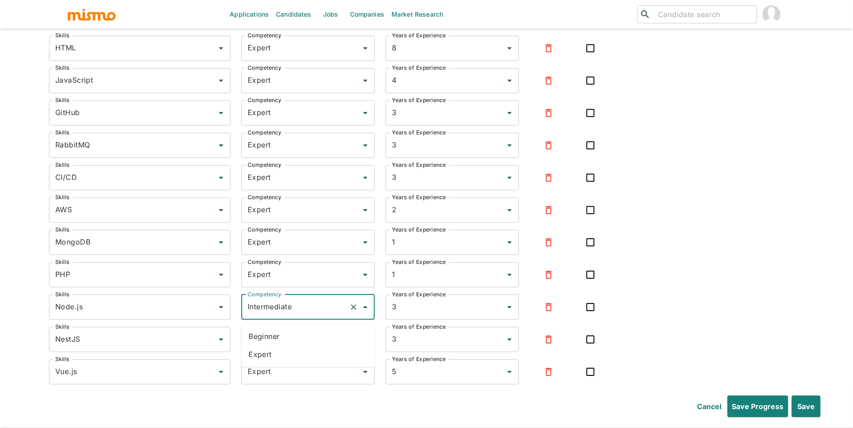
click at [302, 358] on li "Expert" at bounding box center [307, 354] width 133 height 18
type input "Expert"
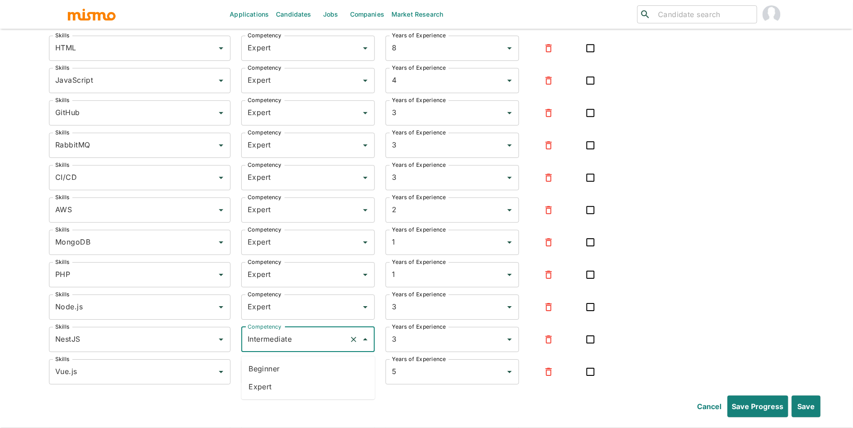
click at [315, 347] on input "Intermediate" at bounding box center [295, 339] width 100 height 17
click at [310, 386] on li "Expert" at bounding box center [307, 386] width 133 height 18
type input "Expert"
click at [317, 380] on input "Expert" at bounding box center [295, 371] width 100 height 17
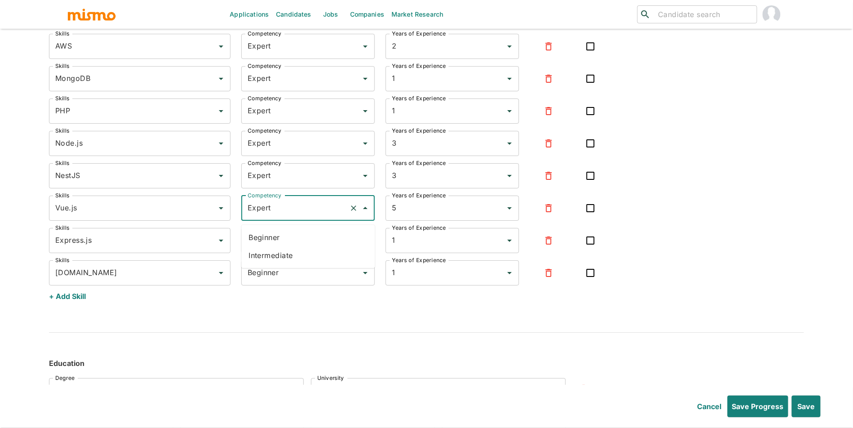
scroll to position [2423, 0]
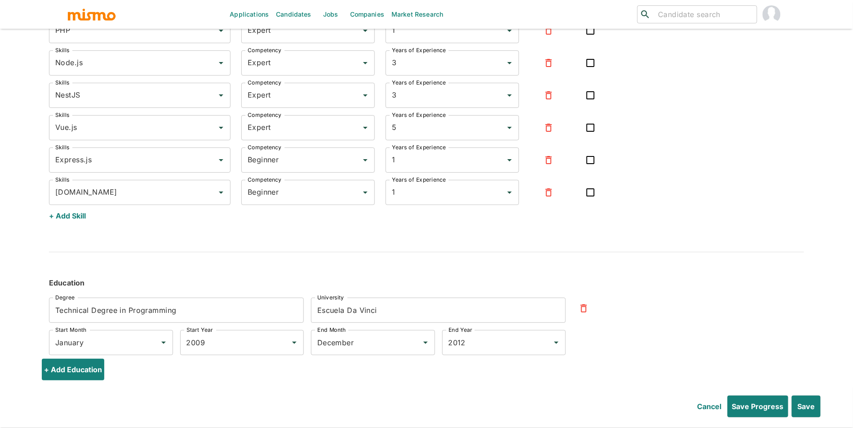
click at [330, 216] on div "+ Add Skill" at bounding box center [426, 216] width 755 height 22
click at [300, 200] on input "Beginner" at bounding box center [295, 192] width 100 height 17
click at [283, 242] on li "Expert" at bounding box center [307, 240] width 133 height 18
type input "Expert"
click at [307, 168] on input "Beginner" at bounding box center [295, 159] width 100 height 17
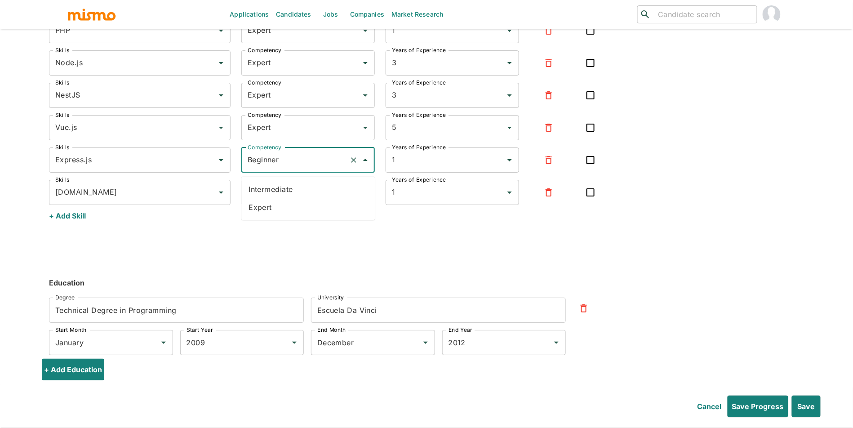
click at [294, 209] on li "Expert" at bounding box center [307, 207] width 133 height 18
type input "Expert"
click at [807, 412] on button "Save" at bounding box center [805, 406] width 30 height 22
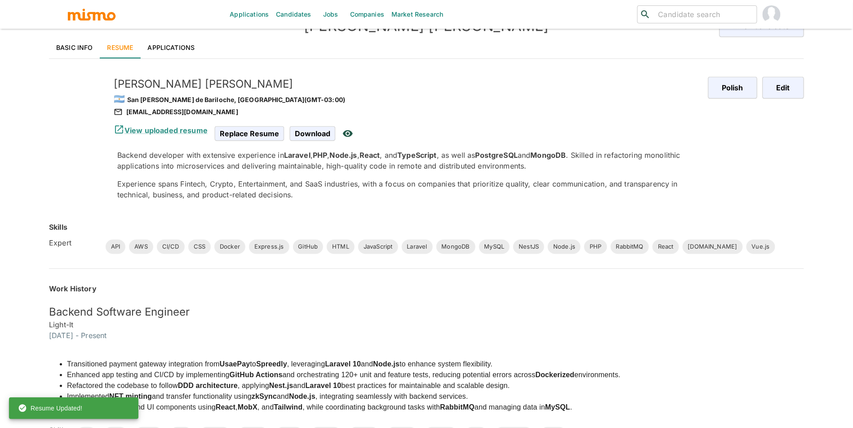
scroll to position [0, 0]
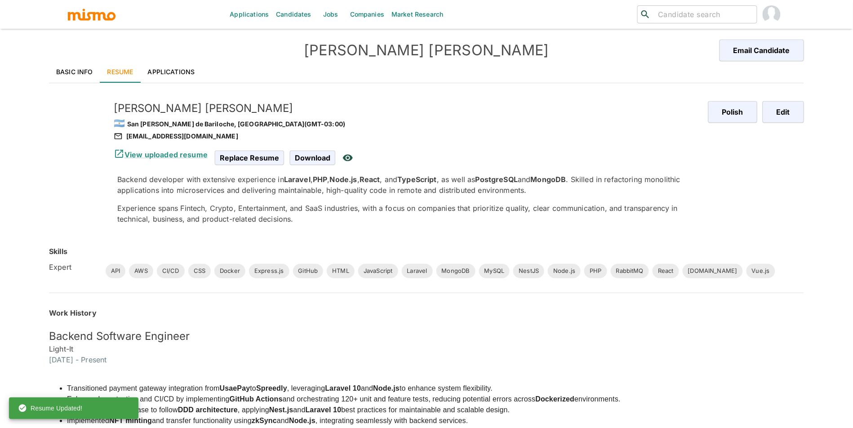
click at [160, 73] on link "Applications" at bounding box center [172, 72] width 62 height 22
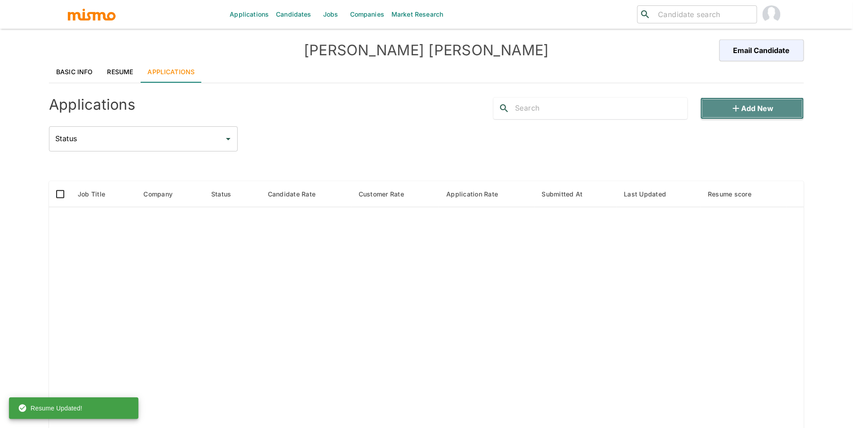
click at [746, 104] on button "Add new" at bounding box center [752, 109] width 103 height 22
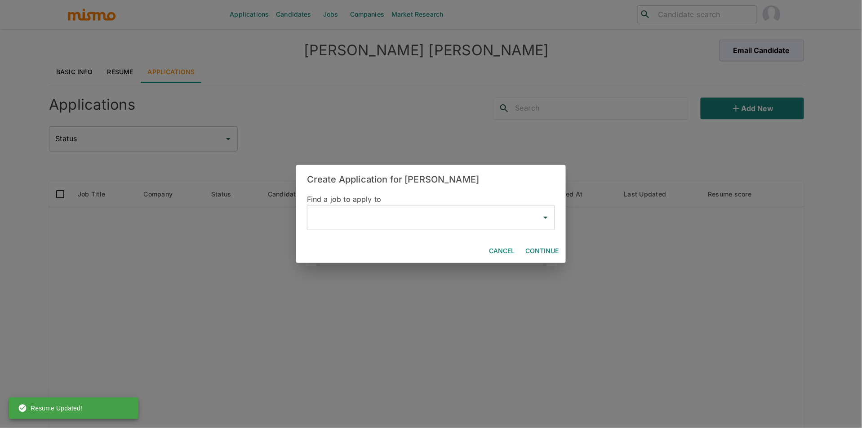
click at [358, 222] on input "text" at bounding box center [424, 217] width 226 height 17
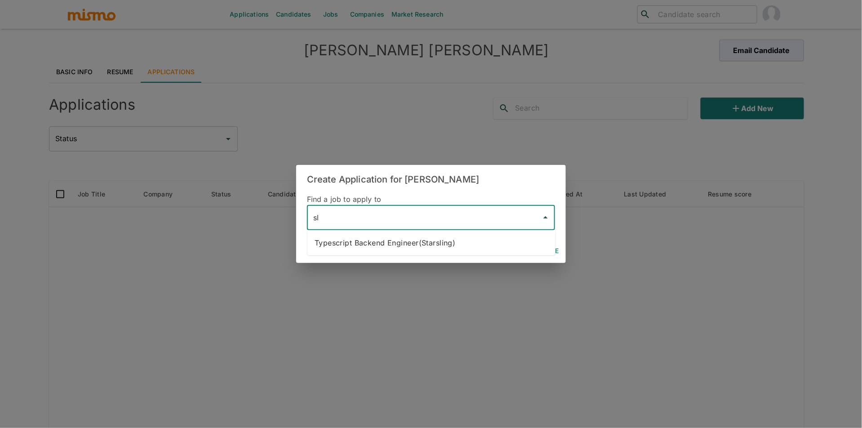
click at [406, 242] on li "Typescript Backend Engineer(Starsling)" at bounding box center [431, 243] width 248 height 18
type input "Typescript Backend Engineer(Starsling)"
click at [543, 251] on button "Continue" at bounding box center [542, 251] width 40 height 17
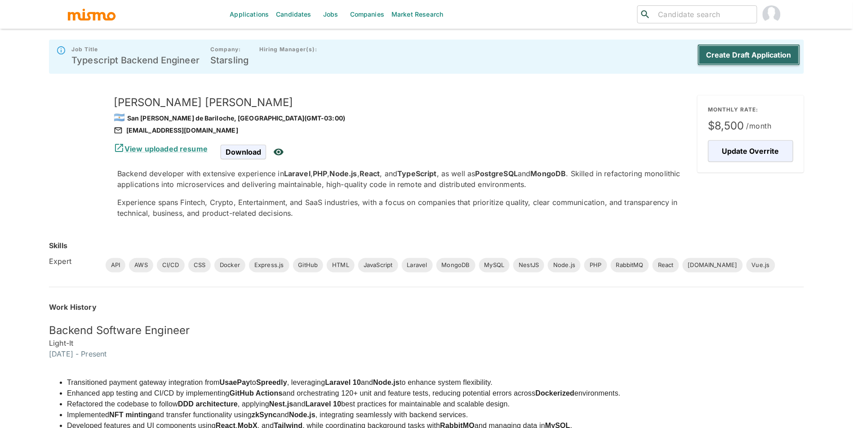
click at [755, 60] on button "Create Draft Application" at bounding box center [748, 55] width 103 height 22
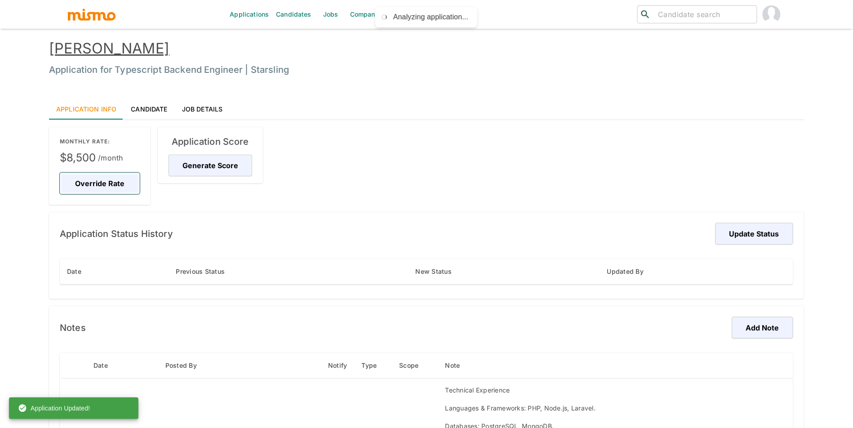
click at [97, 179] on button "Override Rate" at bounding box center [100, 184] width 80 height 22
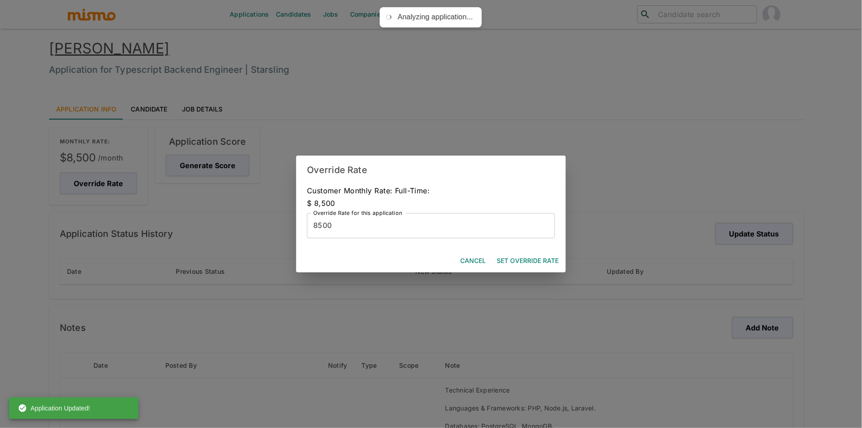
click at [519, 253] on button "Set Override Rate" at bounding box center [527, 261] width 69 height 17
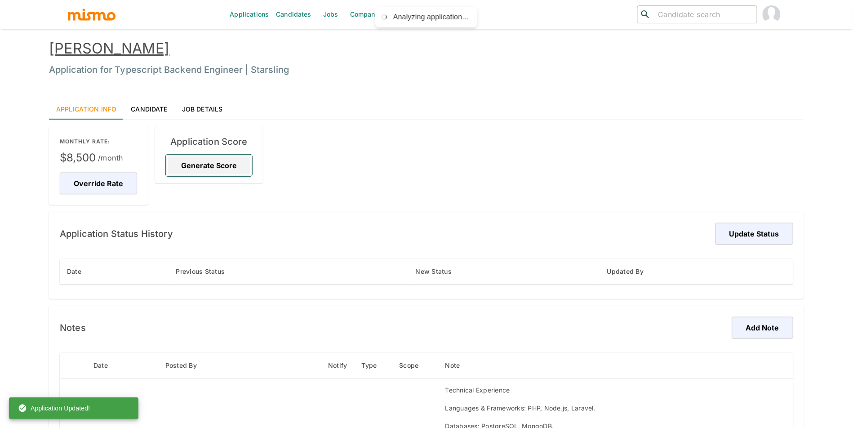
click at [221, 172] on button "Generate Score" at bounding box center [209, 166] width 86 height 22
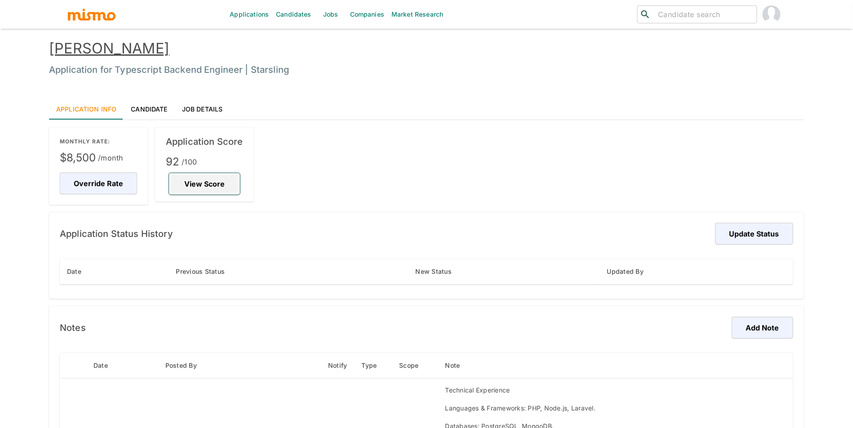
click at [202, 191] on button "View Score" at bounding box center [204, 184] width 71 height 22
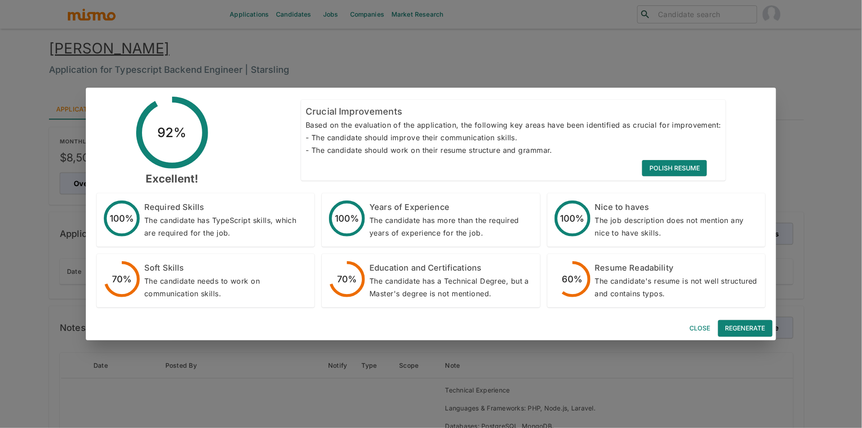
click at [732, 337] on div "Close Regenerate" at bounding box center [431, 328] width 690 height 24
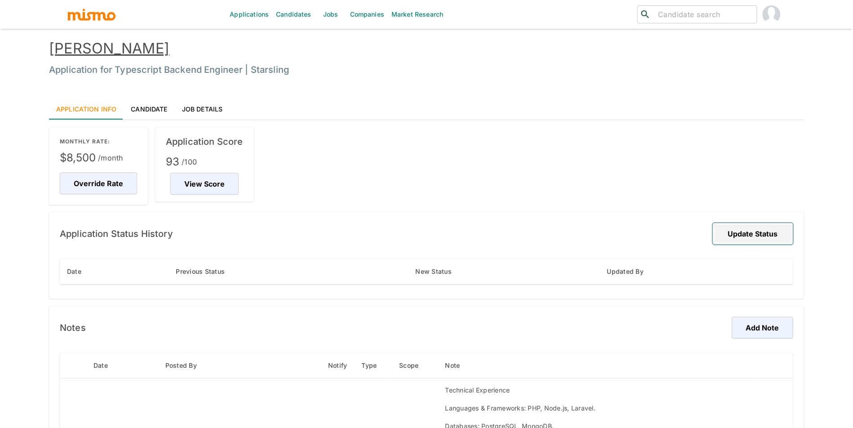
click at [759, 233] on button "Update Status" at bounding box center [753, 234] width 80 height 22
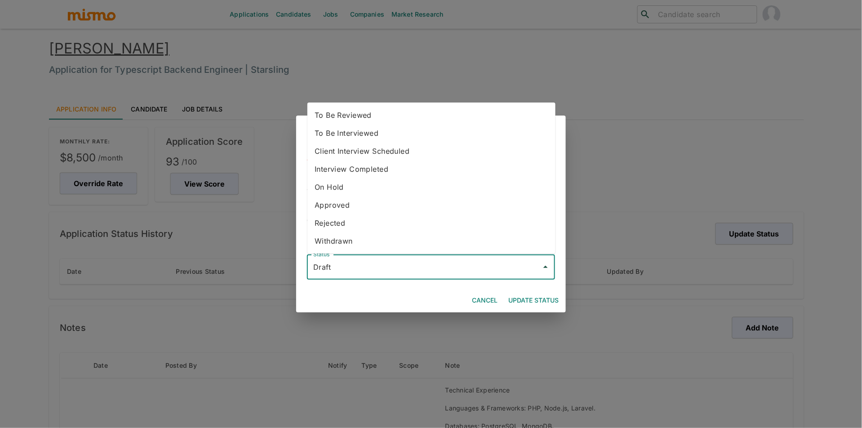
click at [408, 271] on input "Draft" at bounding box center [424, 266] width 226 height 17
click at [395, 119] on li "To Be Reviewed" at bounding box center [431, 115] width 248 height 18
type input "To Be Reviewed"
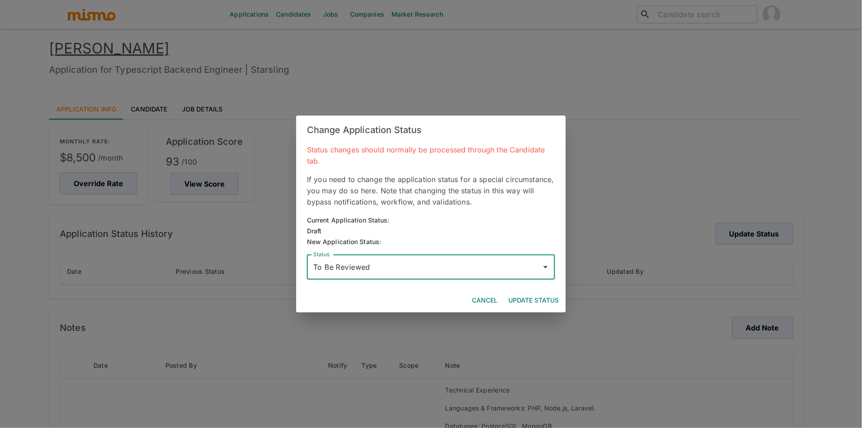
click at [550, 305] on button "Update Status" at bounding box center [534, 300] width 58 height 17
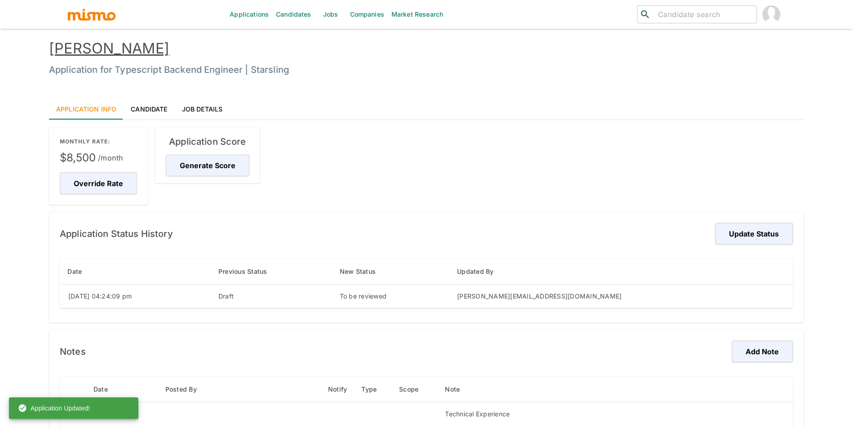
click at [289, 9] on link "Candidates" at bounding box center [293, 14] width 43 height 29
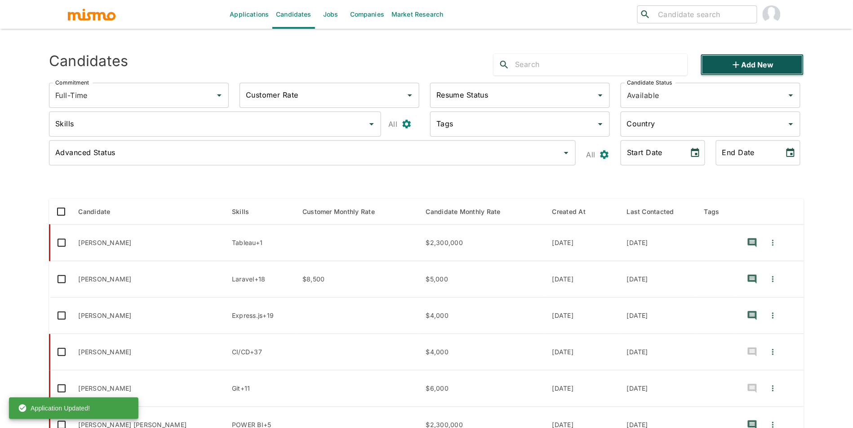
click at [730, 67] on button "Add new" at bounding box center [752, 65] width 103 height 22
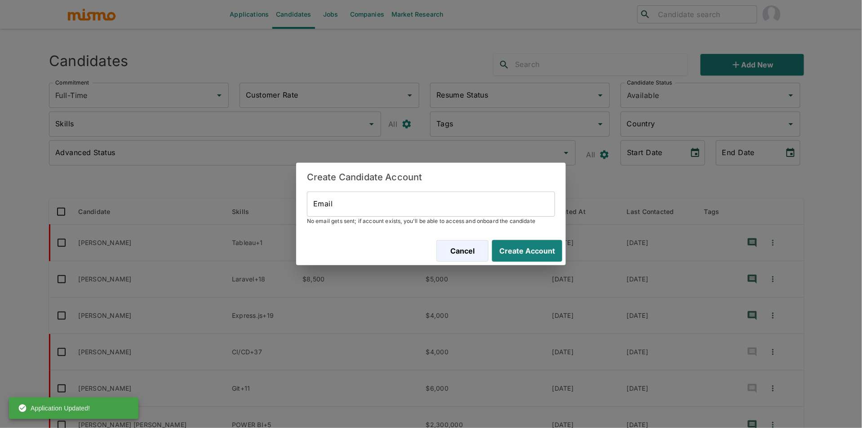
click at [459, 209] on input "Email" at bounding box center [431, 203] width 248 height 25
paste input "[PERSON_NAME][EMAIL_ADDRESS][PERSON_NAME][DOMAIN_NAME]"
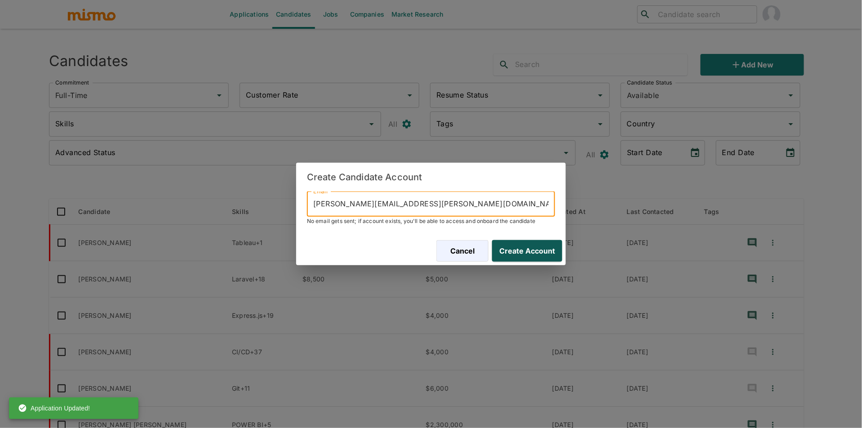
type input "[PERSON_NAME][EMAIL_ADDRESS][PERSON_NAME][DOMAIN_NAME]"
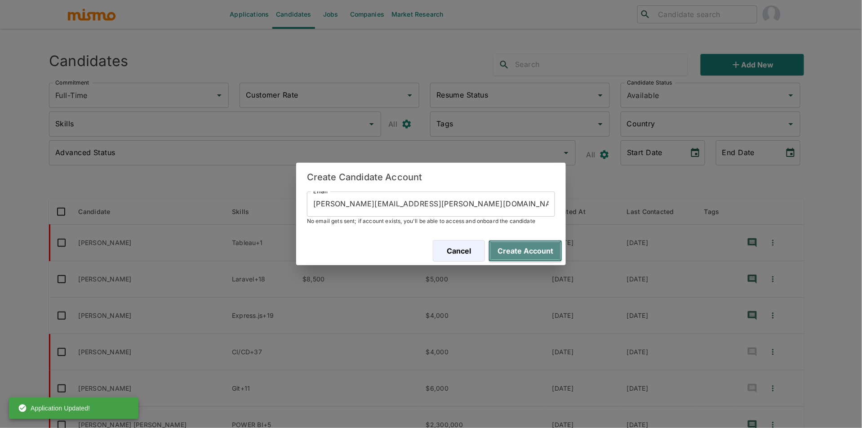
click at [525, 255] on button "Create Account" at bounding box center [525, 251] width 74 height 22
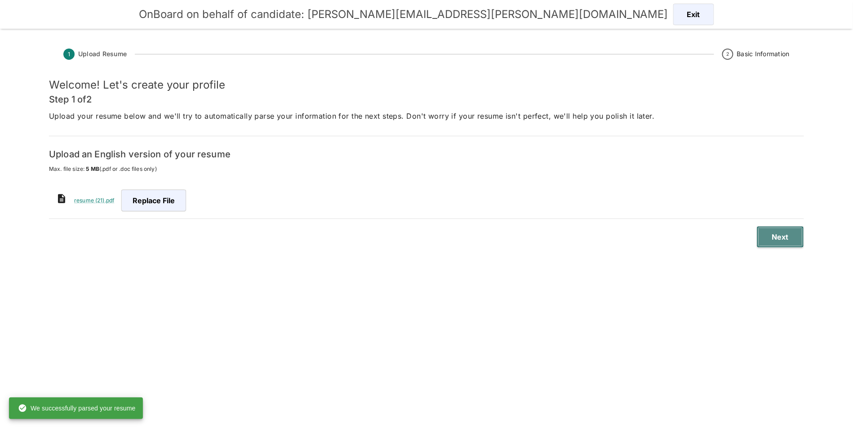
click at [787, 229] on button "Next" at bounding box center [780, 237] width 47 height 22
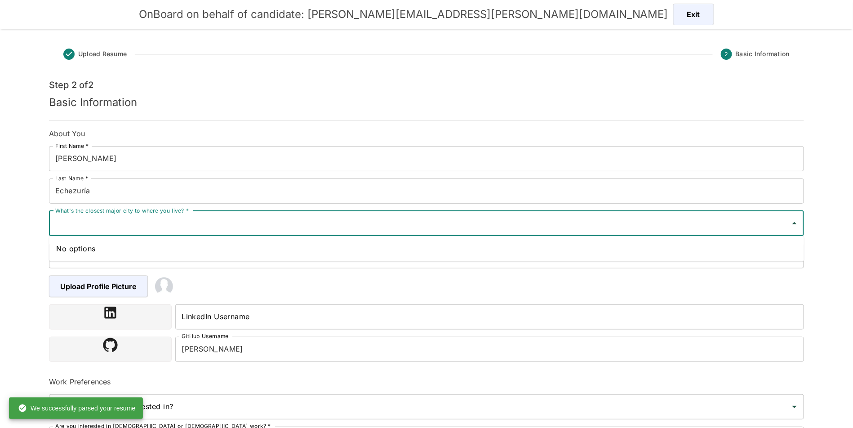
click at [241, 225] on input "What's the closest major city to where you live? *" at bounding box center [419, 223] width 733 height 17
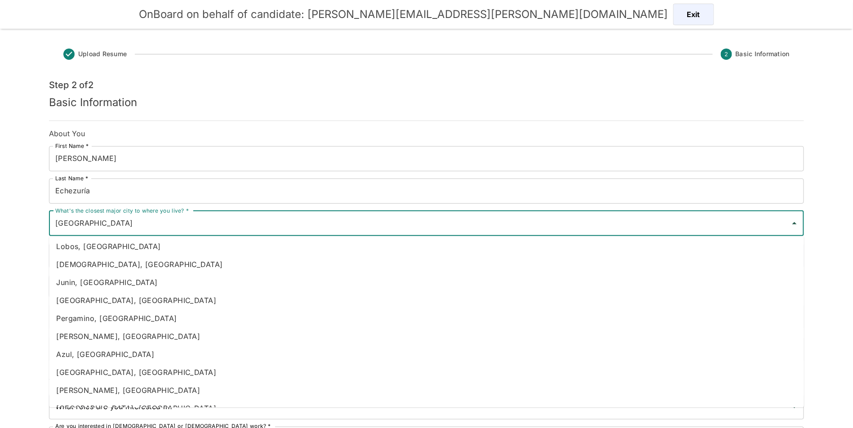
scroll to position [447, 0]
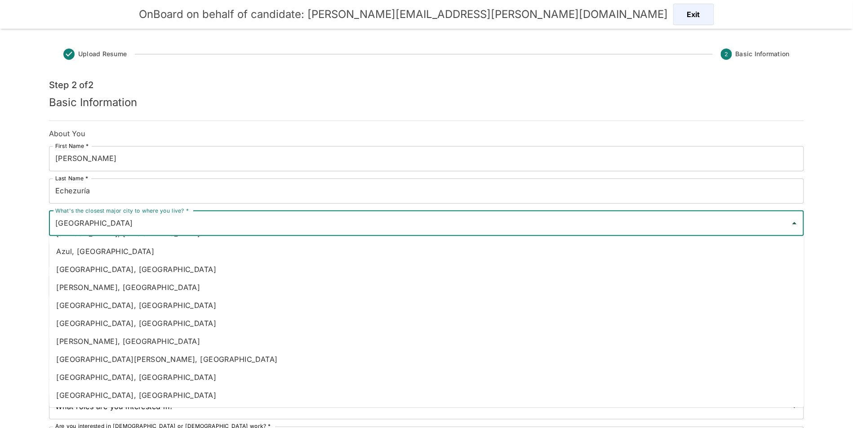
click at [200, 395] on li "[GEOGRAPHIC_DATA], [GEOGRAPHIC_DATA]" at bounding box center [426, 395] width 755 height 18
type input "[GEOGRAPHIC_DATA], [GEOGRAPHIC_DATA]"
type input "[GEOGRAPHIC_DATA]"
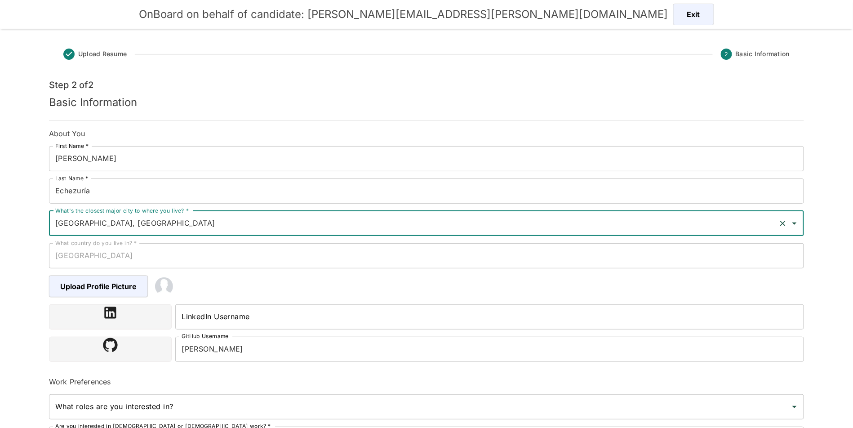
type input "[GEOGRAPHIC_DATA], [GEOGRAPHIC_DATA]"
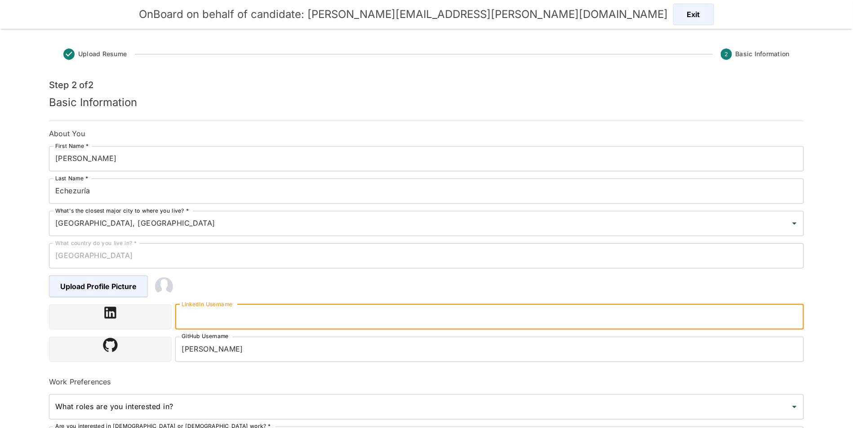
click at [218, 315] on input "LinkedIn Username" at bounding box center [489, 316] width 629 height 25
paste input "[URL][DOMAIN_NAME]"
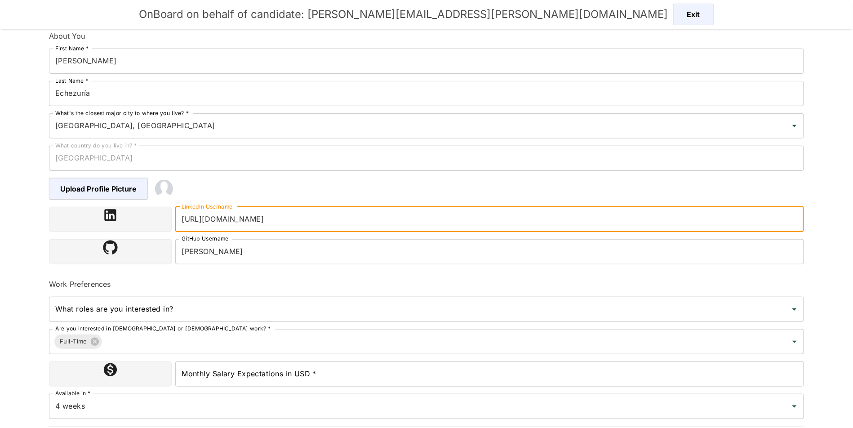
scroll to position [125, 0]
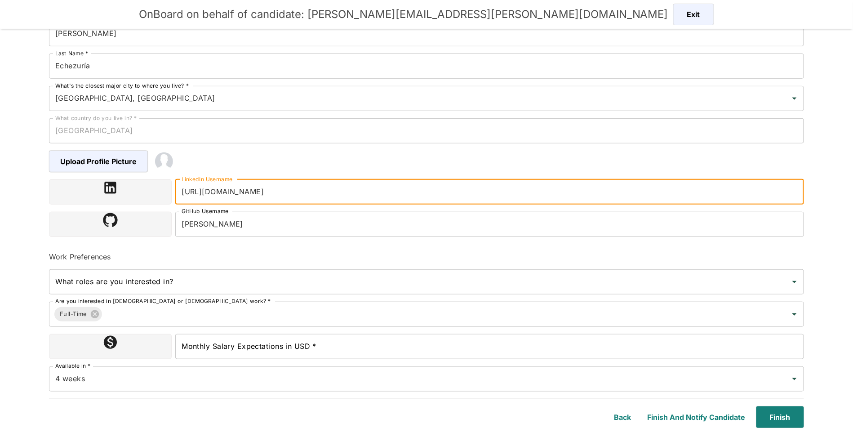
type input "[URL][DOMAIN_NAME]"
